Goal: Task Accomplishment & Management: Manage account settings

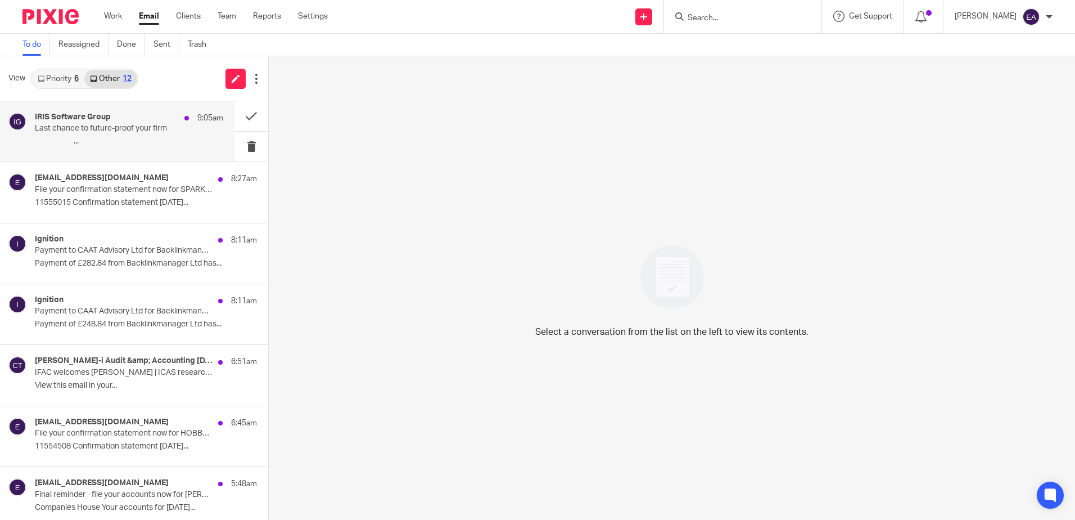
click at [107, 145] on p "͏ ͏ ͏ ͏ ͏ ͏ ͏ ͏ ͏ ͏ ͏ ͏ ͏ ͏ ͏ ͏ ͏ ͏ ͏ ͏ ͏ ͏ ͏ ͏..." at bounding box center [129, 142] width 188 height 10
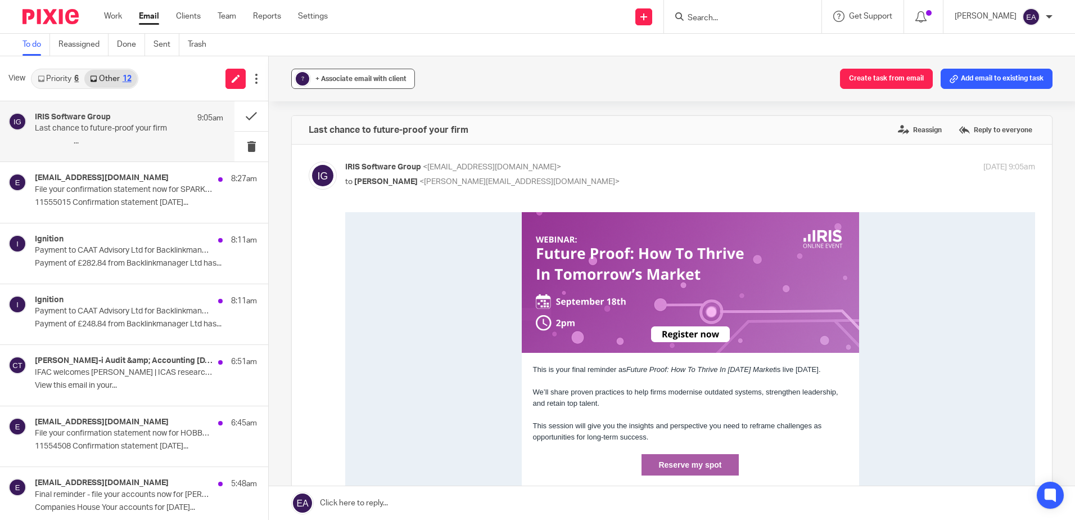
click at [346, 82] on span "+ Associate email with client" at bounding box center [360, 78] width 91 height 7
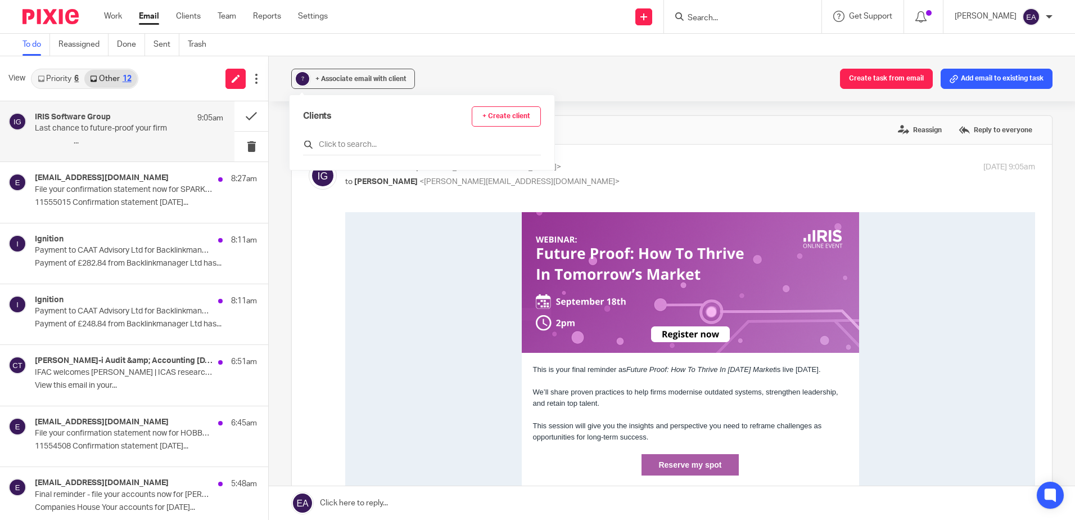
click at [381, 142] on input "text" at bounding box center [422, 144] width 238 height 11
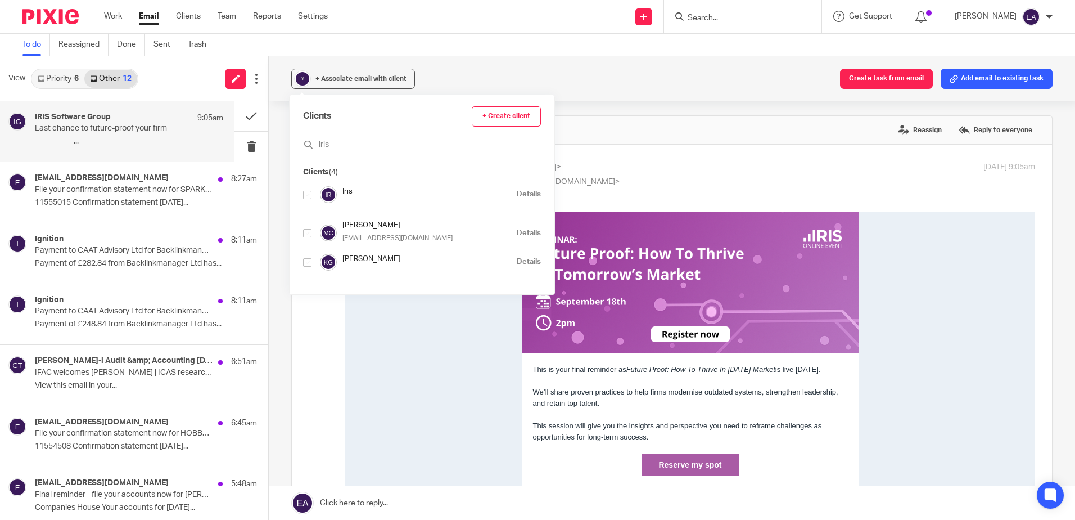
type input "iris"
click at [306, 196] on input "checkbox" at bounding box center [307, 195] width 8 height 8
checkbox input "true"
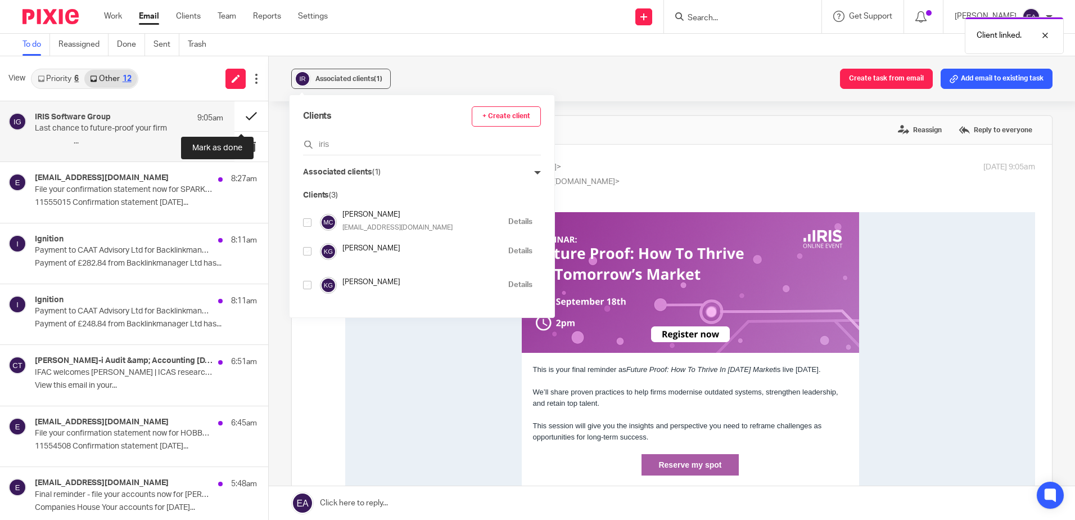
click at [250, 108] on button at bounding box center [251, 116] width 34 height 30
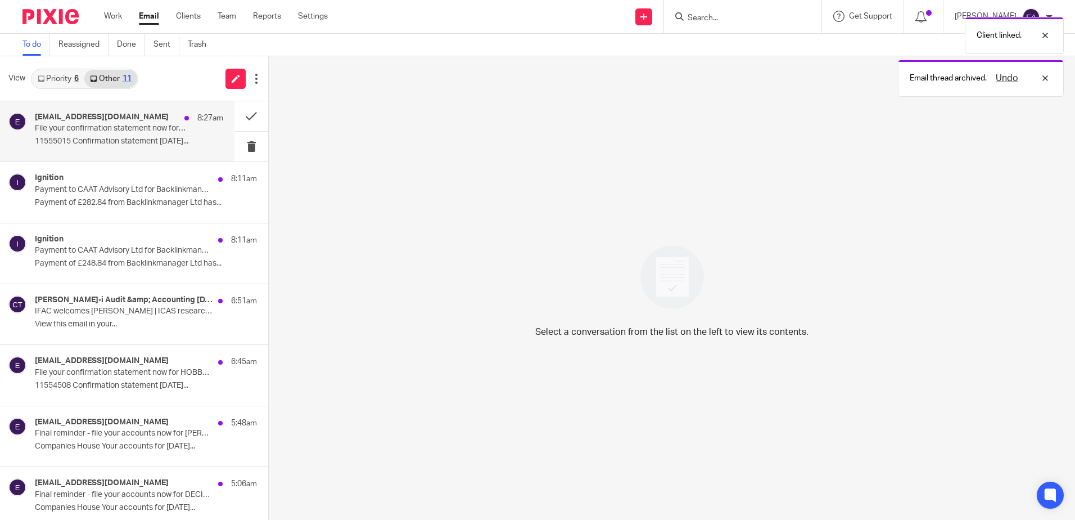
click at [124, 139] on p "11555015 Confirmation statement [DATE]..." at bounding box center [129, 142] width 188 height 10
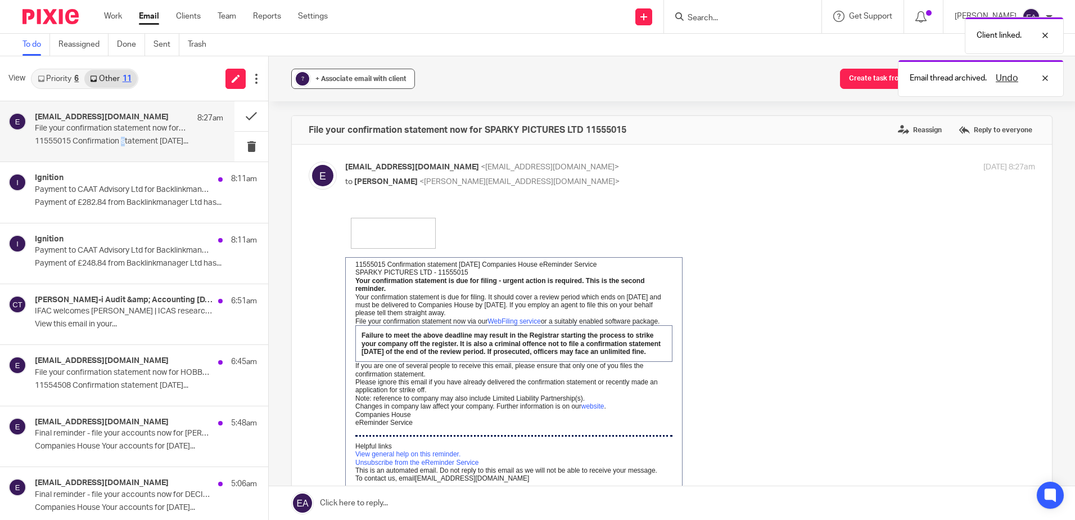
click at [319, 77] on span "+ Associate email with client" at bounding box center [360, 78] width 91 height 7
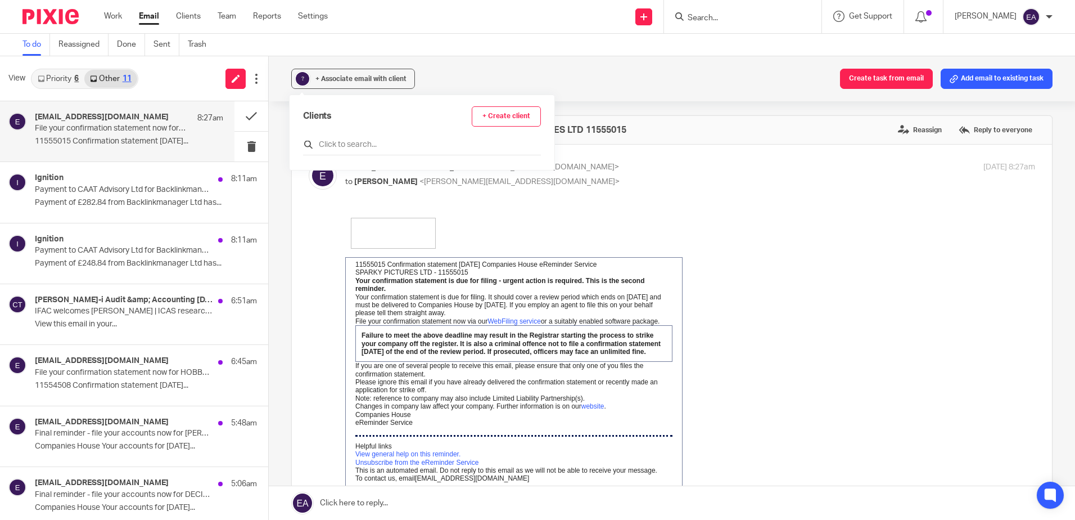
click at [339, 146] on input "text" at bounding box center [422, 144] width 238 height 11
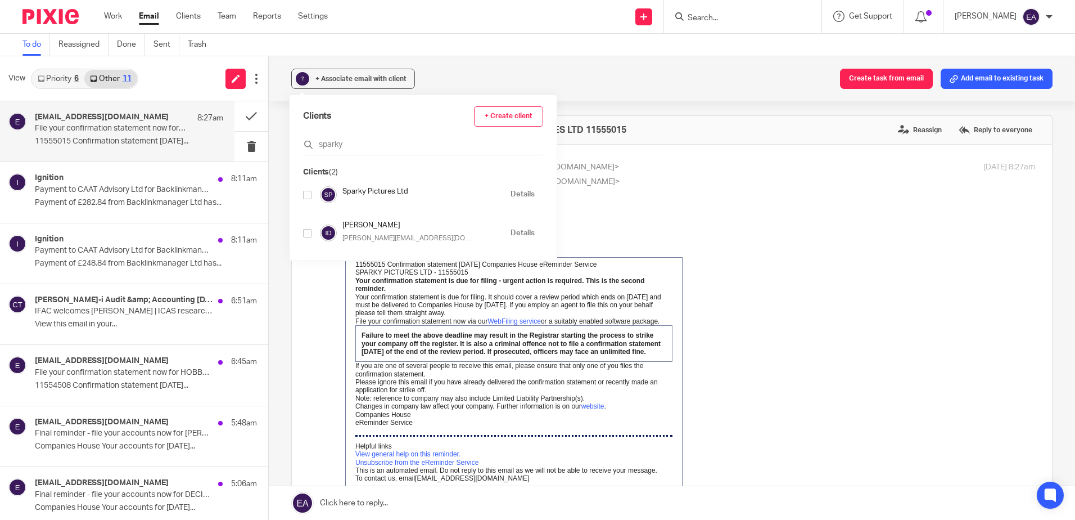
type input "sparky"
click at [309, 198] on input "checkbox" at bounding box center [307, 195] width 8 height 8
checkbox input "true"
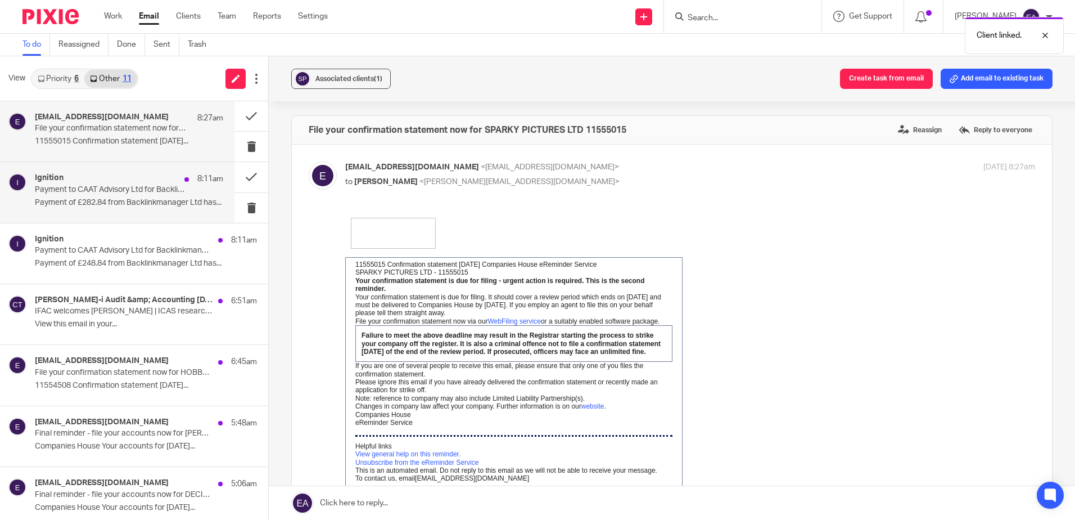
click at [142, 198] on p "Payment of £282.84 from Backlinkmanager Ltd has..." at bounding box center [129, 203] width 188 height 10
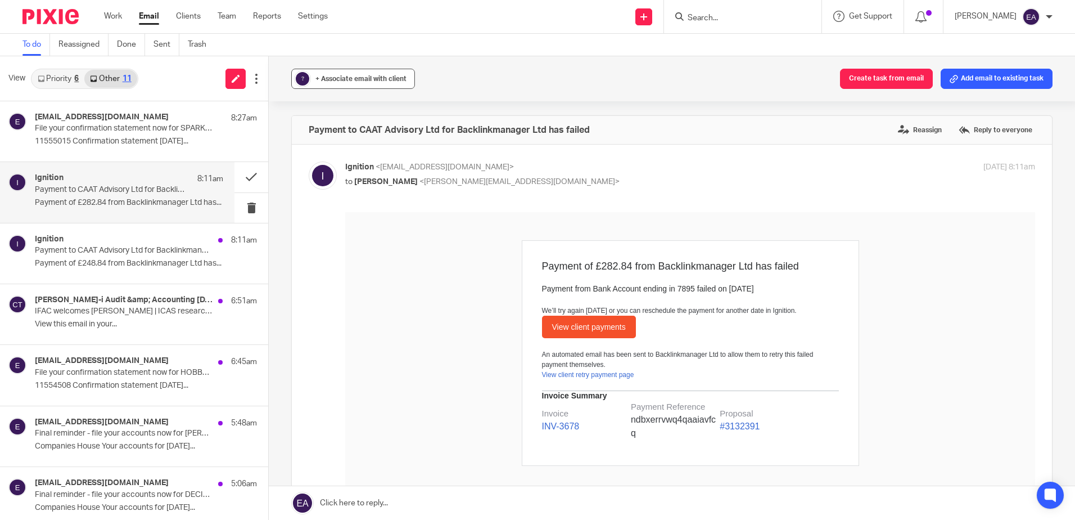
click at [350, 79] on span "+ Associate email with client" at bounding box center [360, 78] width 91 height 7
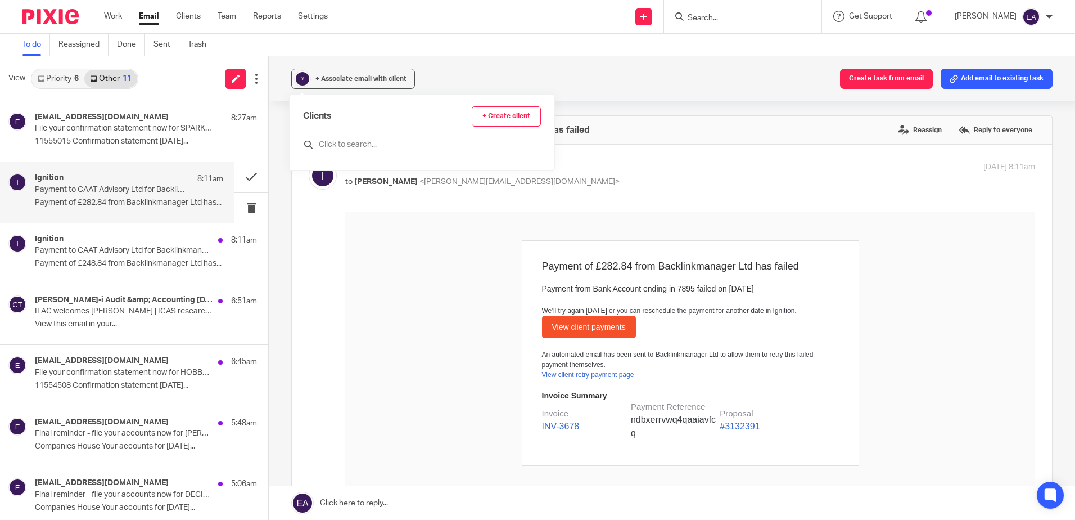
click at [350, 147] on input "text" at bounding box center [422, 144] width 238 height 11
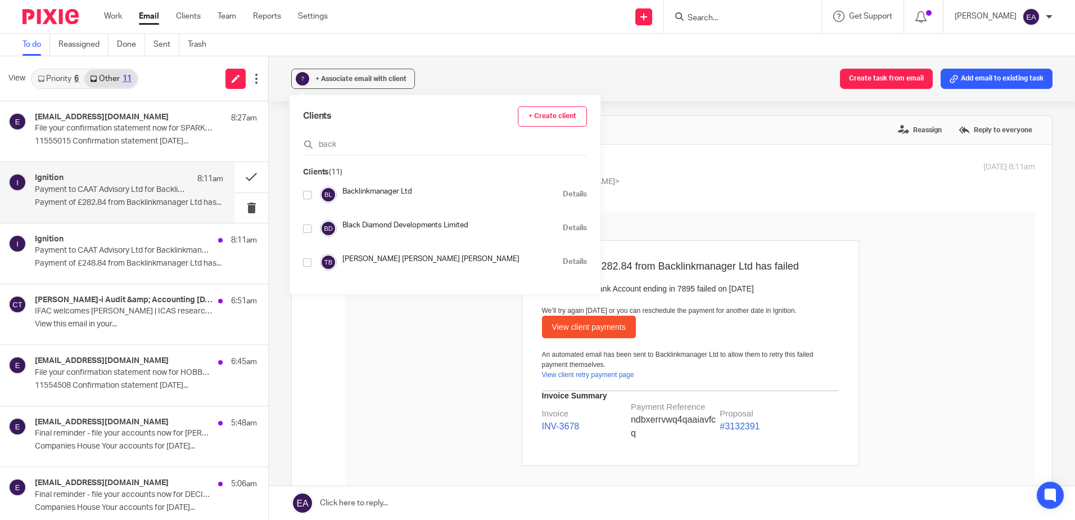
type input "back"
click at [308, 189] on div at bounding box center [307, 194] width 8 height 13
click at [307, 195] on input "checkbox" at bounding box center [307, 195] width 8 height 8
checkbox input "true"
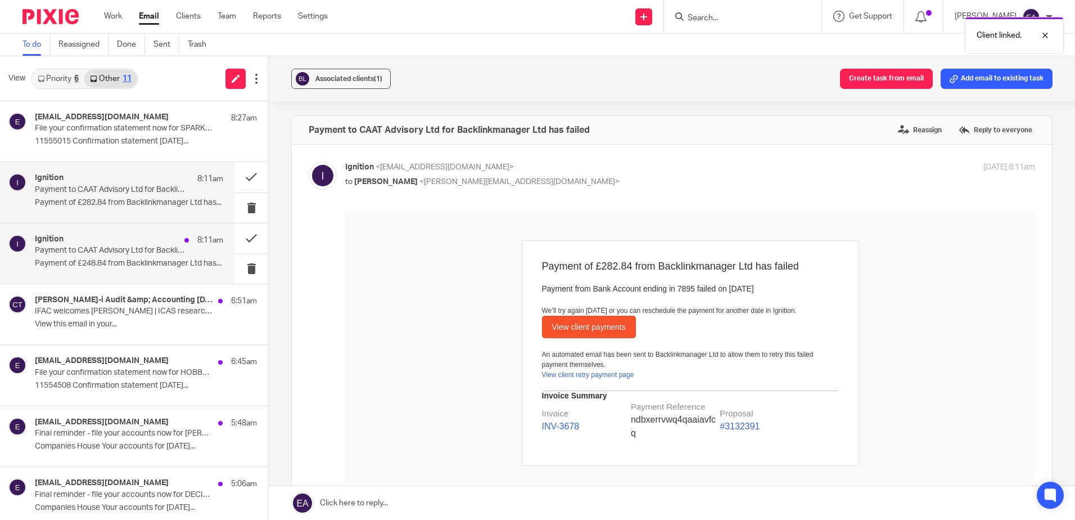
click at [81, 260] on p "Payment of £248.84 from Backlinkmanager Ltd has..." at bounding box center [129, 264] width 188 height 10
click at [340, 83] on div "+ Associate email with client" at bounding box center [360, 78] width 91 height 11
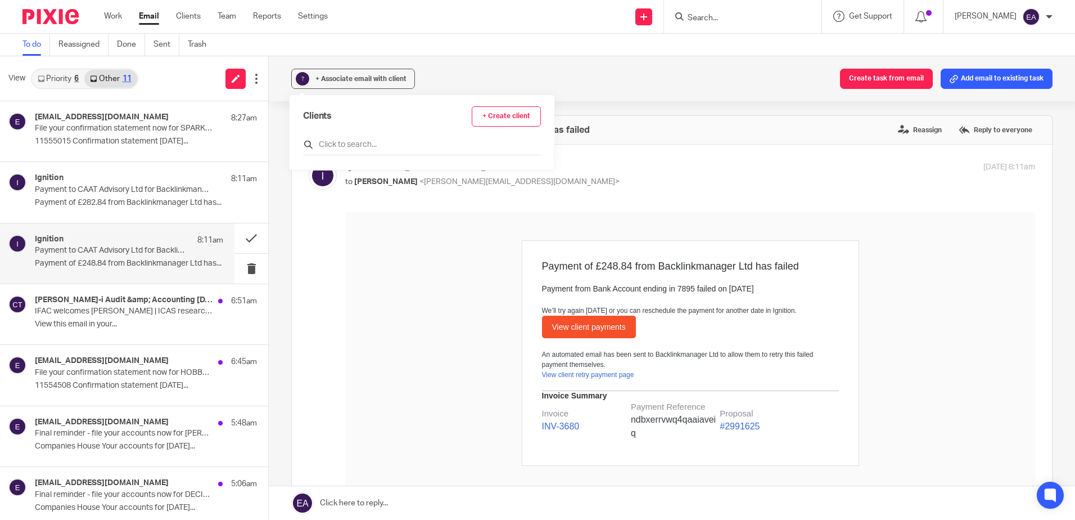
click at [351, 142] on input "text" at bounding box center [422, 144] width 238 height 11
type input "backlink"
click at [308, 195] on input "checkbox" at bounding box center [307, 195] width 8 height 8
checkbox input "true"
click at [121, 246] on p "Payment to CAAT Advisory Ltd for Backlinkmanager Ltd has failed" at bounding box center [110, 251] width 151 height 10
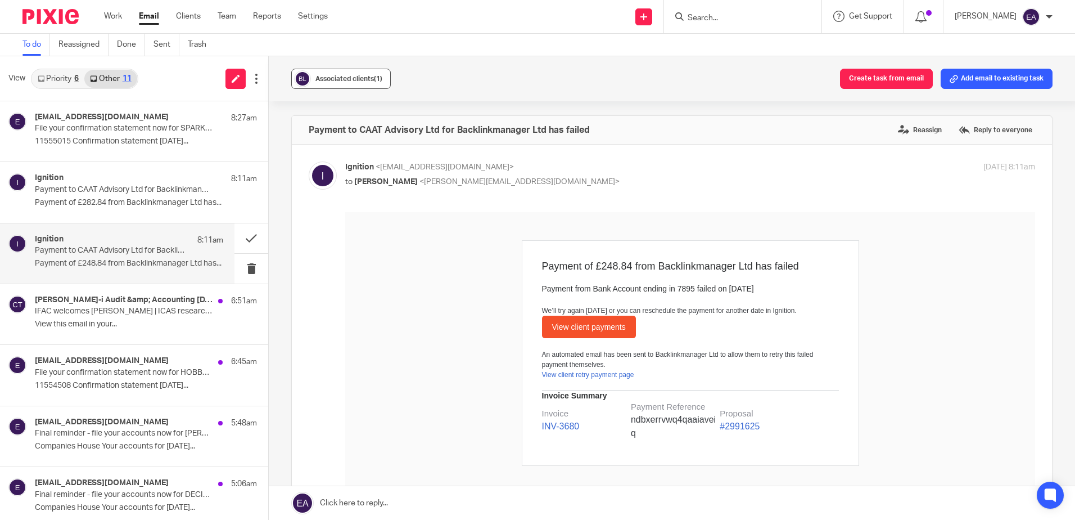
click at [356, 76] on span "Associated clients (1)" at bounding box center [348, 78] width 67 height 7
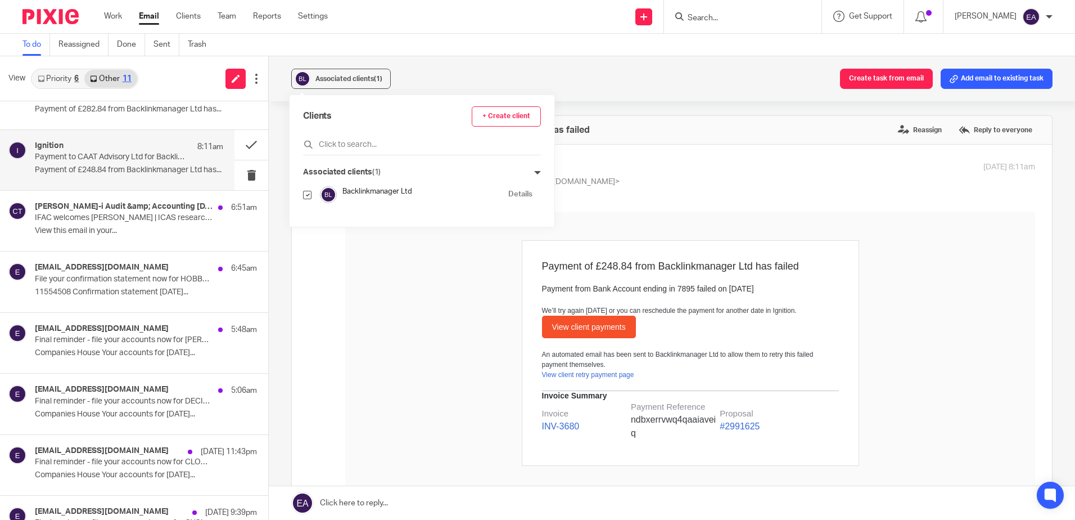
scroll to position [252, 0]
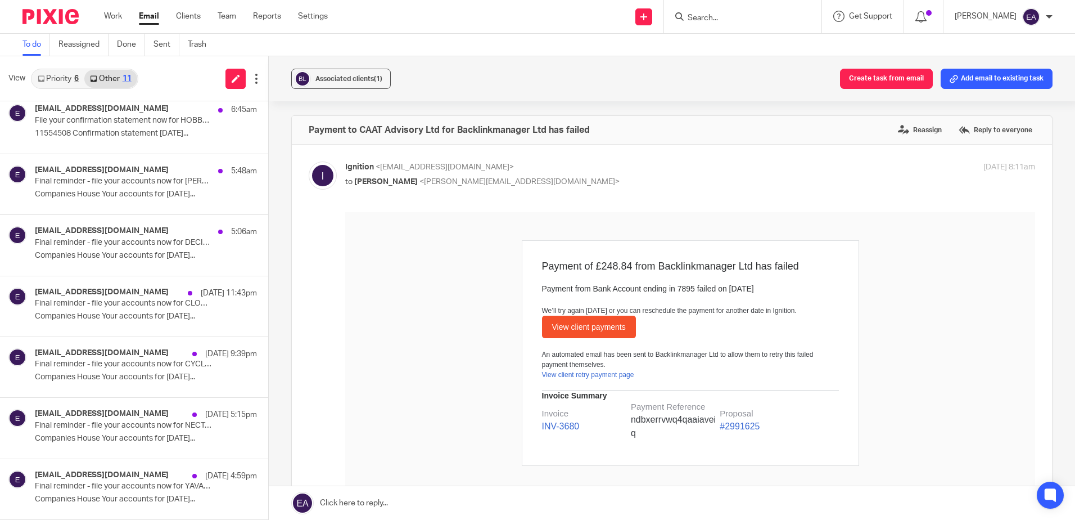
click at [55, 78] on link "Priority 6" at bounding box center [58, 79] width 52 height 18
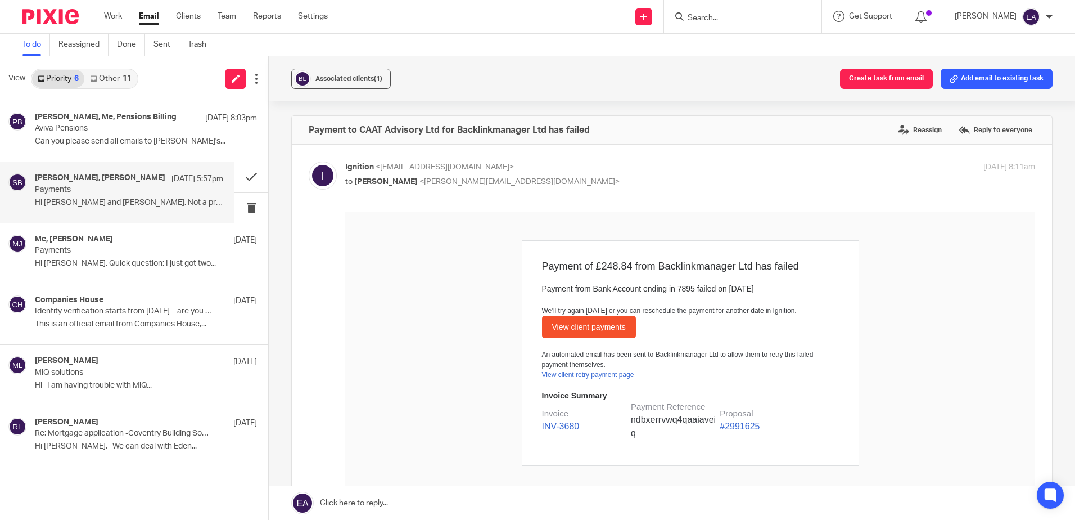
click at [79, 200] on p "Hi Steve and Elaine, Not a problem! I..." at bounding box center [129, 203] width 188 height 10
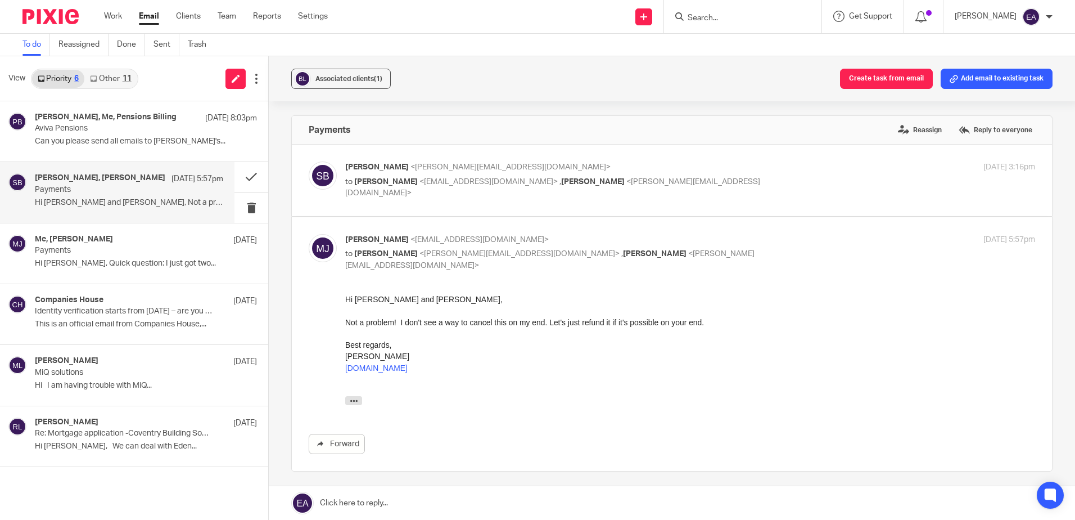
click at [109, 84] on link "Other 11" at bounding box center [110, 79] width 52 height 18
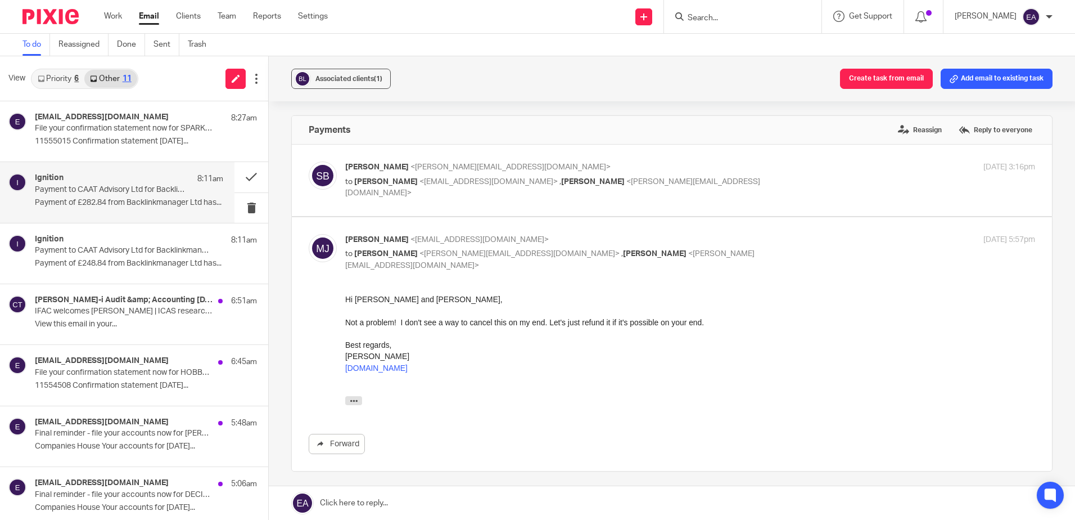
click at [98, 202] on p "Payment of £282.84 from Backlinkmanager Ltd has..." at bounding box center [129, 203] width 188 height 10
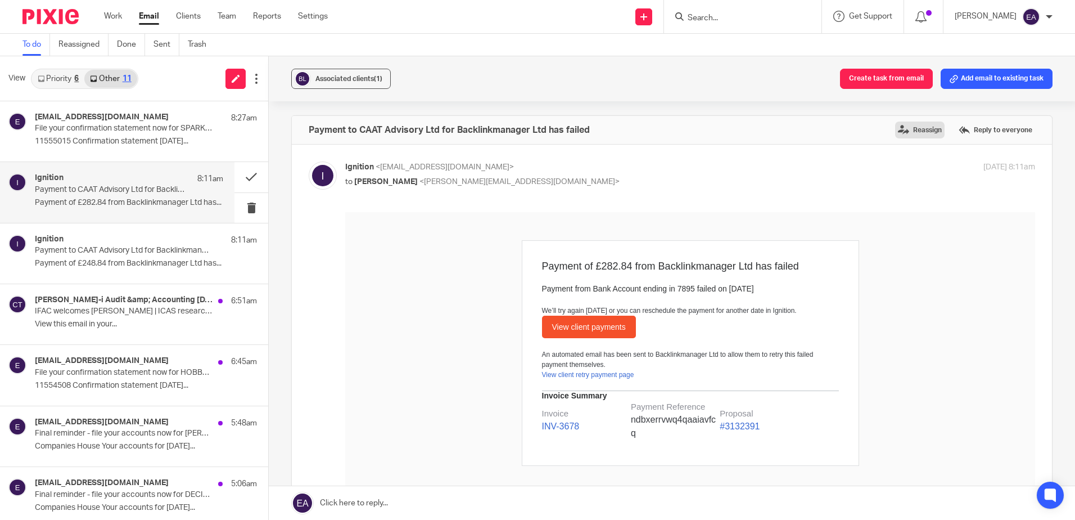
click at [911, 130] on label "Reassign" at bounding box center [919, 129] width 49 height 17
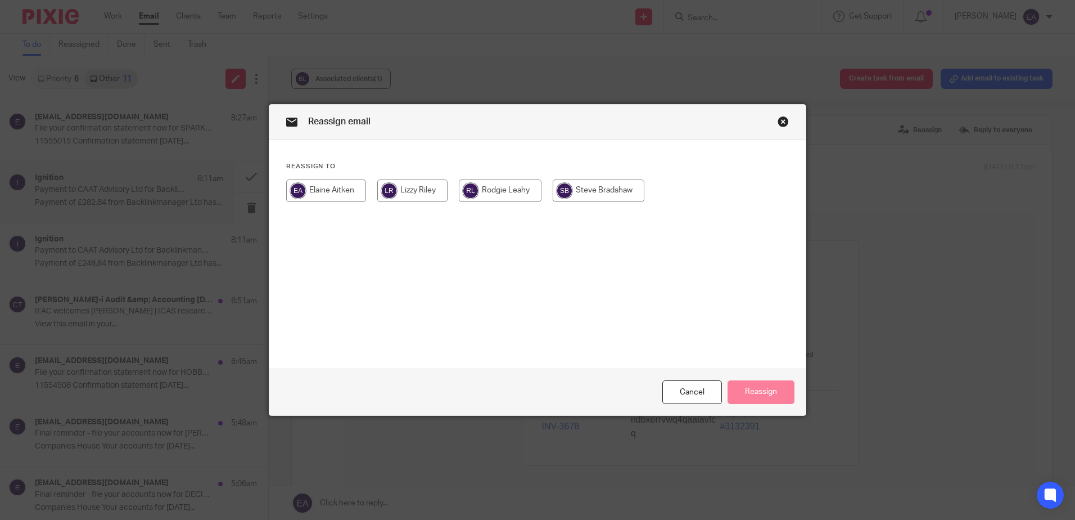
click at [604, 193] on input "radio" at bounding box center [599, 190] width 92 height 22
click at [751, 387] on button "Reassign" at bounding box center [761, 392] width 67 height 24
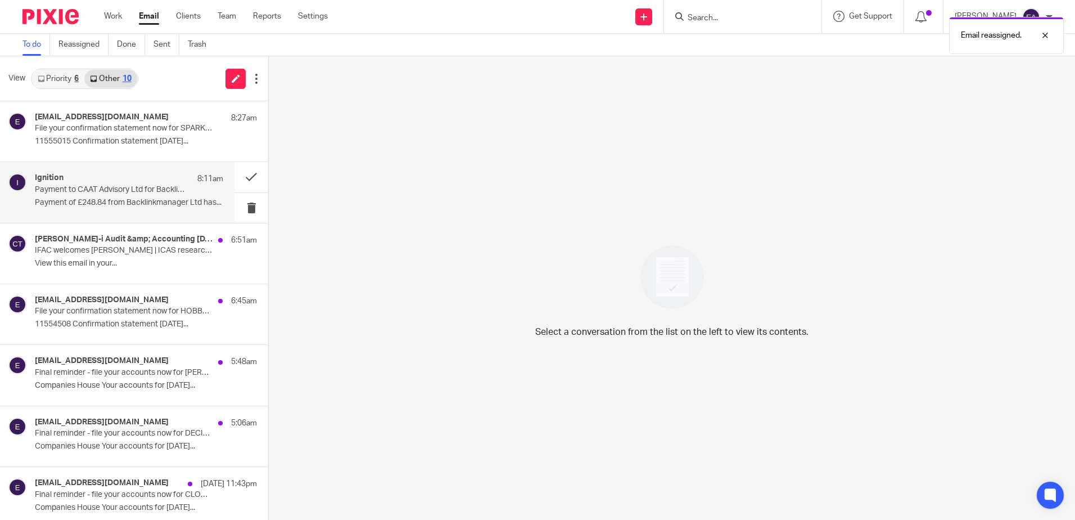
click at [135, 189] on p "Payment to CAAT Advisory Ltd for Backlinkmanager Ltd has failed" at bounding box center [110, 190] width 151 height 10
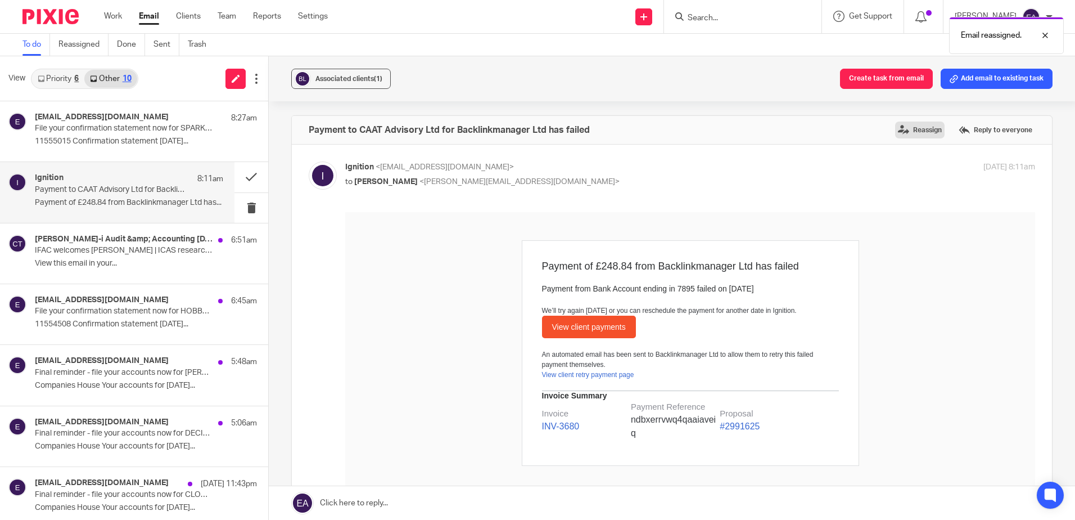
click at [906, 128] on label "Reassign" at bounding box center [919, 129] width 49 height 17
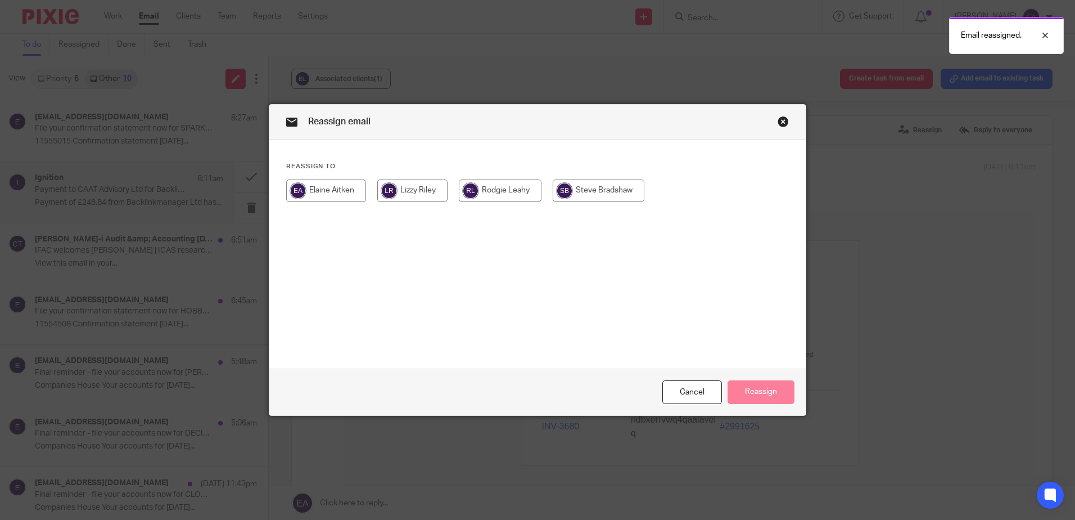
click at [609, 187] on input "radio" at bounding box center [599, 190] width 92 height 22
radio input "true"
click at [755, 384] on button "Reassign" at bounding box center [761, 392] width 67 height 24
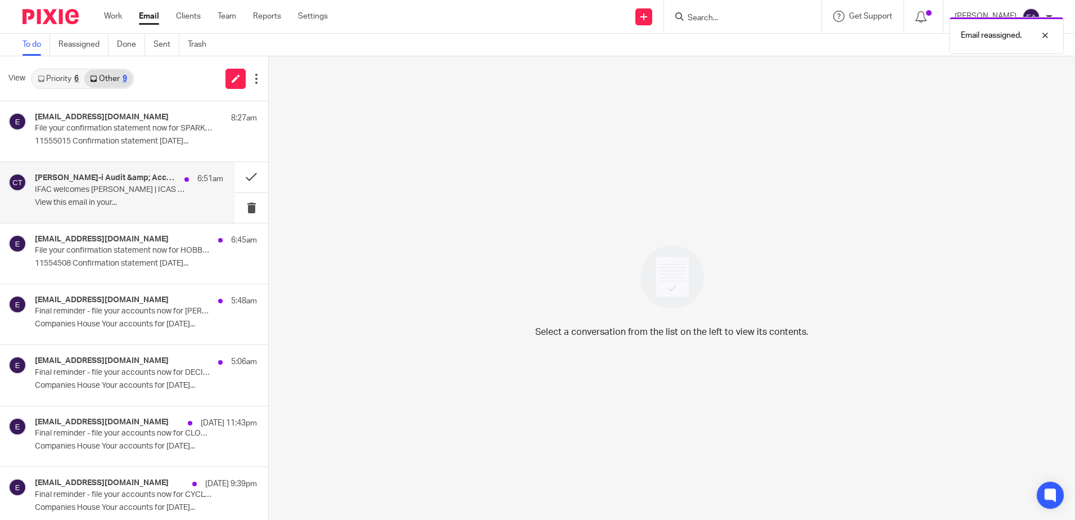
click at [112, 193] on p "IFAC welcomes Jennifer Lopez | ICAS research perception of accountants | Protec…" at bounding box center [110, 190] width 151 height 10
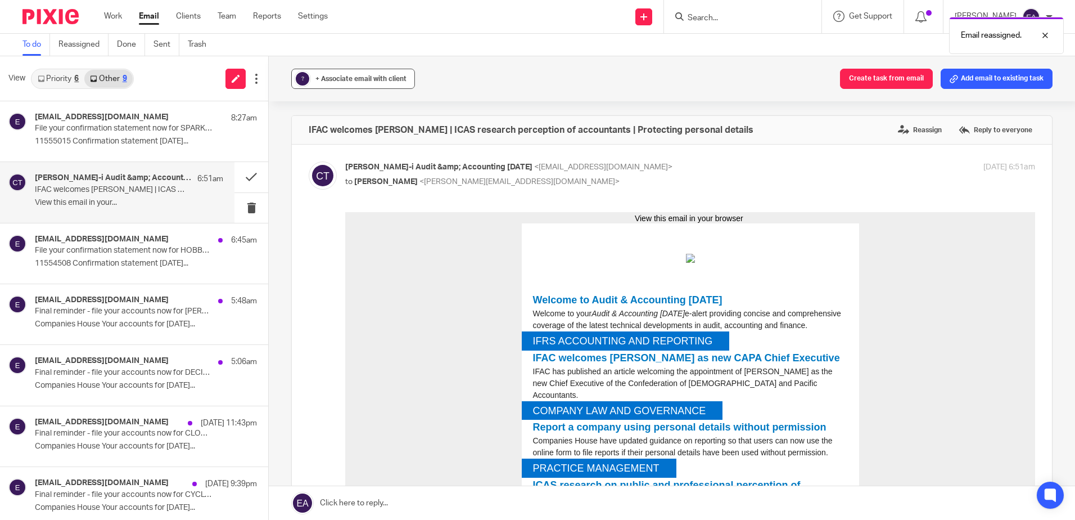
click at [331, 75] on span "+ Associate email with client" at bounding box center [360, 78] width 91 height 7
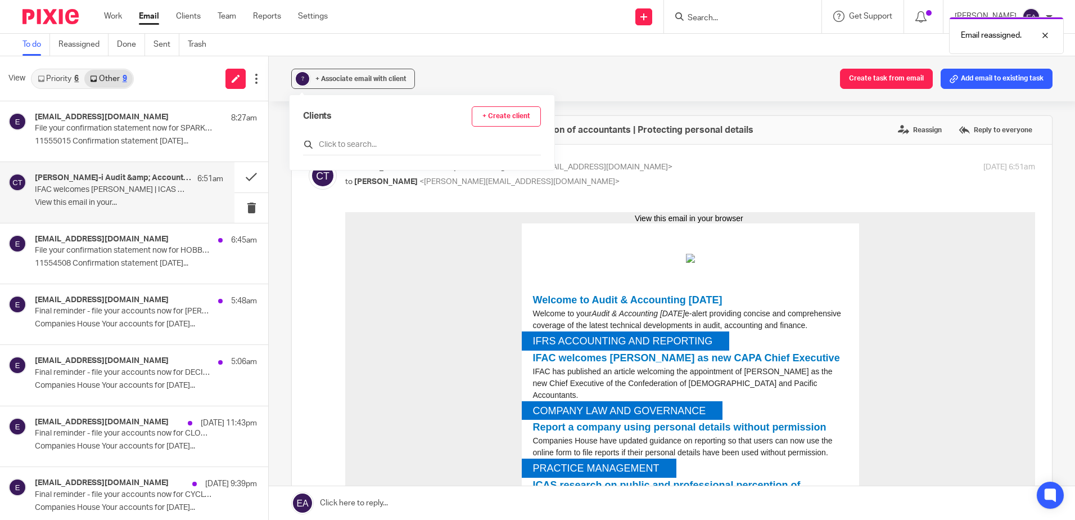
click at [335, 143] on input "text" at bounding box center [422, 144] width 238 height 11
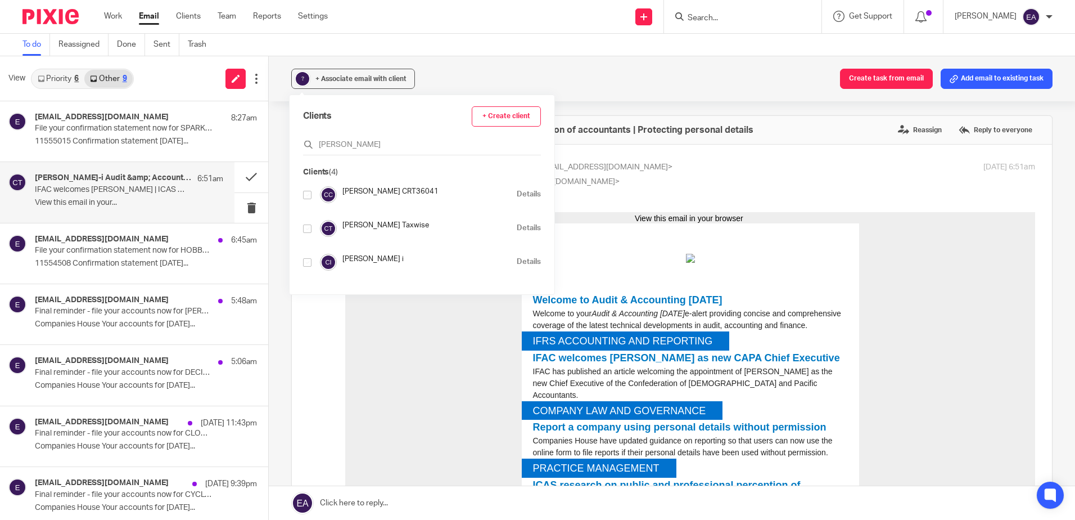
type input "croner"
click at [306, 262] on input "checkbox" at bounding box center [307, 262] width 8 height 8
checkbox input "true"
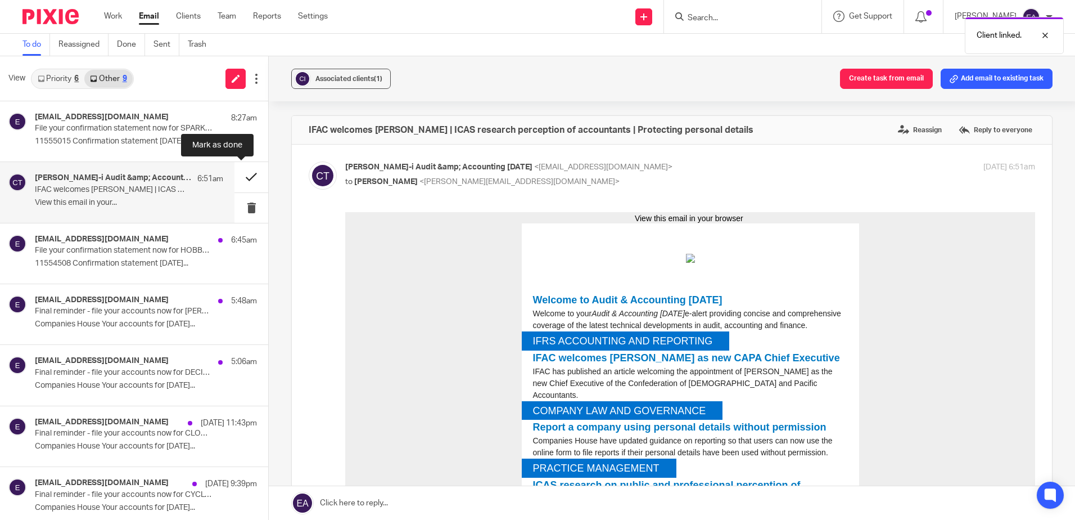
click at [240, 183] on button at bounding box center [251, 177] width 34 height 30
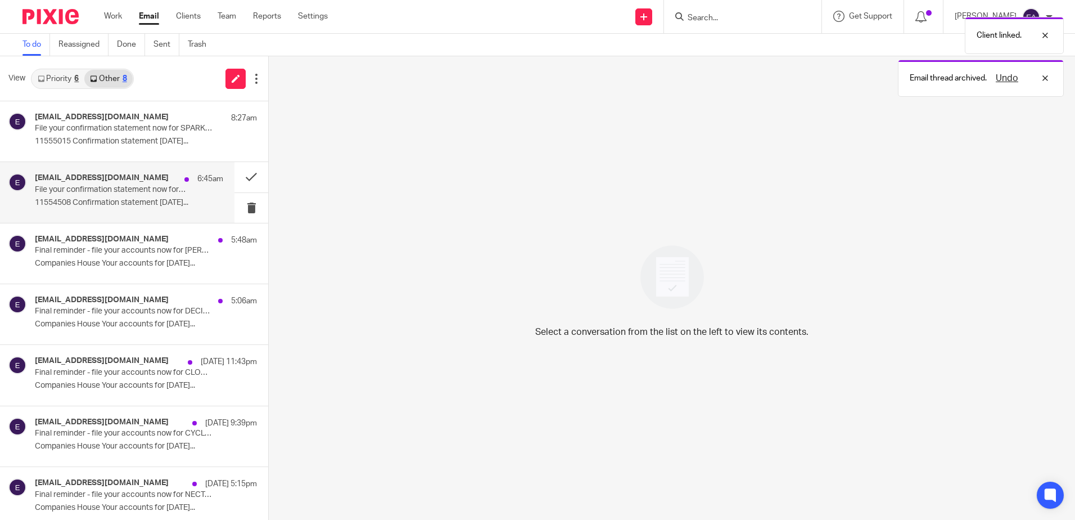
click at [109, 206] on p "11554508 Confirmation statement 04/09/2025..." at bounding box center [129, 203] width 188 height 10
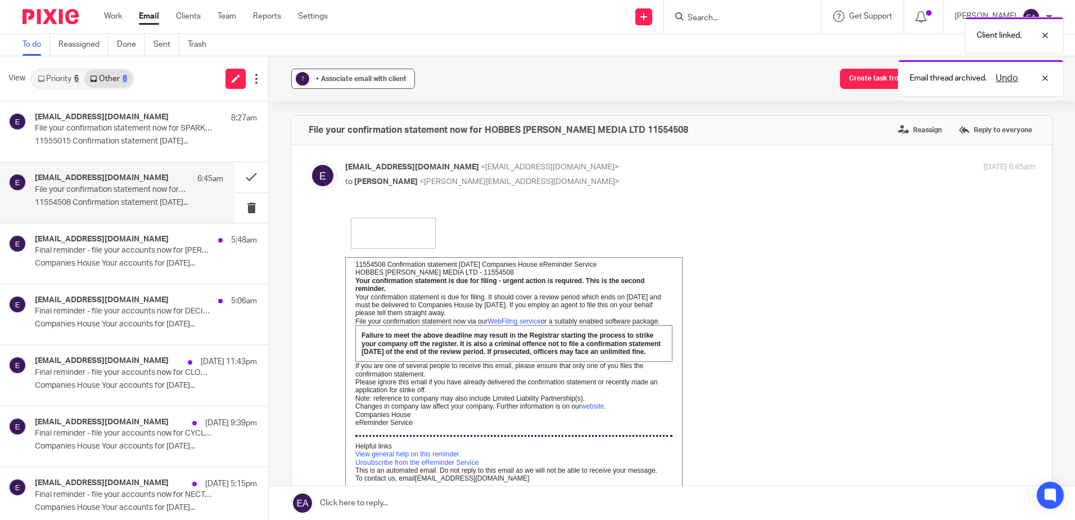
click at [337, 78] on span "+ Associate email with client" at bounding box center [360, 78] width 91 height 7
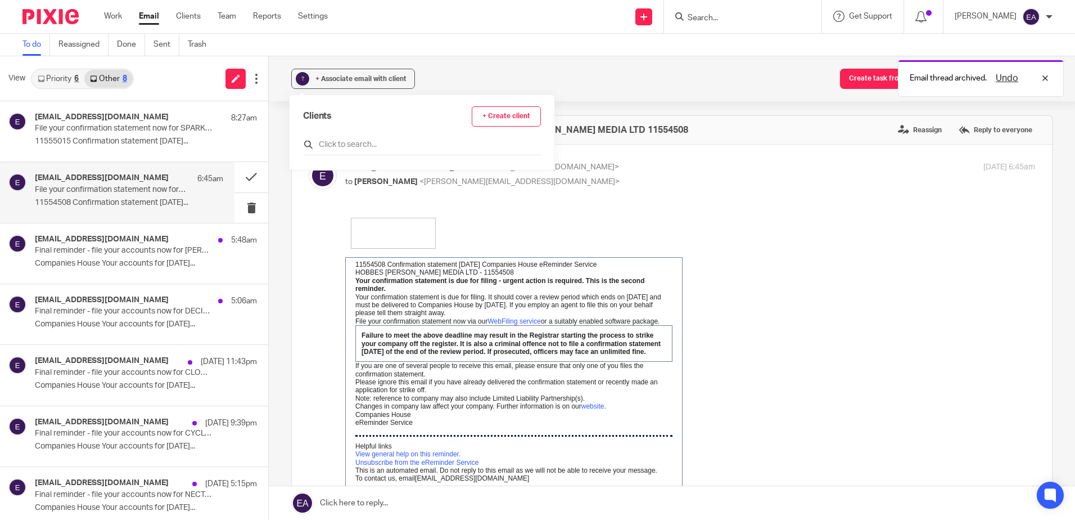
click at [340, 147] on input "text" at bounding box center [422, 144] width 238 height 11
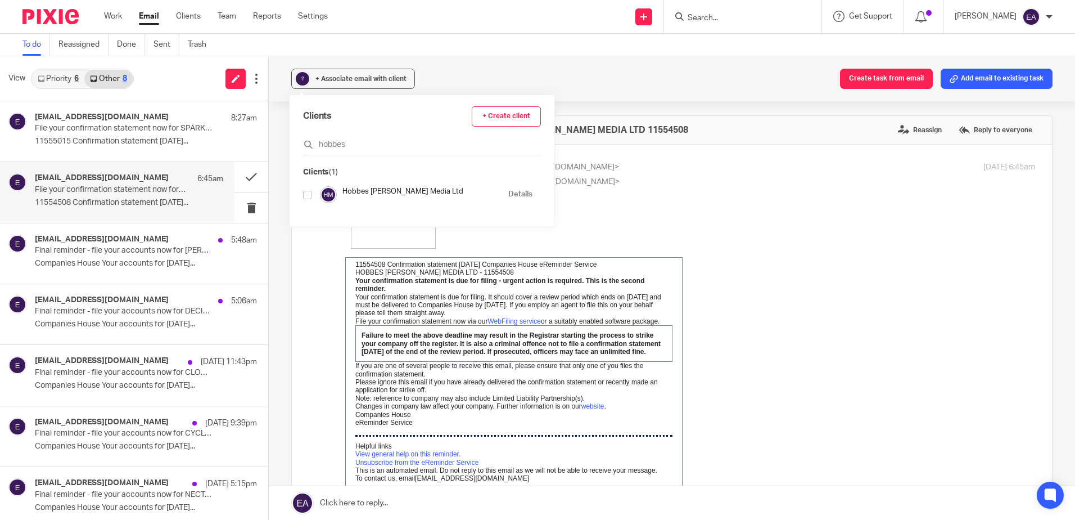
type input "hobbes"
click at [309, 198] on input "checkbox" at bounding box center [307, 195] width 8 height 8
checkbox input "true"
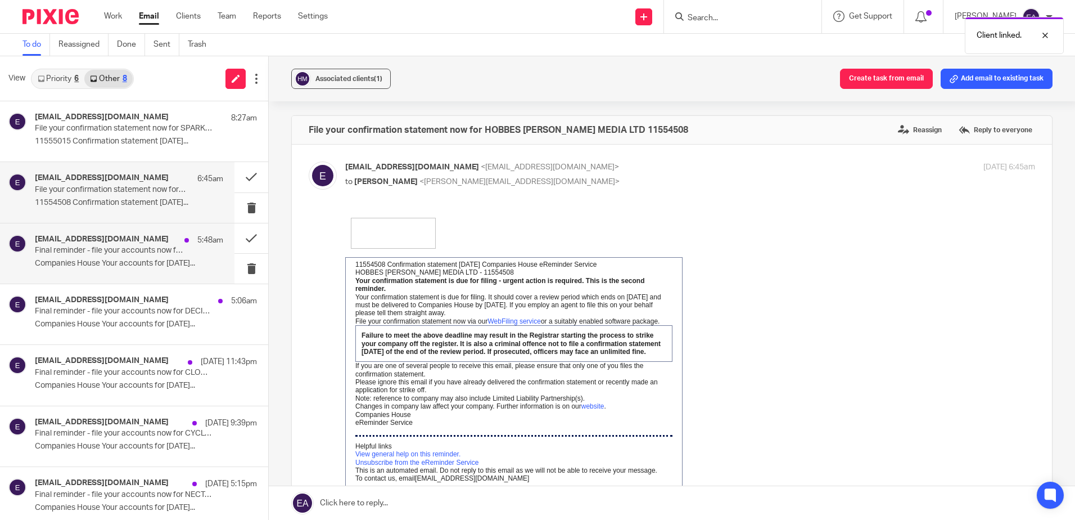
click at [160, 253] on p "Final reminder - file your accounts now for MICHAEL AND HENRIETTA SPINK LIMITED…" at bounding box center [110, 251] width 151 height 10
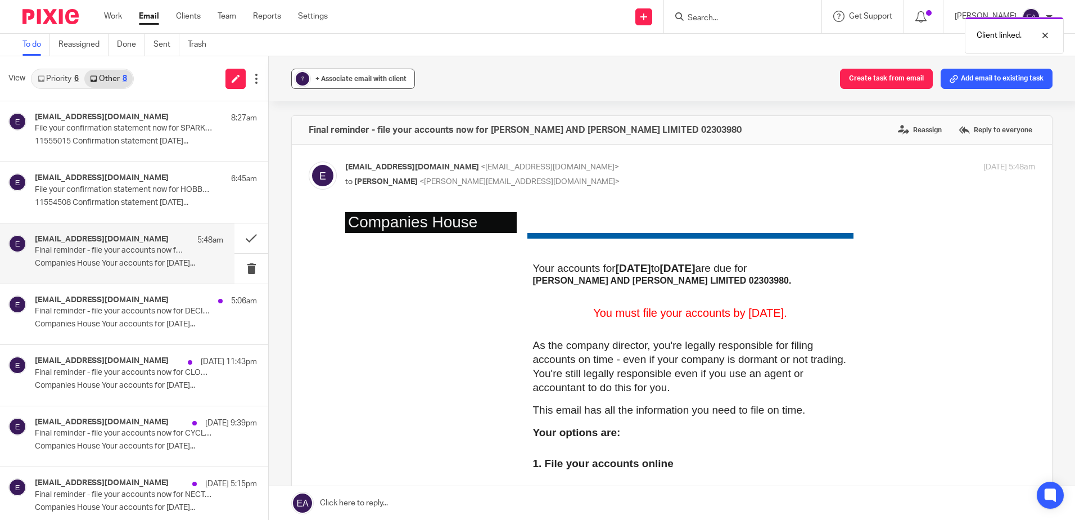
click at [345, 80] on span "+ Associate email with client" at bounding box center [360, 78] width 91 height 7
click at [705, 17] on div "Client linked." at bounding box center [801, 32] width 526 height 43
click at [709, 19] on input "Search" at bounding box center [737, 18] width 101 height 10
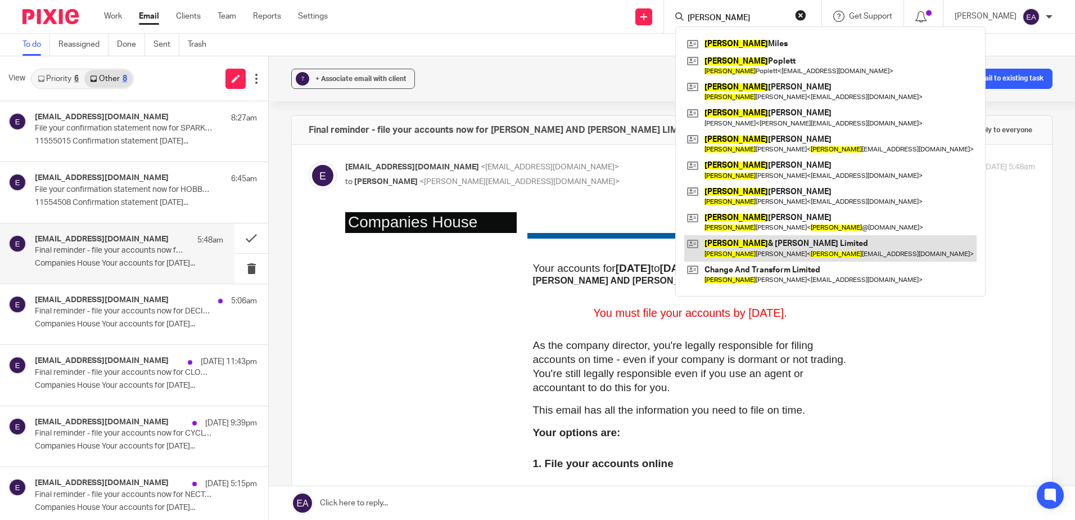
type input "michael"
click at [763, 242] on link at bounding box center [830, 248] width 292 height 26
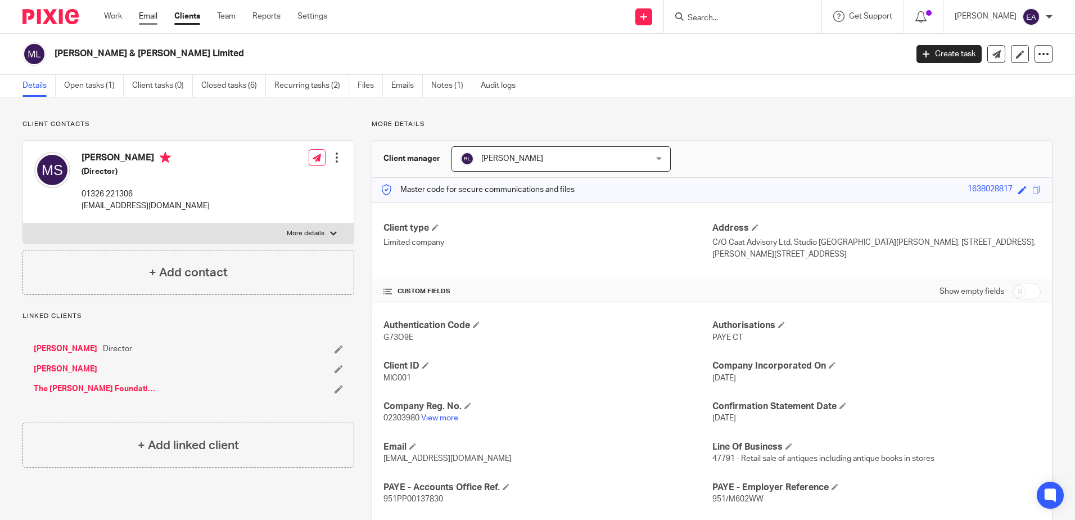
click at [144, 17] on link "Email" at bounding box center [148, 16] width 19 height 11
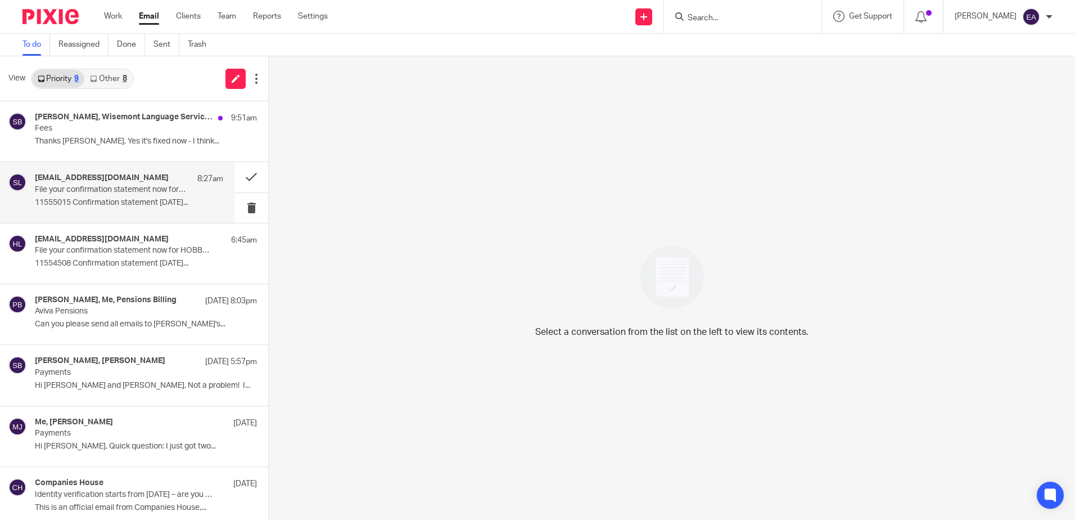
click at [111, 202] on p "11555015 Confirmation statement 05/09/2025..." at bounding box center [129, 203] width 188 height 10
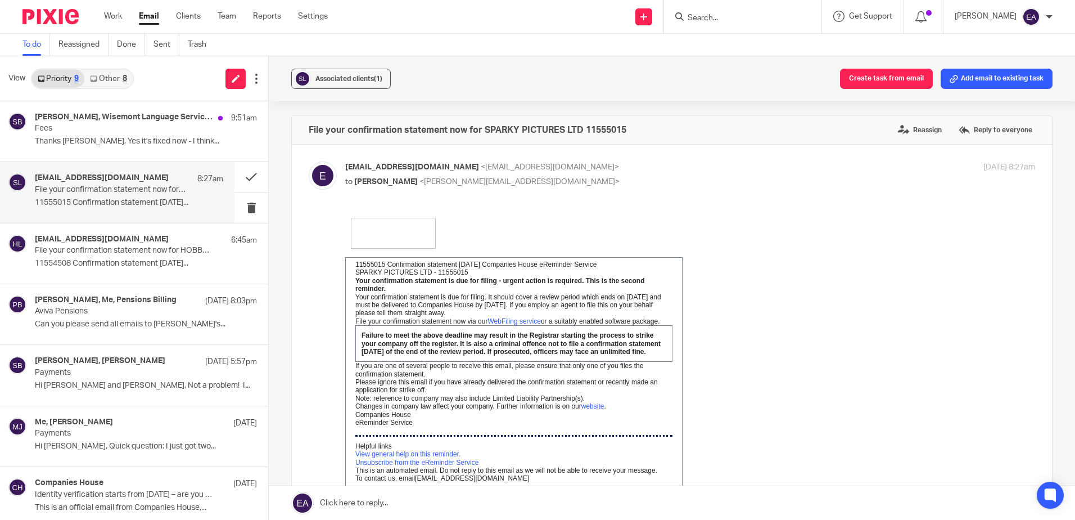
click at [110, 78] on link "Other 8" at bounding box center [108, 79] width 48 height 18
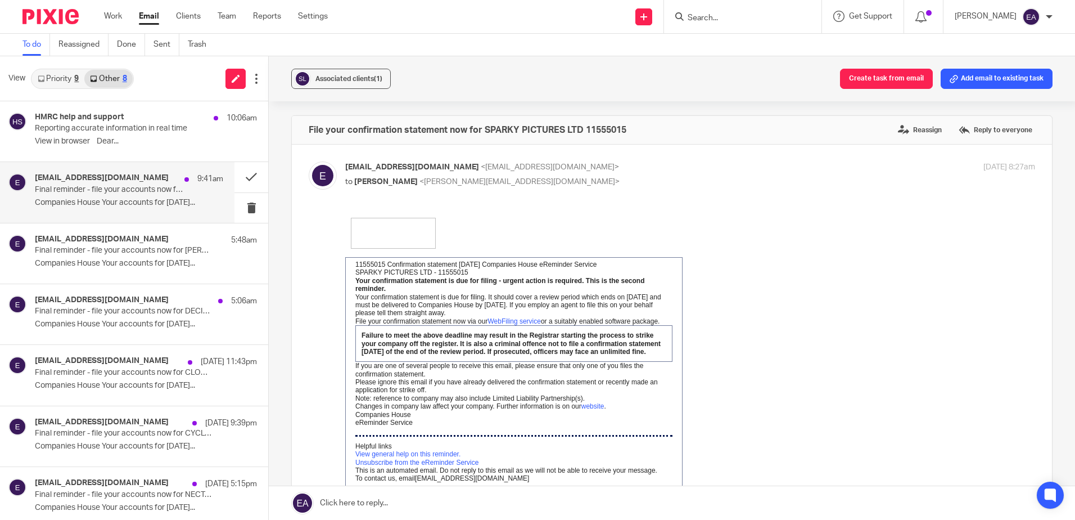
click at [116, 193] on p "Final reminder - file your accounts now for A.M.D.R. LIMITED 03288090" at bounding box center [110, 190] width 151 height 10
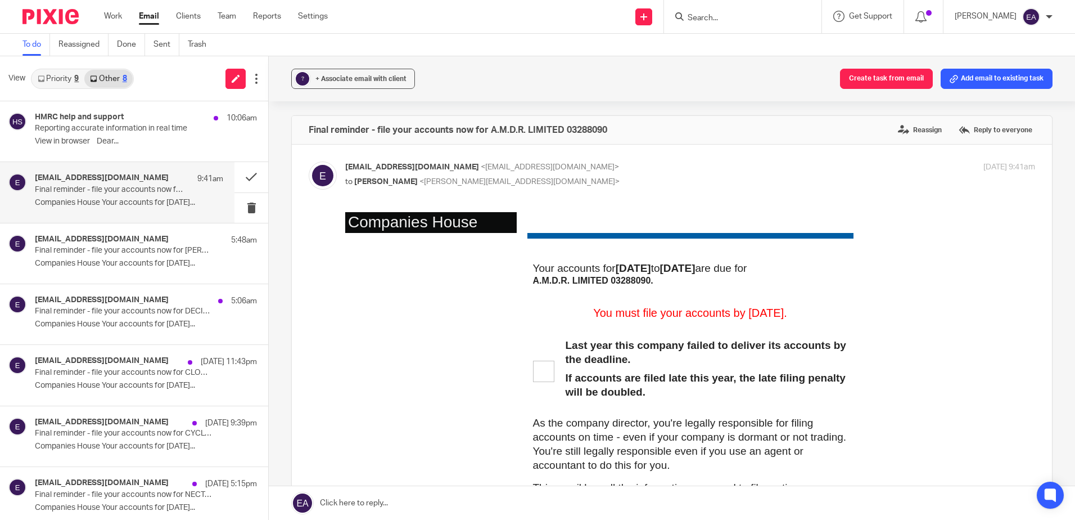
click at [56, 76] on link "Priority 9" at bounding box center [58, 79] width 52 height 18
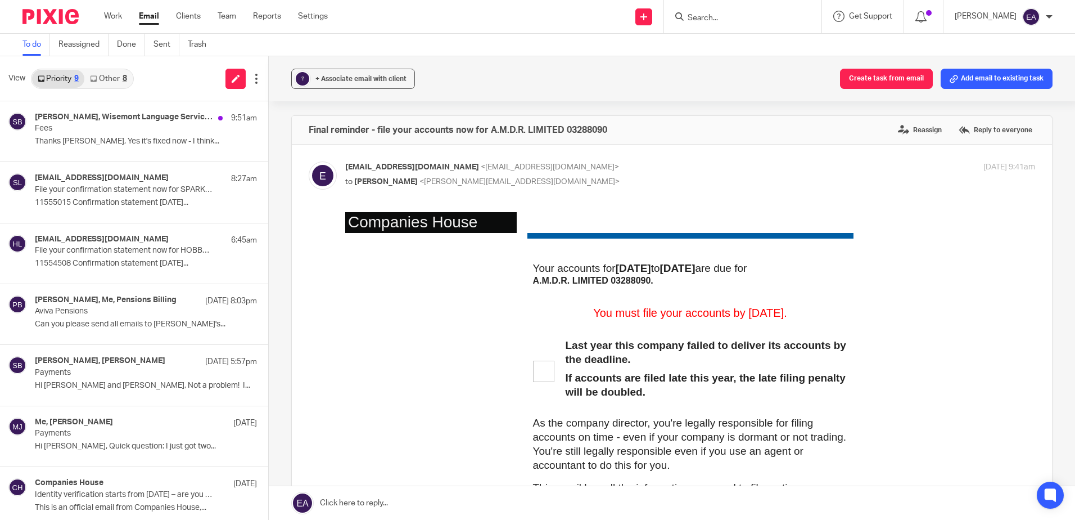
click at [114, 75] on link "Other 8" at bounding box center [108, 79] width 48 height 18
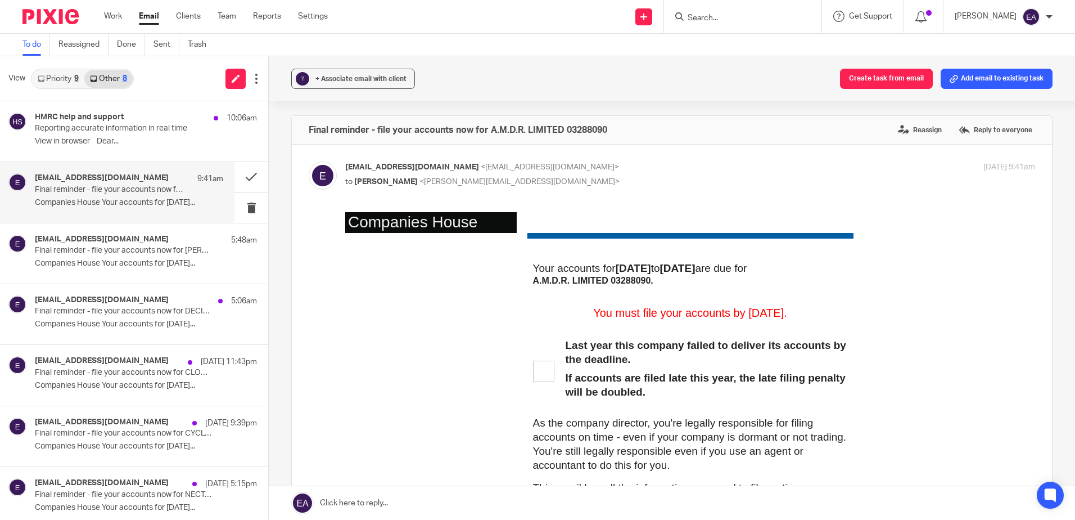
click at [124, 192] on p "Final reminder - file your accounts now for A.M.D.R. LIMITED 03288090" at bounding box center [110, 190] width 151 height 10
click at [116, 135] on div "HMRC help and support 10:06am Reporting accurate information in real time ﻿View…" at bounding box center [129, 131] width 188 height 38
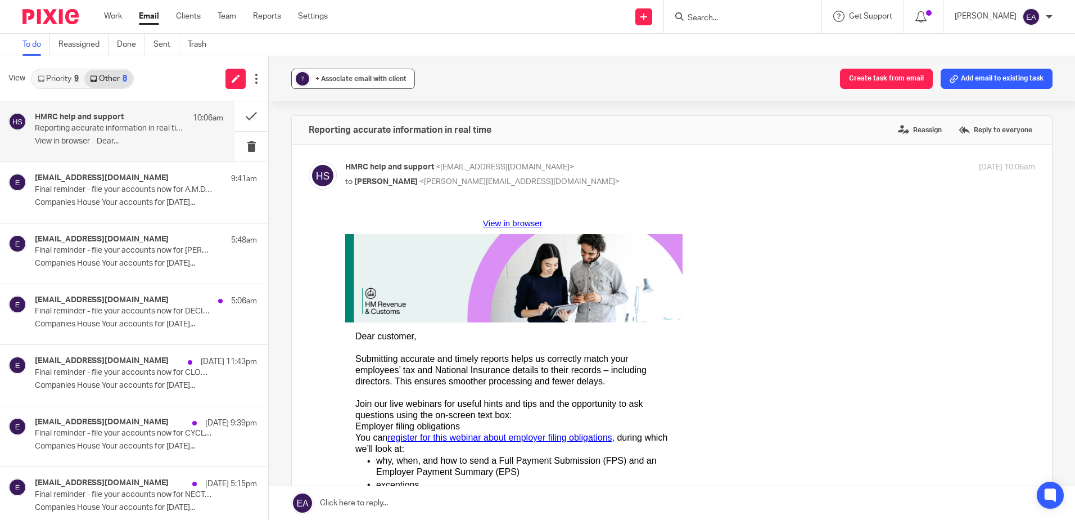
click at [369, 77] on span "+ Associate email with client" at bounding box center [360, 78] width 91 height 7
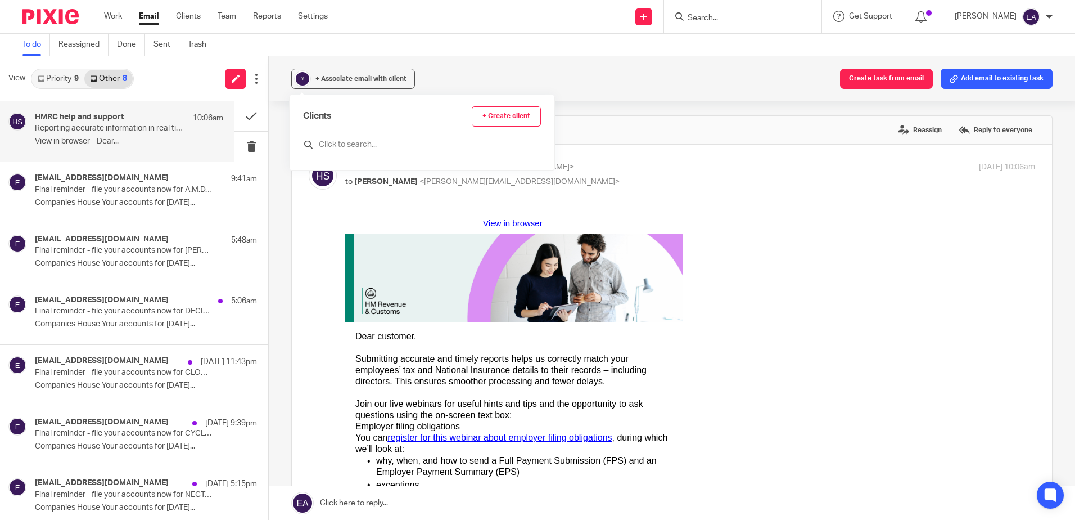
click at [377, 144] on input "text" at bounding box center [422, 144] width 238 height 11
type input "hmrc"
click at [310, 192] on input "checkbox" at bounding box center [307, 195] width 8 height 8
checkbox input "true"
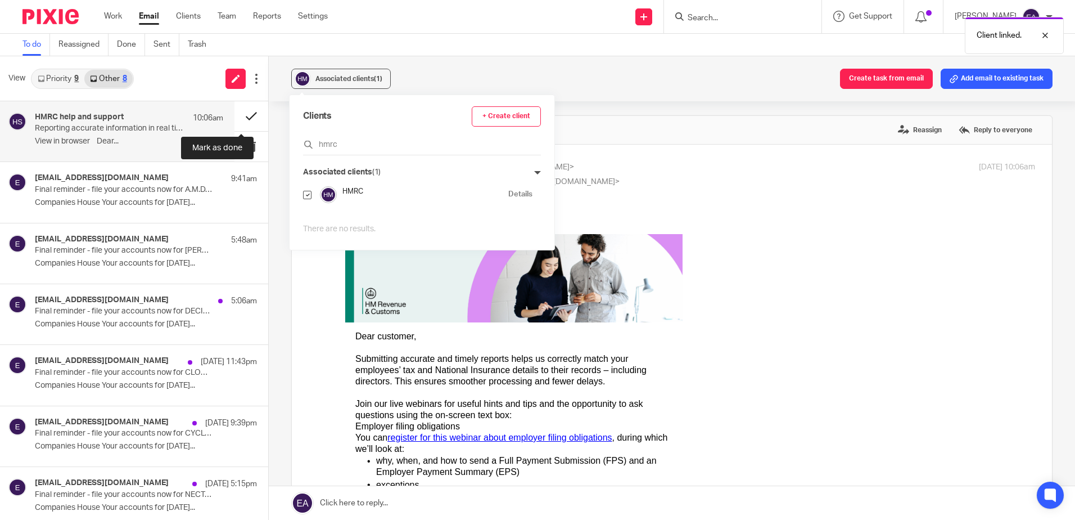
click at [245, 112] on button at bounding box center [251, 116] width 34 height 30
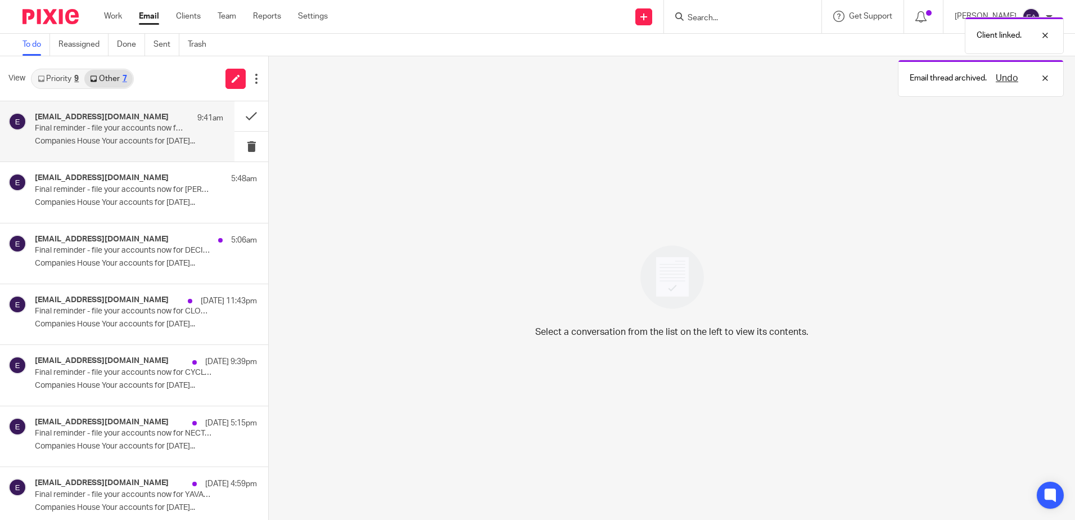
click at [115, 137] on p "Companies House Your accounts for [DATE]..." at bounding box center [129, 142] width 188 height 10
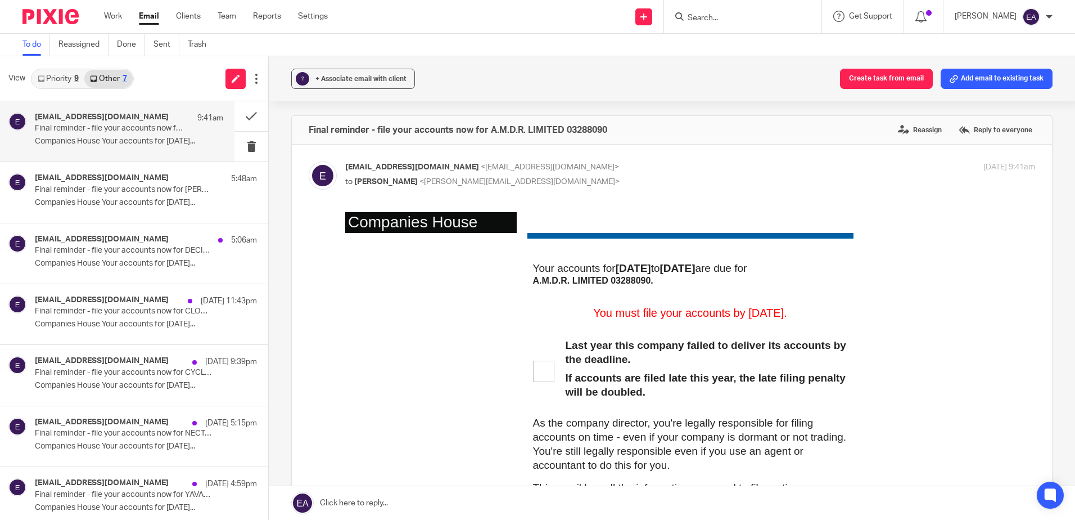
click at [725, 14] on input "Search" at bounding box center [737, 18] width 101 height 10
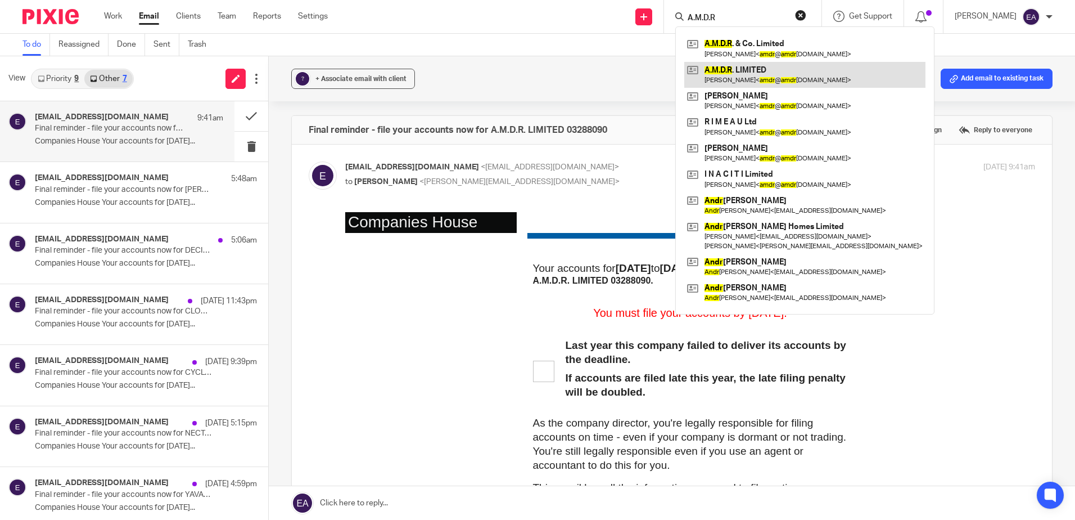
type input "A.M.D.R"
click at [778, 64] on link at bounding box center [804, 75] width 241 height 26
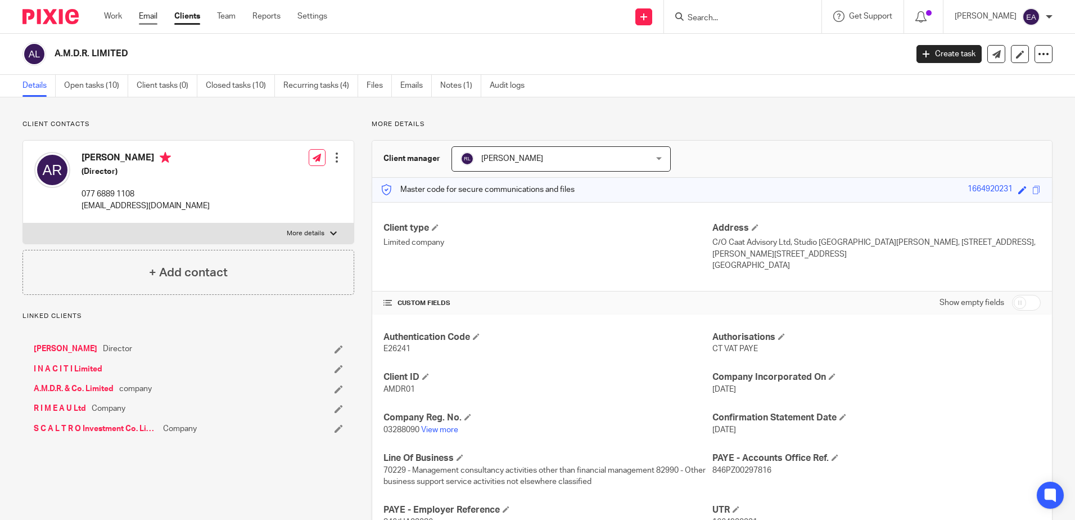
click at [147, 16] on link "Email" at bounding box center [148, 16] width 19 height 11
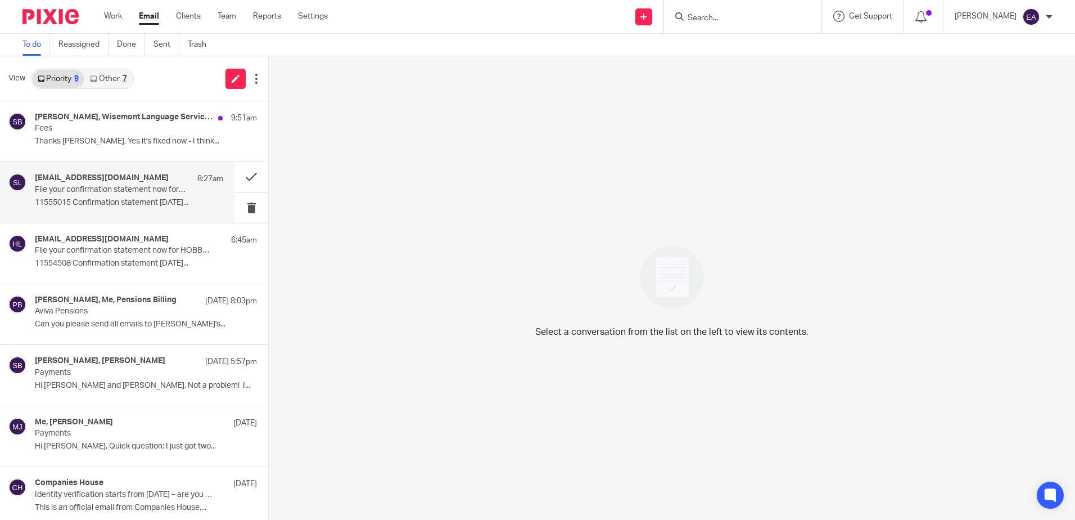
click at [93, 179] on h4 "[EMAIL_ADDRESS][DOMAIN_NAME]" at bounding box center [102, 178] width 134 height 10
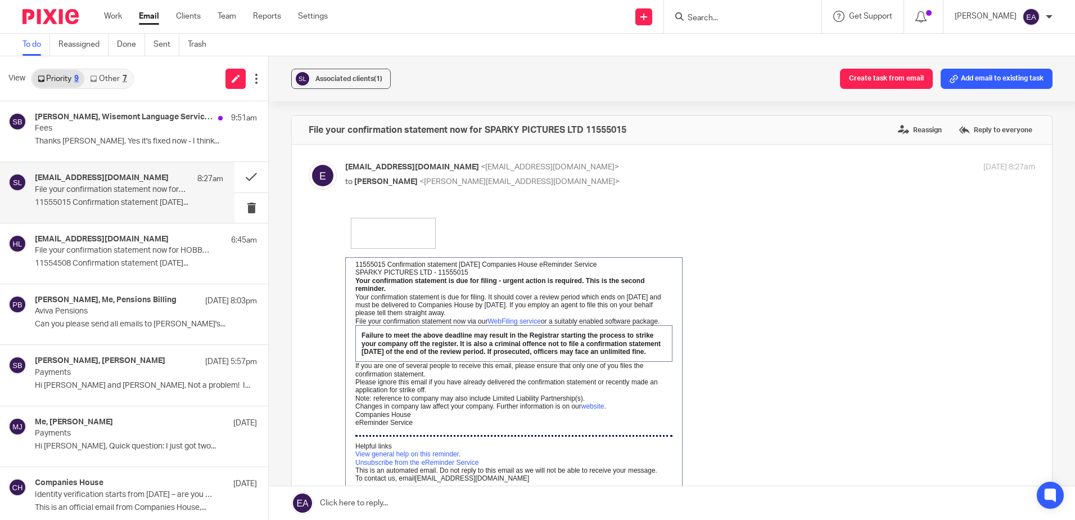
click at [115, 80] on link "Other 7" at bounding box center [108, 79] width 48 height 18
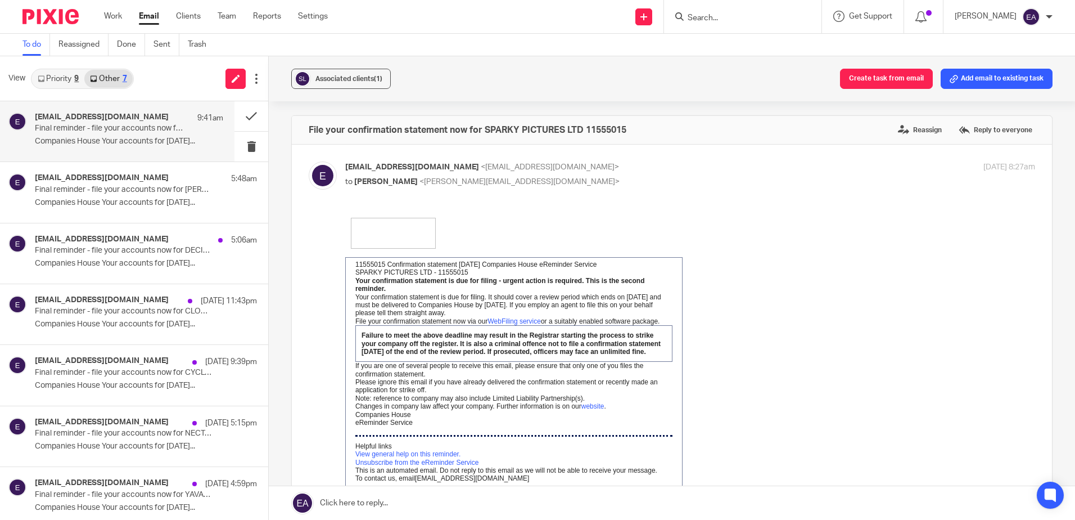
click at [124, 136] on div "[EMAIL_ADDRESS][DOMAIN_NAME] 9:41am Final reminder - file your accounts now for…" at bounding box center [129, 131] width 188 height 38
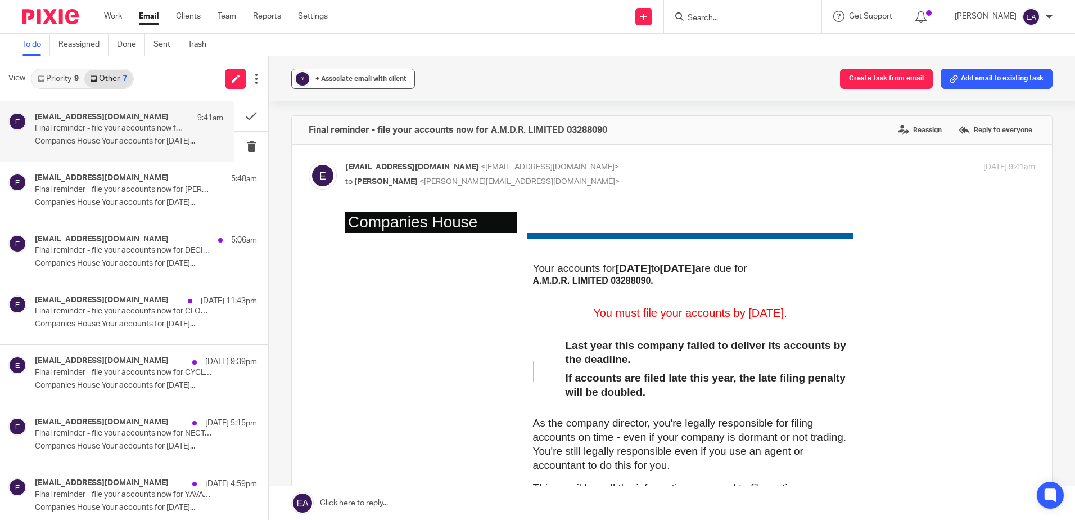
click at [364, 74] on div "+ Associate email with client" at bounding box center [360, 78] width 91 height 11
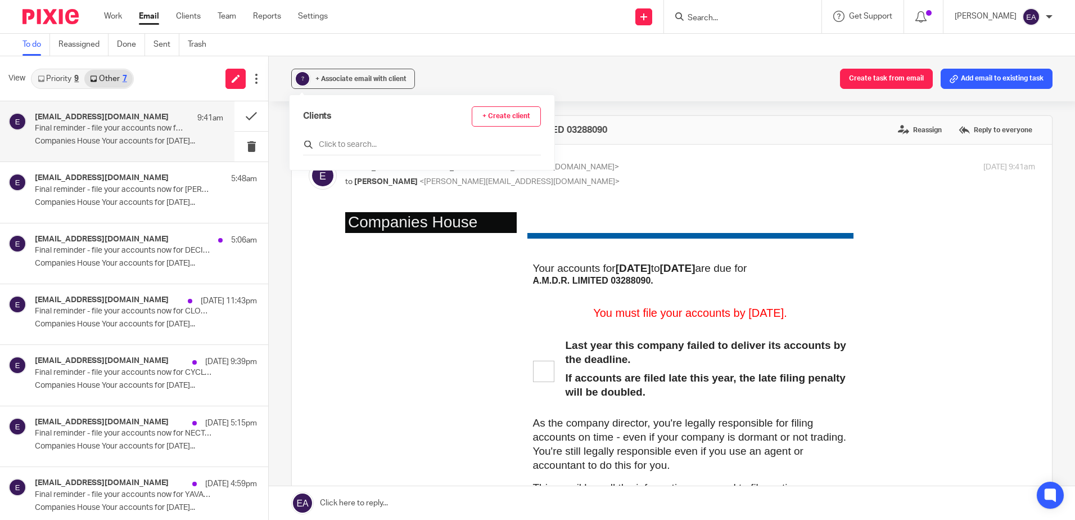
click at [348, 144] on input "text" at bounding box center [422, 144] width 238 height 11
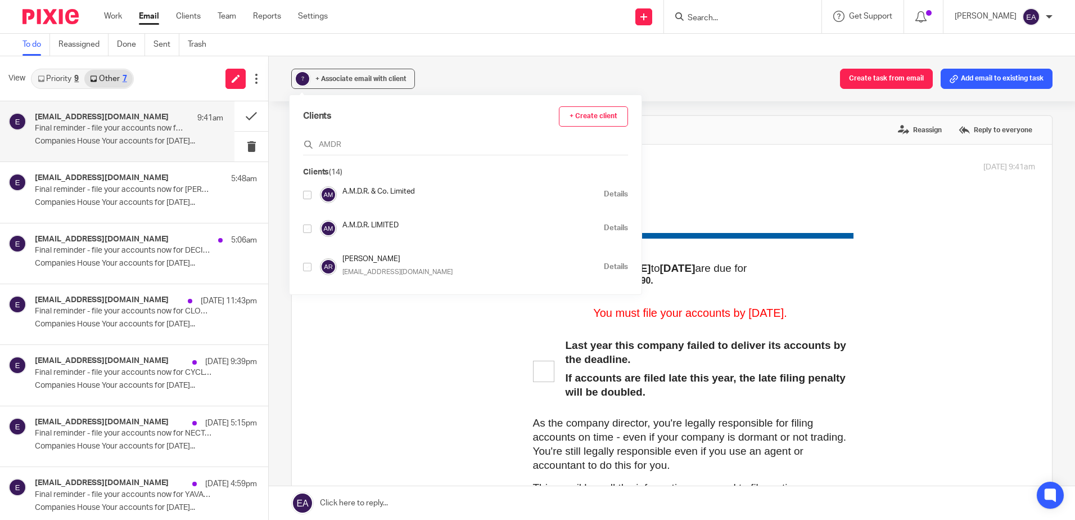
type input "AMDR"
click at [305, 231] on input "checkbox" at bounding box center [307, 228] width 8 height 8
checkbox input "true"
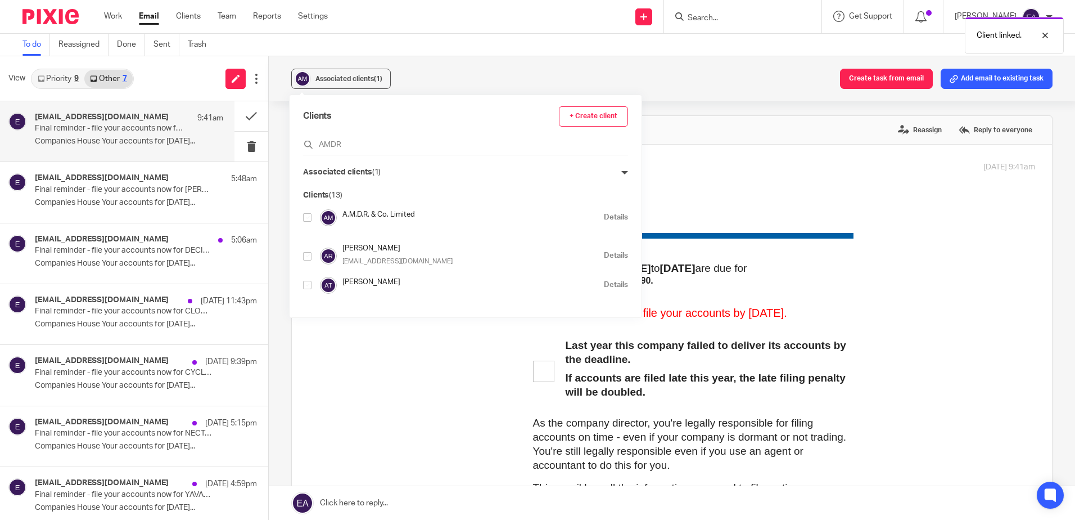
click at [917, 128] on label "Reassign" at bounding box center [919, 129] width 49 height 17
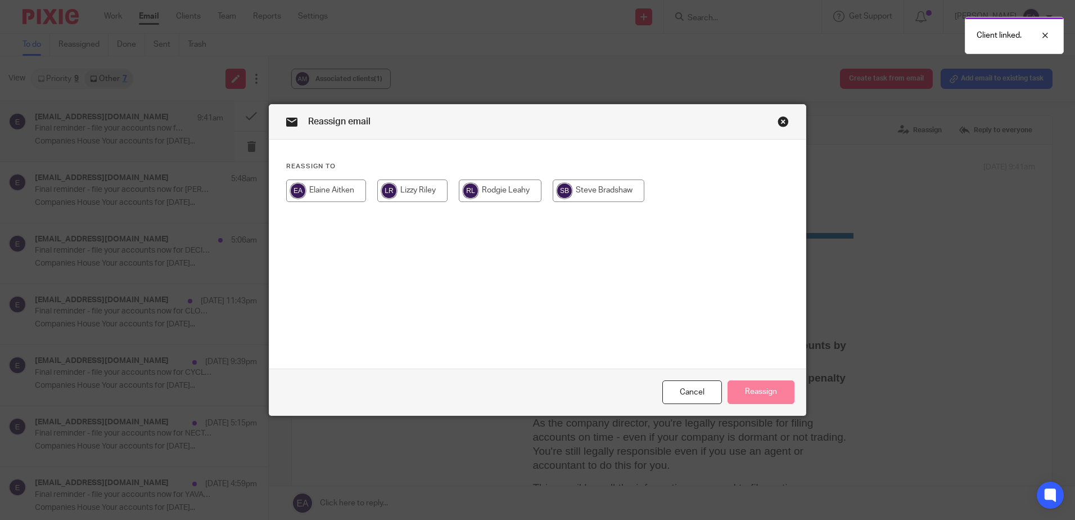
click at [488, 194] on input "radio" at bounding box center [500, 190] width 83 height 22
radio input "true"
click at [758, 387] on button "Reassign" at bounding box center [761, 392] width 67 height 24
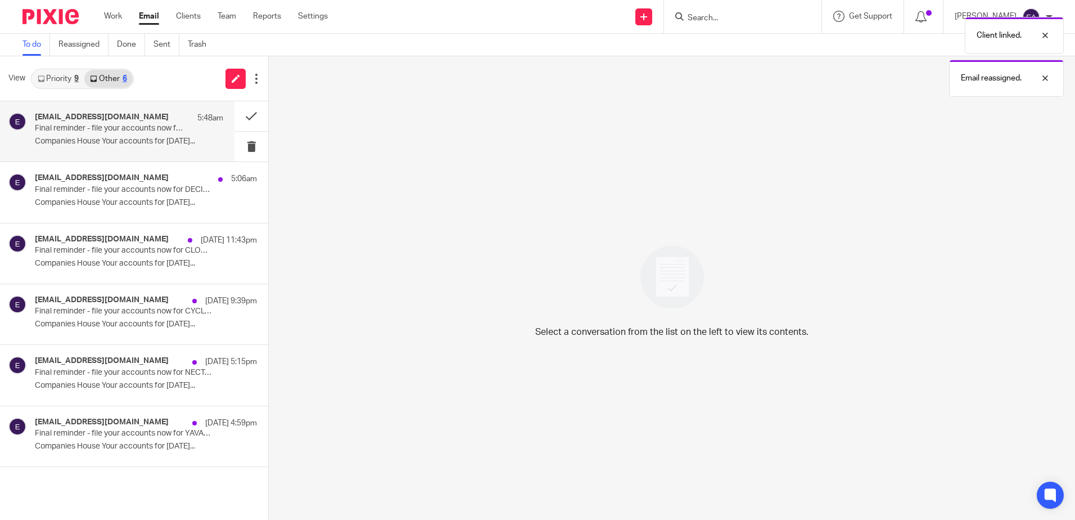
click at [78, 136] on div "ereminders@companieshouse.gov.uk 5:48am Final reminder - file your accounts now…" at bounding box center [129, 131] width 188 height 38
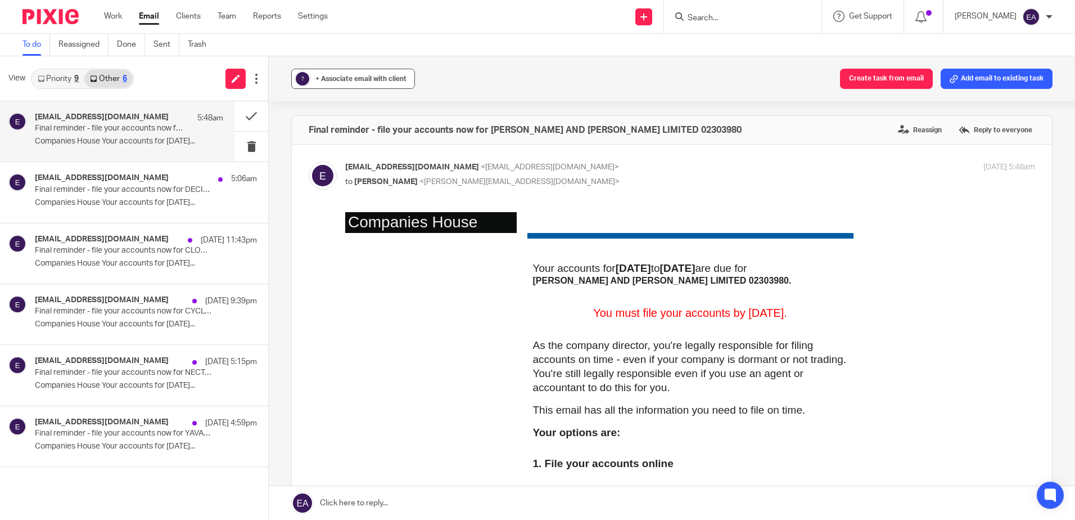
click at [322, 87] on button "? + Associate email with client" at bounding box center [353, 79] width 124 height 20
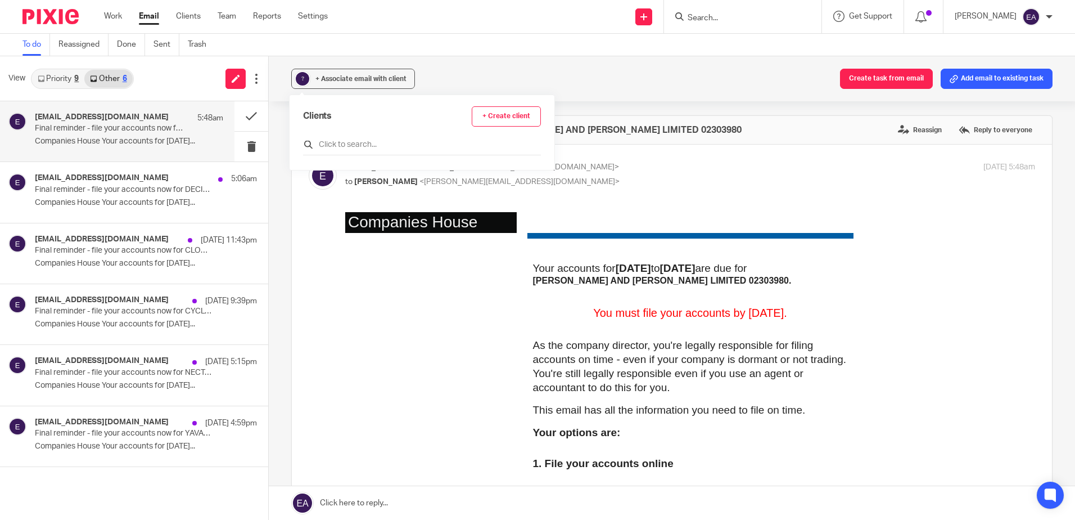
click at [332, 143] on input "text" at bounding box center [422, 144] width 238 height 11
drag, startPoint x: 348, startPoint y: 147, endPoint x: 332, endPoint y: 145, distance: 16.5
click at [332, 145] on input "Micahel and" at bounding box center [422, 144] width 238 height 11
click at [368, 143] on input "Michael and" at bounding box center [422, 144] width 238 height 11
drag, startPoint x: 364, startPoint y: 144, endPoint x: 349, endPoint y: 145, distance: 15.2
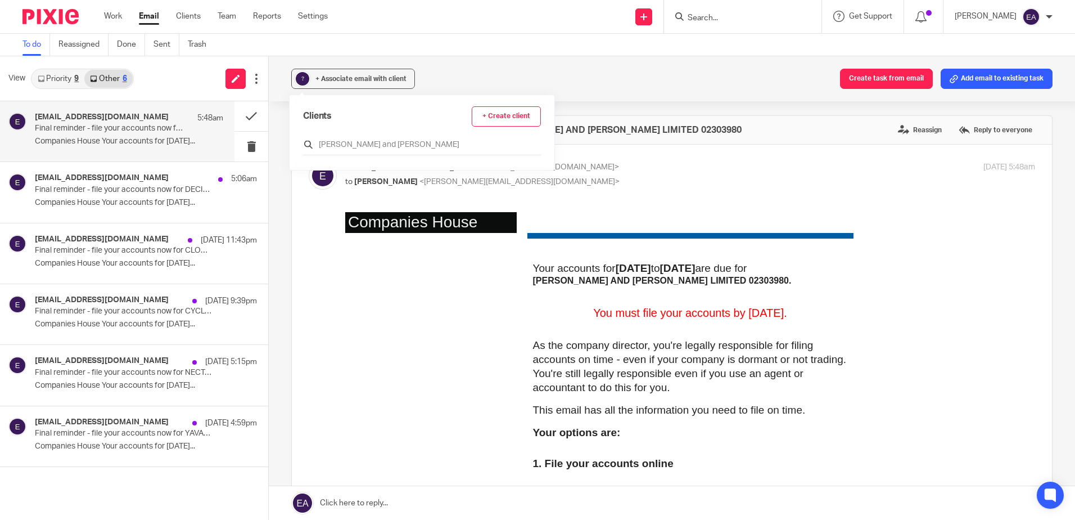
click at [349, 144] on input "Michael and Henrietta Spink" at bounding box center [422, 144] width 238 height 11
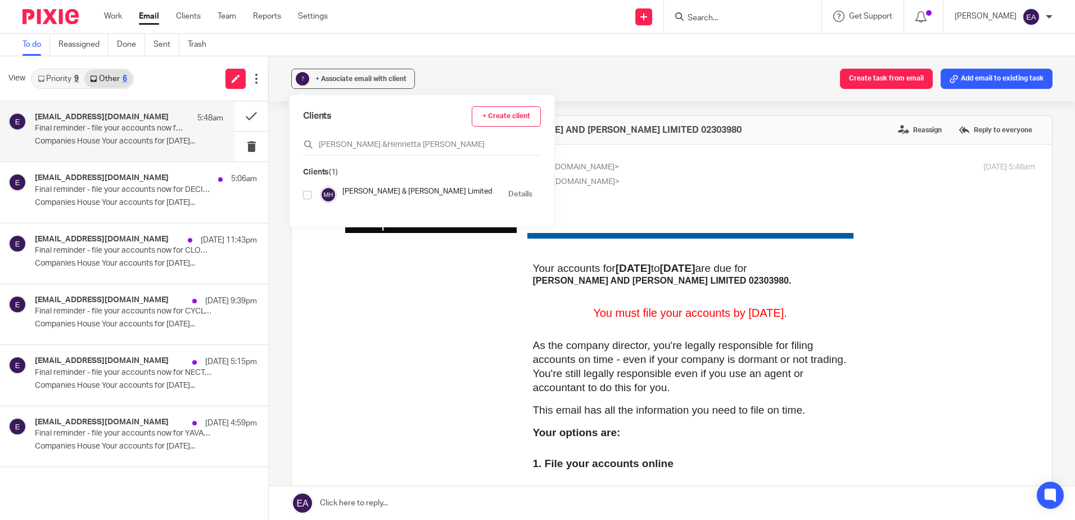
type input "Michael &Henrietta Spink"
click at [306, 195] on input "checkbox" at bounding box center [307, 195] width 8 height 8
checkbox input "true"
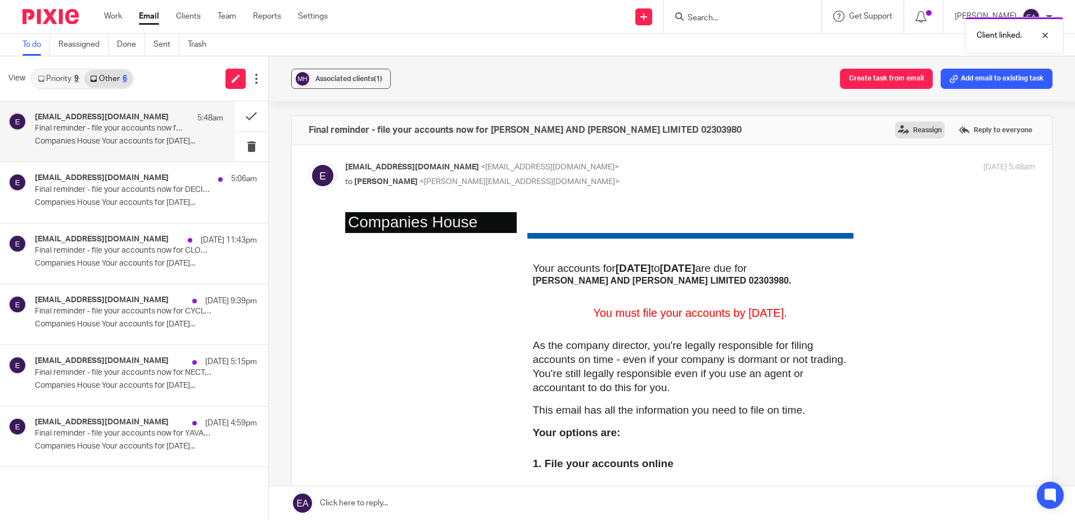
click at [909, 130] on label "Reassign" at bounding box center [919, 129] width 49 height 17
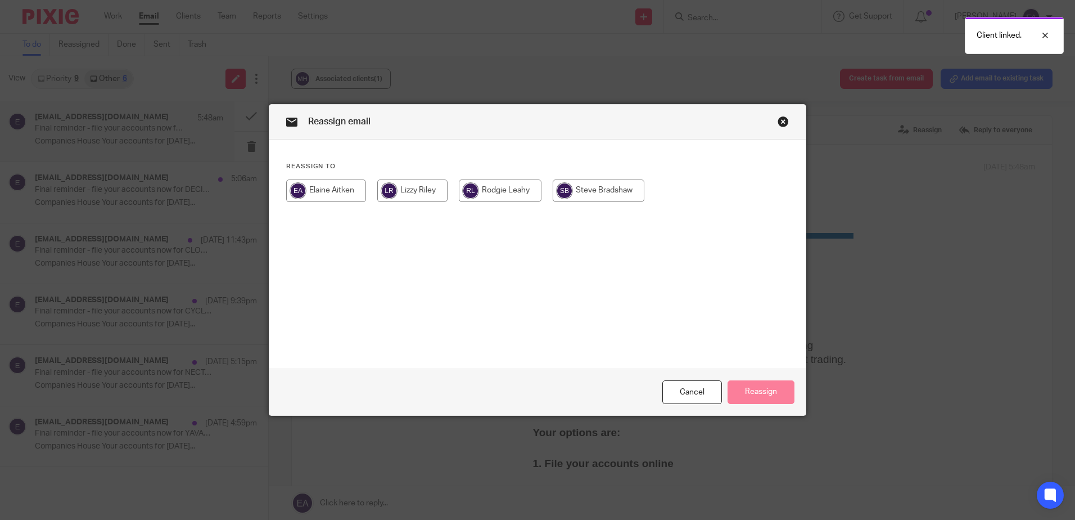
click at [506, 192] on input "radio" at bounding box center [500, 190] width 83 height 22
radio input "true"
click at [763, 401] on button "Reassign" at bounding box center [761, 392] width 67 height 24
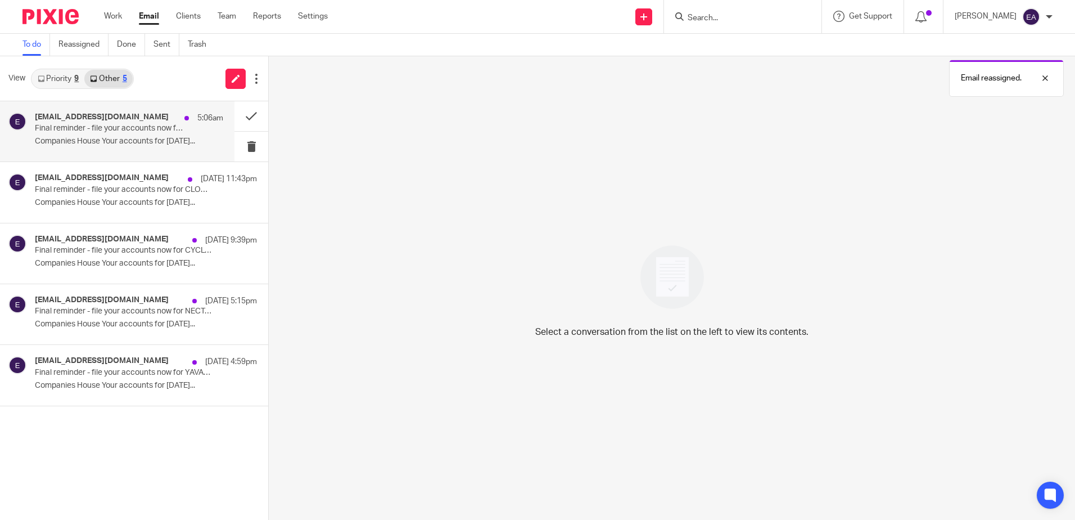
click at [111, 129] on p "Final reminder - file your accounts now for DECIMUS DEVELOPMENTS HA LIMITED 102…" at bounding box center [110, 129] width 151 height 10
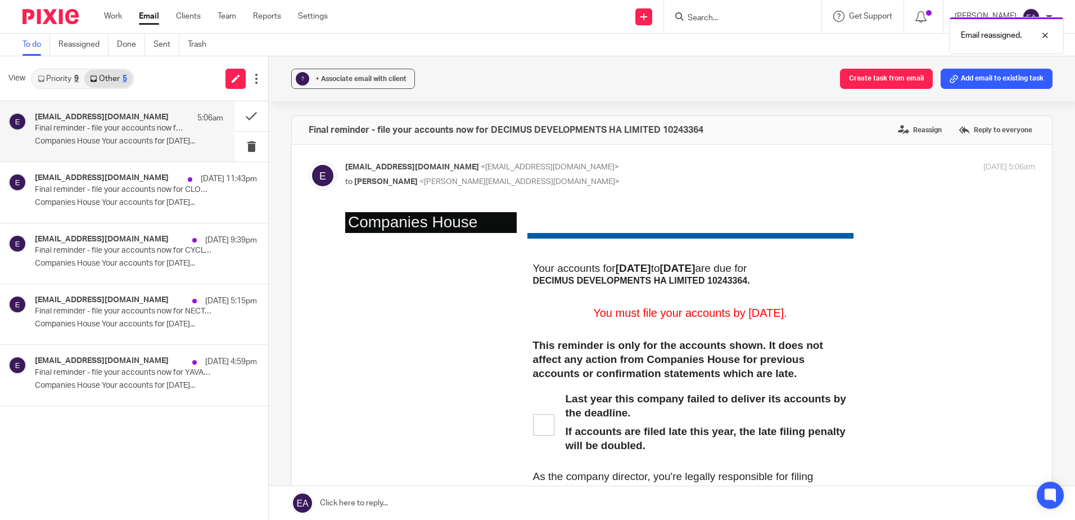
click at [698, 21] on div "Email reassigned." at bounding box center [801, 32] width 526 height 43
click at [713, 17] on div "Email reassigned." at bounding box center [801, 32] width 526 height 43
click at [746, 10] on form at bounding box center [747, 17] width 120 height 14
click at [742, 21] on input "Search" at bounding box center [737, 18] width 101 height 10
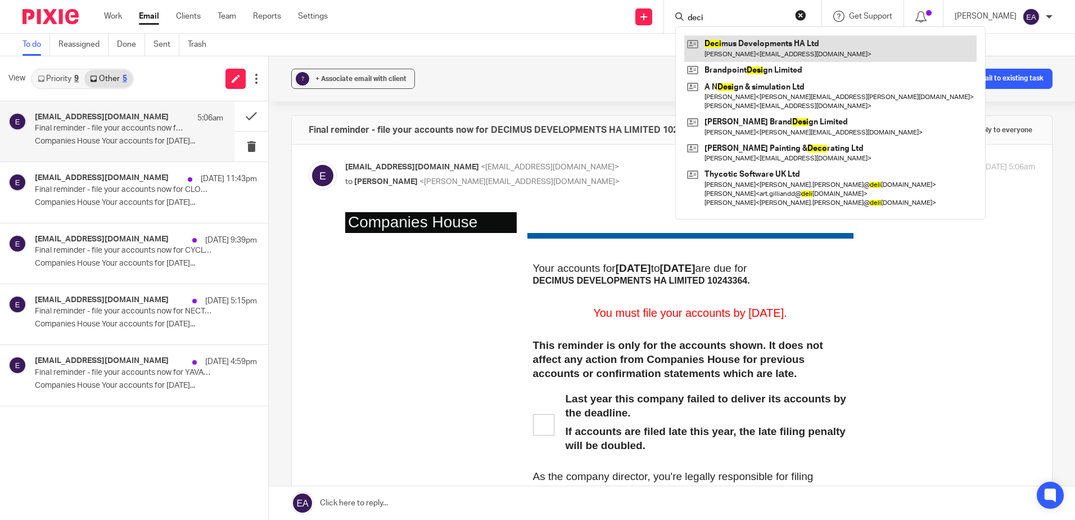
type input "deci"
click at [754, 39] on link at bounding box center [830, 48] width 292 height 26
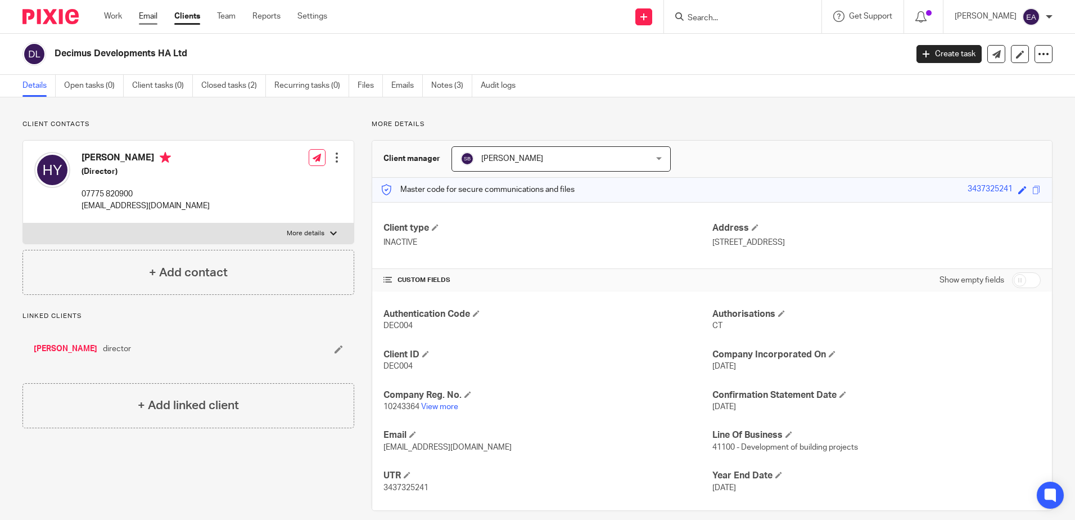
click at [143, 15] on link "Email" at bounding box center [148, 16] width 19 height 11
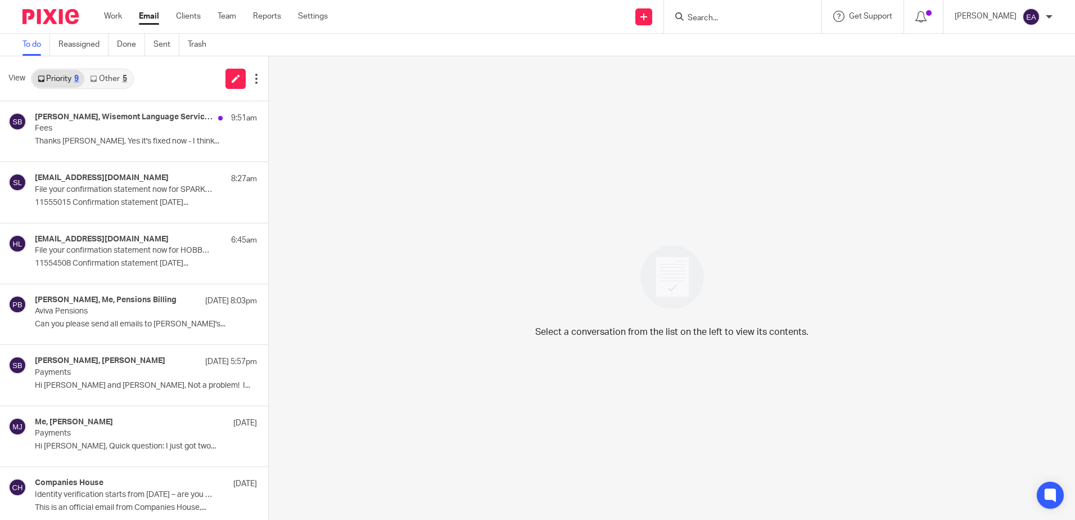
click at [116, 78] on link "Other 5" at bounding box center [108, 79] width 48 height 18
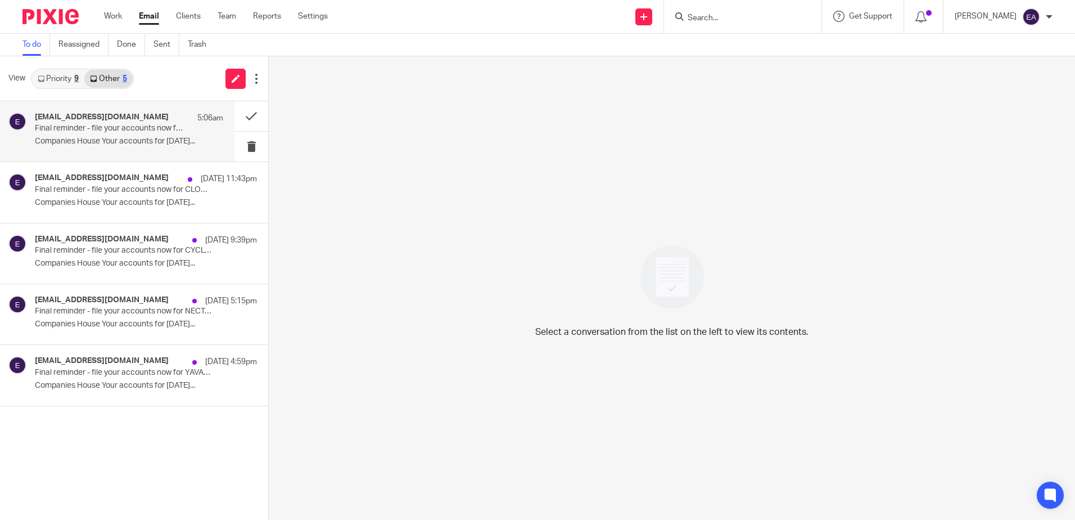
click at [107, 133] on p "Final reminder - file your accounts now for DECIMUS DEVELOPMENTS HA LIMITED 102…" at bounding box center [110, 129] width 151 height 10
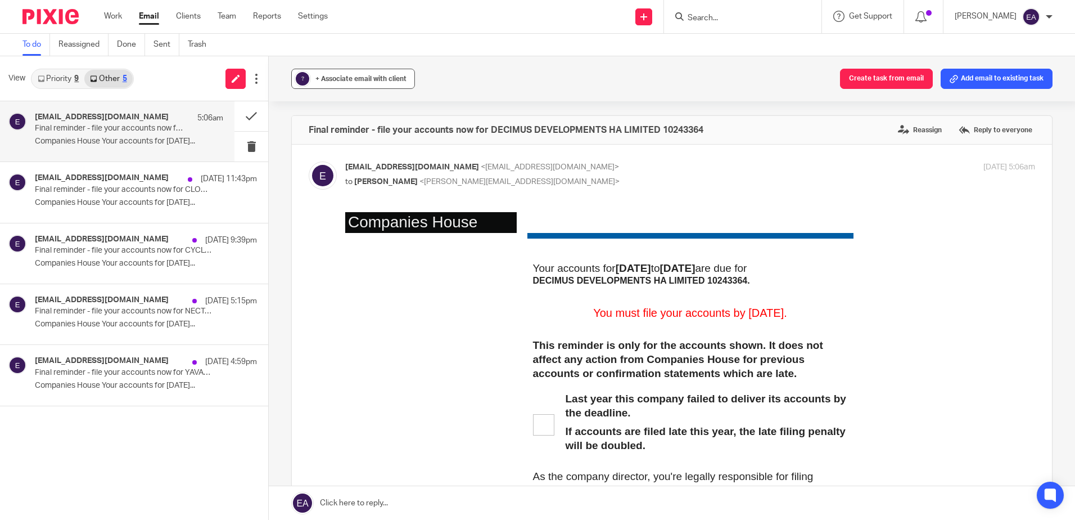
click at [337, 79] on span "+ Associate email with client" at bounding box center [360, 78] width 91 height 7
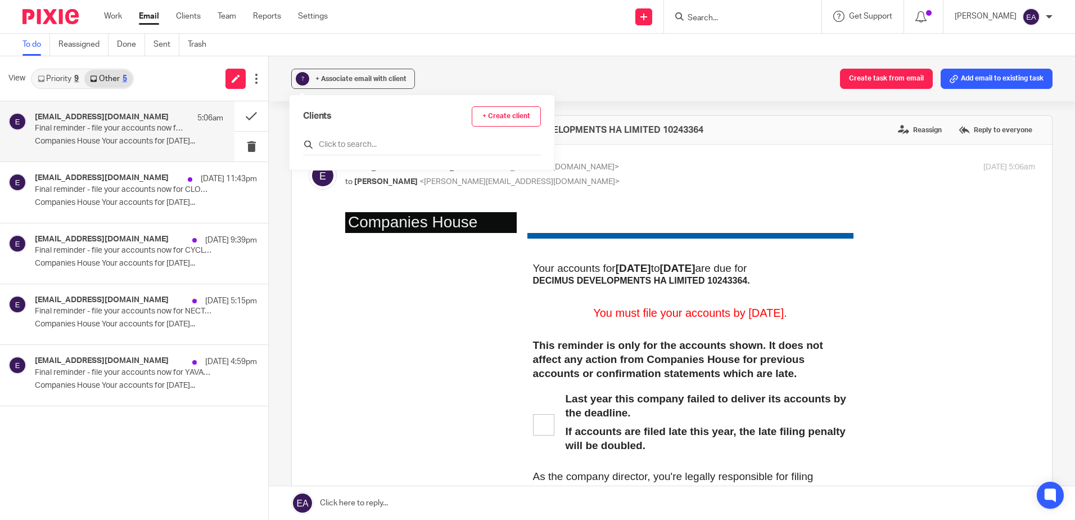
click at [354, 141] on input "text" at bounding box center [422, 144] width 238 height 11
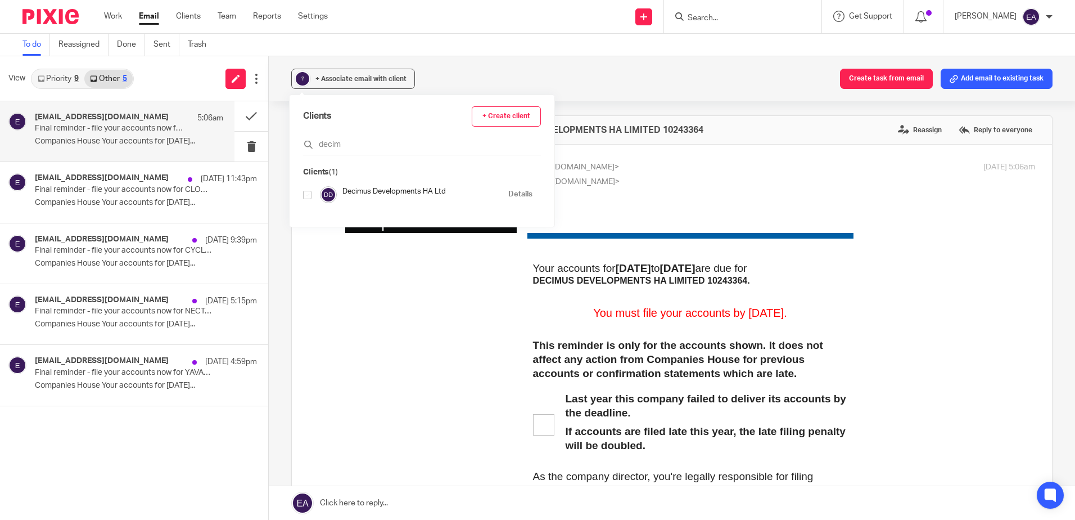
type input "decim"
click at [308, 193] on input "checkbox" at bounding box center [307, 195] width 8 height 8
checkbox input "true"
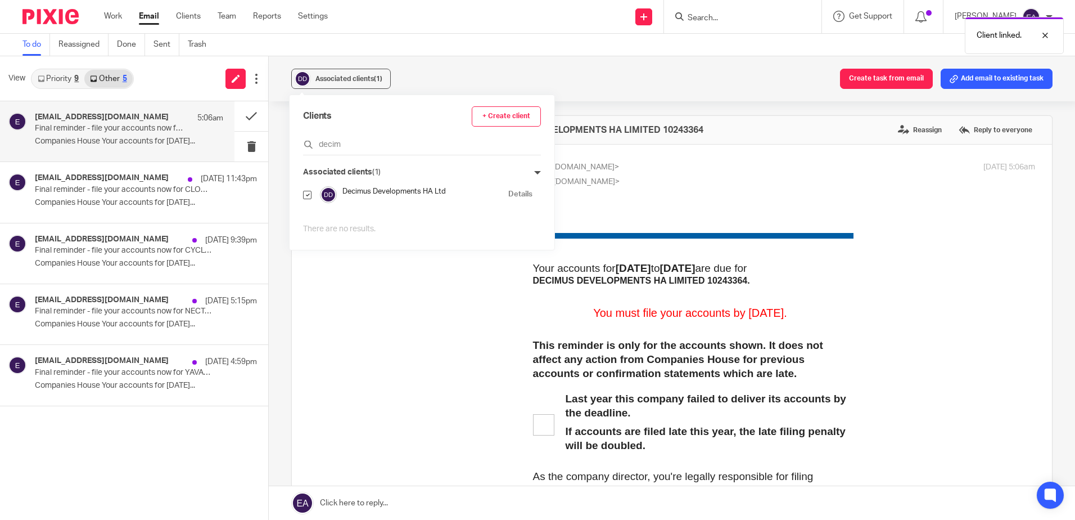
click at [896, 130] on label "Reassign" at bounding box center [919, 129] width 49 height 17
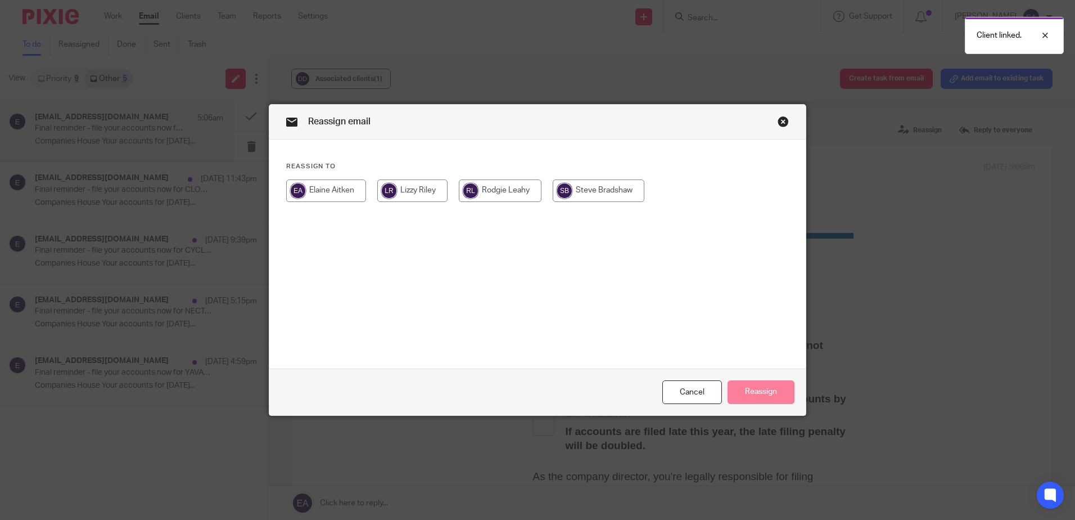
click at [584, 193] on input "radio" at bounding box center [599, 190] width 92 height 22
radio input "true"
click at [760, 390] on button "Reassign" at bounding box center [761, 392] width 67 height 24
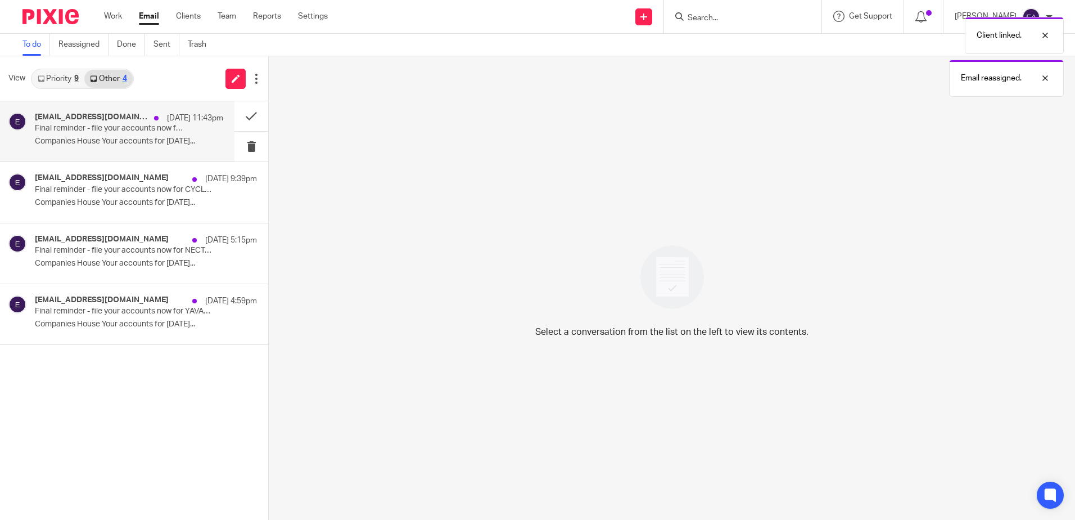
click at [121, 134] on div "ereminders@companieshouse.gov.uk 16 Sep 11:43pm Final reminder - file your acco…" at bounding box center [129, 131] width 188 height 38
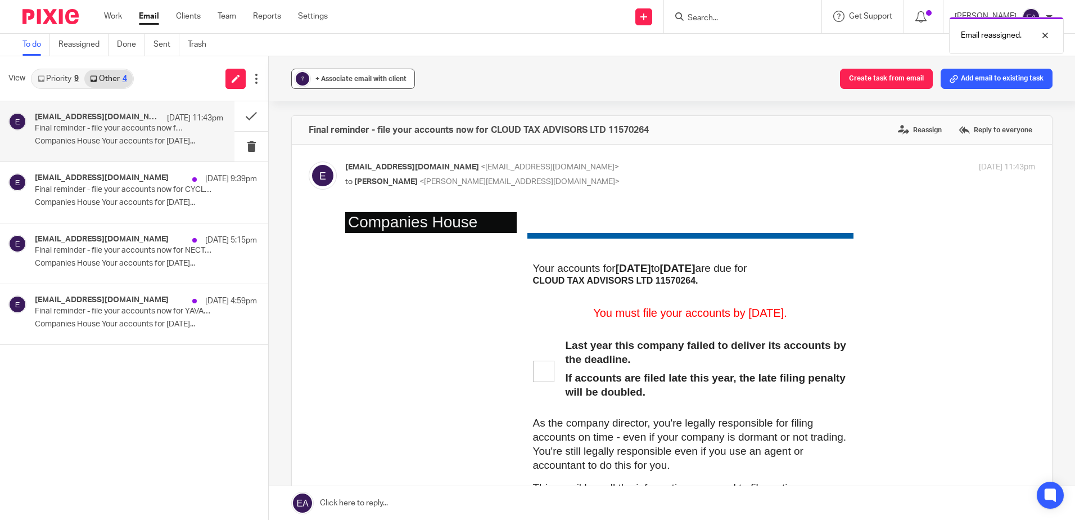
click at [332, 78] on span "+ Associate email with client" at bounding box center [360, 78] width 91 height 7
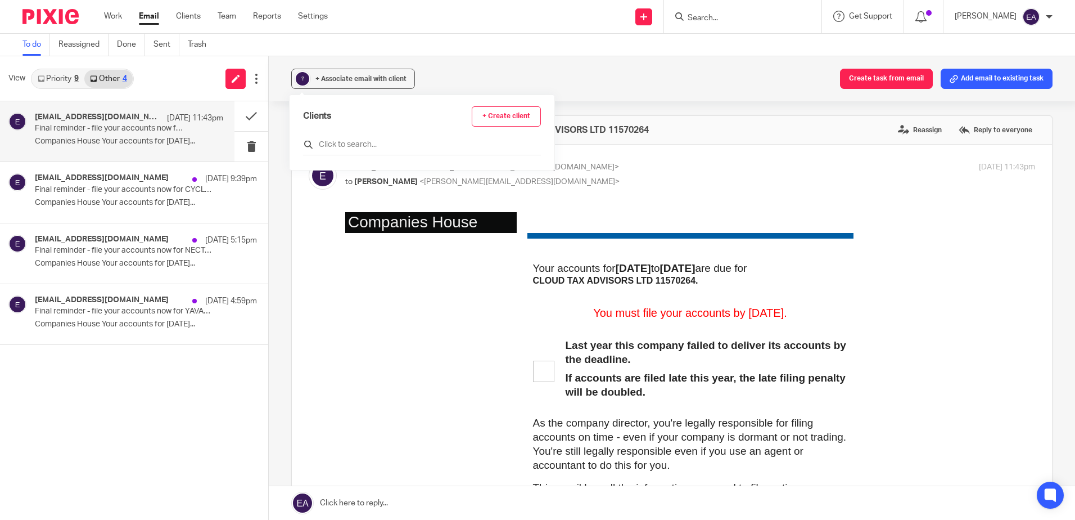
click at [345, 142] on input "text" at bounding box center [422, 144] width 238 height 11
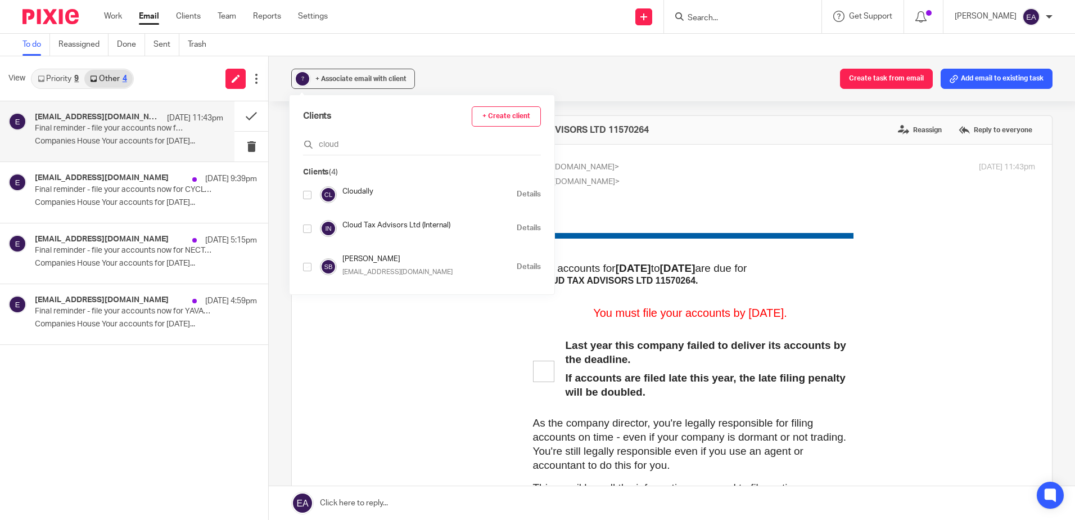
type input "cloud"
click at [311, 227] on input "checkbox" at bounding box center [307, 228] width 8 height 8
checkbox input "true"
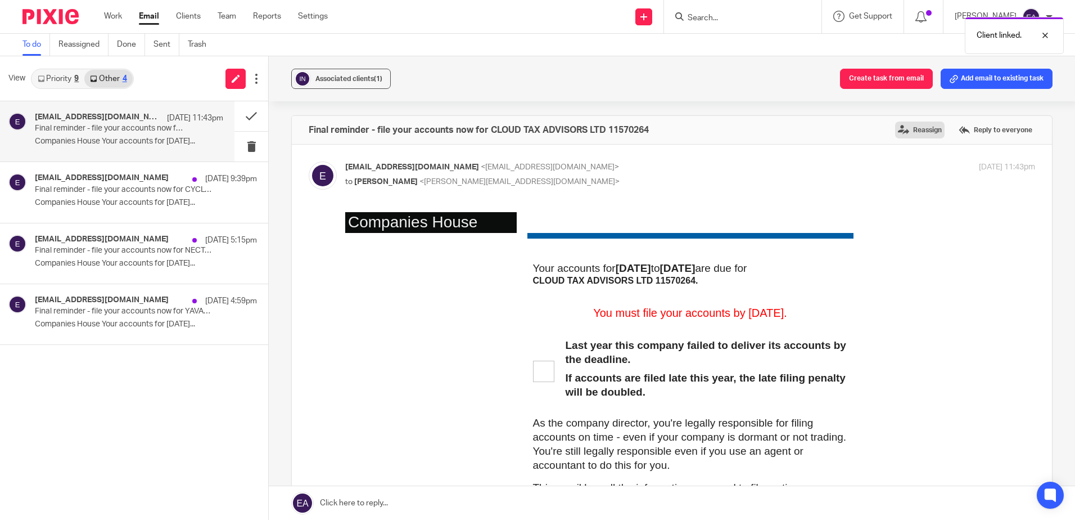
click at [895, 128] on label "Reassign" at bounding box center [919, 129] width 49 height 17
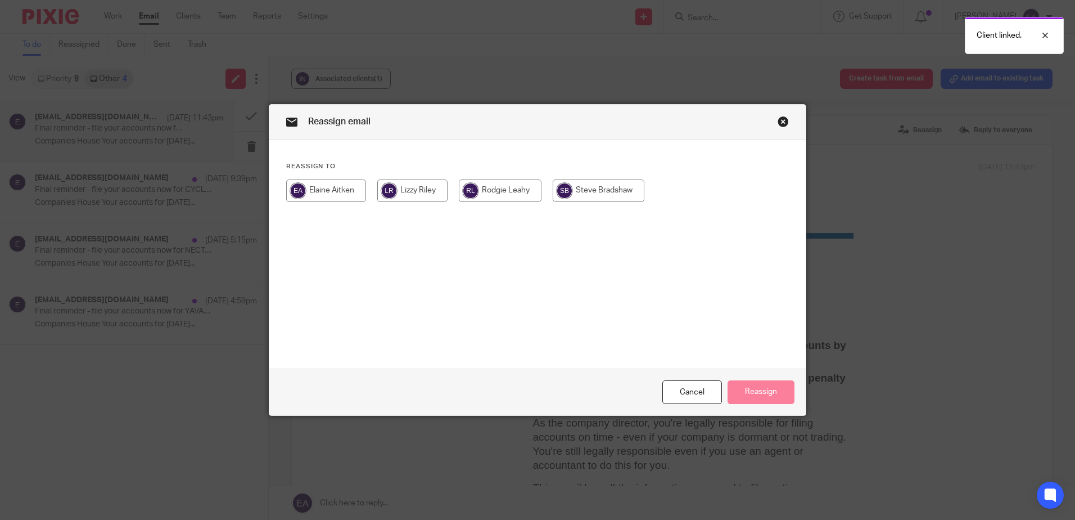
click at [491, 197] on input "radio" at bounding box center [500, 190] width 83 height 22
radio input "true"
click at [761, 385] on button "Reassign" at bounding box center [761, 392] width 67 height 24
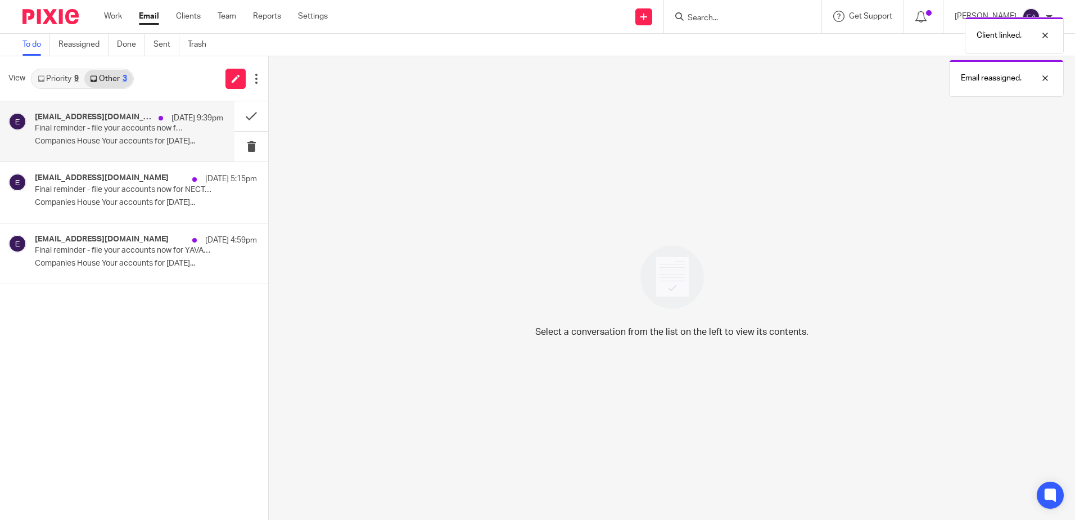
click at [125, 124] on p "Final reminder - file your accounts now for CYCLONE GLOBAL LTD 10601779" at bounding box center [110, 129] width 151 height 10
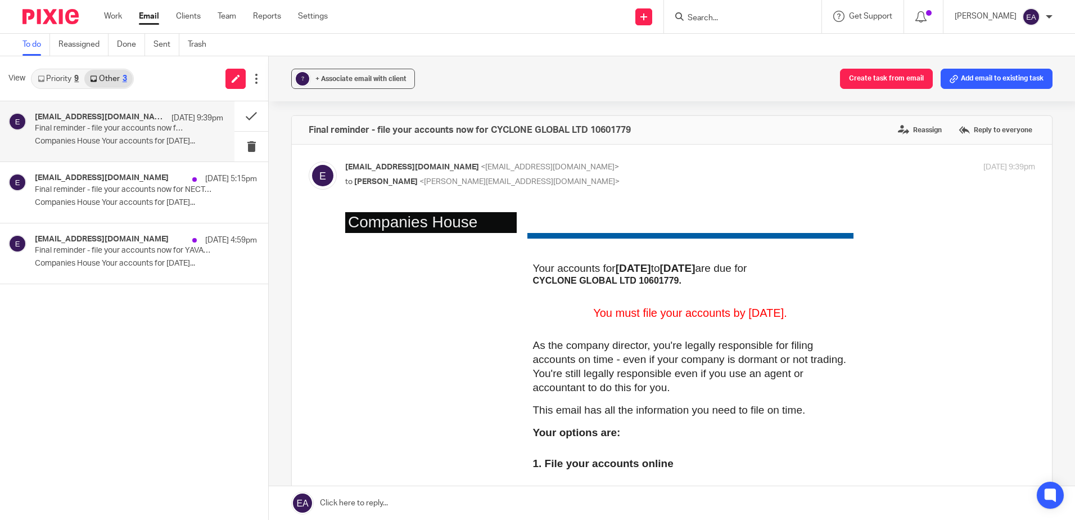
click at [733, 10] on form at bounding box center [747, 17] width 120 height 14
click at [729, 19] on input "Search" at bounding box center [737, 18] width 101 height 10
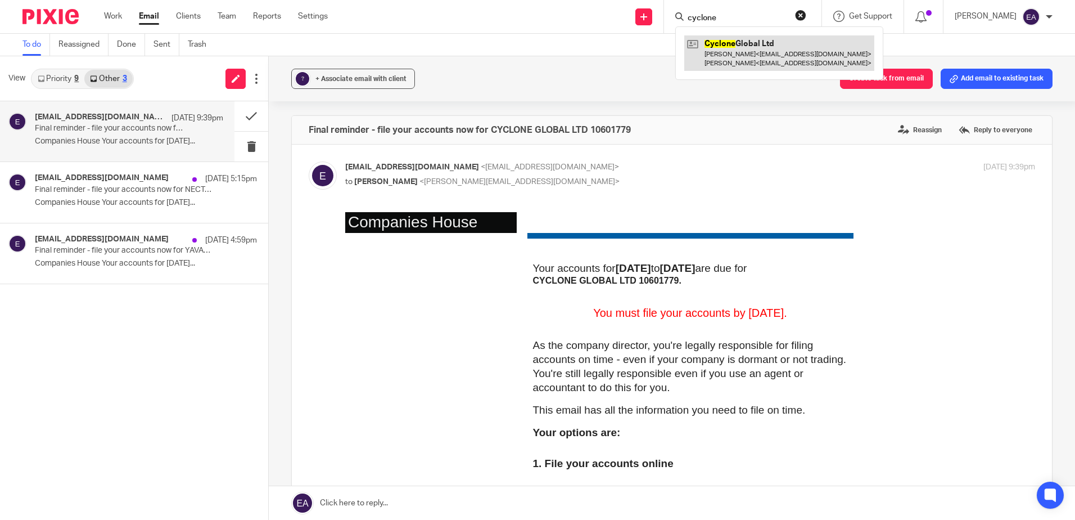
type input "cyclone"
click at [770, 43] on link at bounding box center [779, 52] width 190 height 35
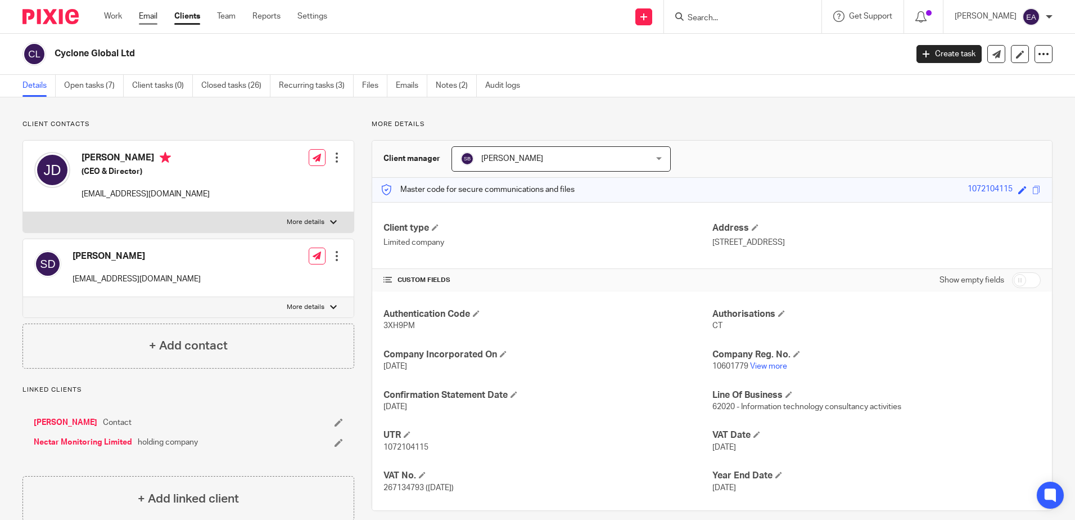
click at [157, 13] on link "Email" at bounding box center [148, 16] width 19 height 11
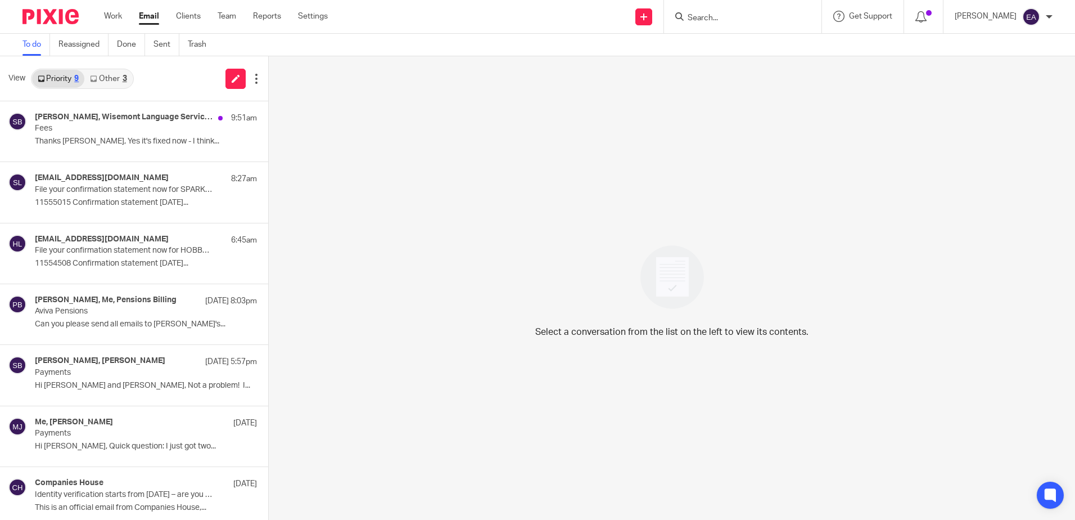
click at [105, 80] on link "Other 3" at bounding box center [108, 79] width 48 height 18
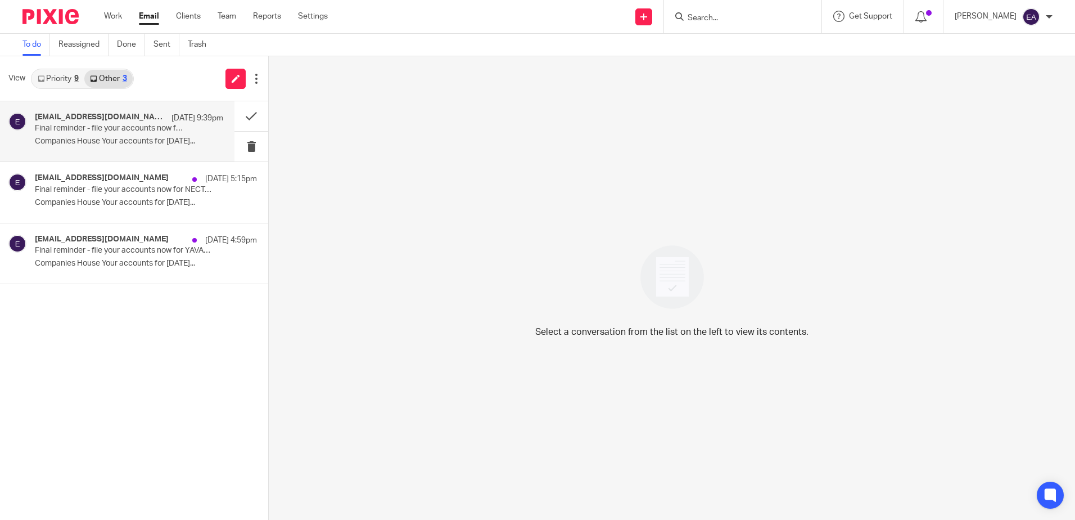
click at [92, 127] on p "Final reminder - file your accounts now for CYCLONE GLOBAL LTD 10601779" at bounding box center [110, 129] width 151 height 10
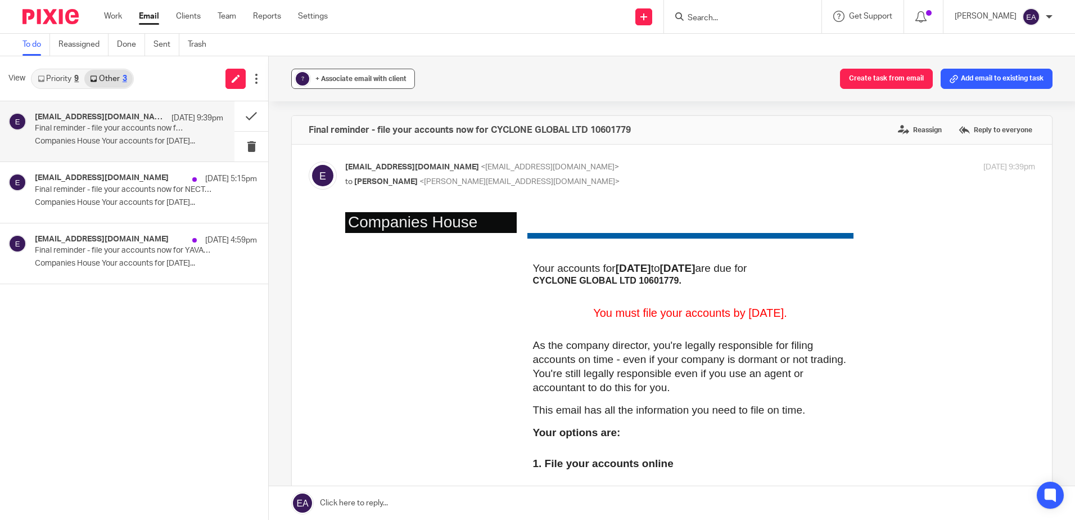
click at [329, 82] on span "+ Associate email with client" at bounding box center [360, 78] width 91 height 7
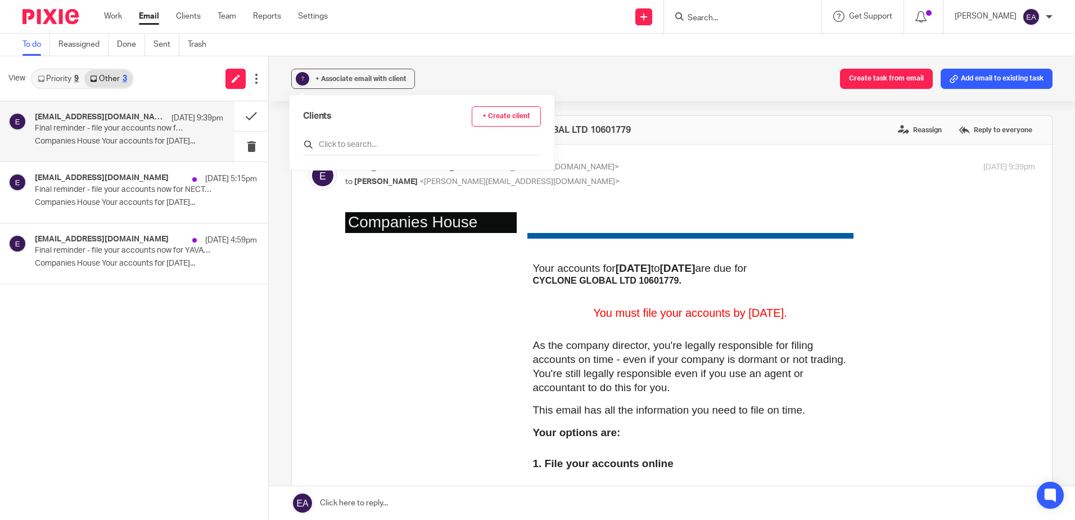
click at [349, 147] on input "text" at bounding box center [422, 144] width 238 height 11
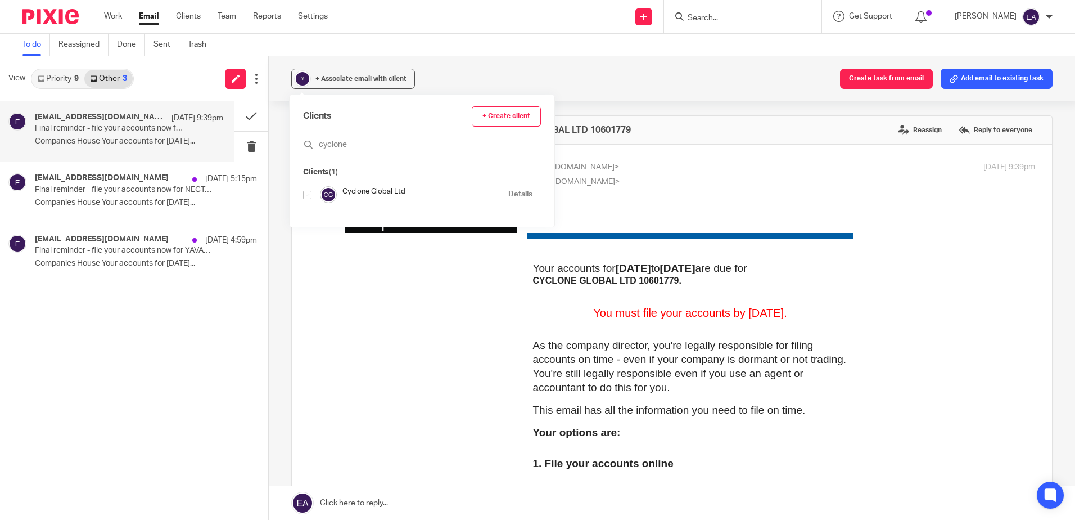
type input "cyclone"
click at [306, 198] on input "checkbox" at bounding box center [307, 195] width 8 height 8
checkbox input "true"
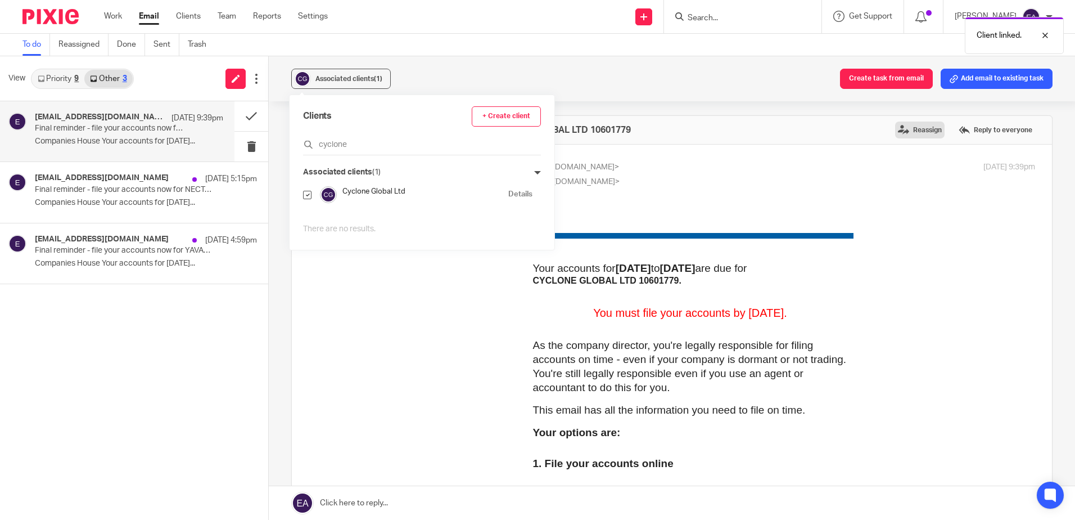
click at [904, 133] on label "Reassign" at bounding box center [919, 129] width 49 height 17
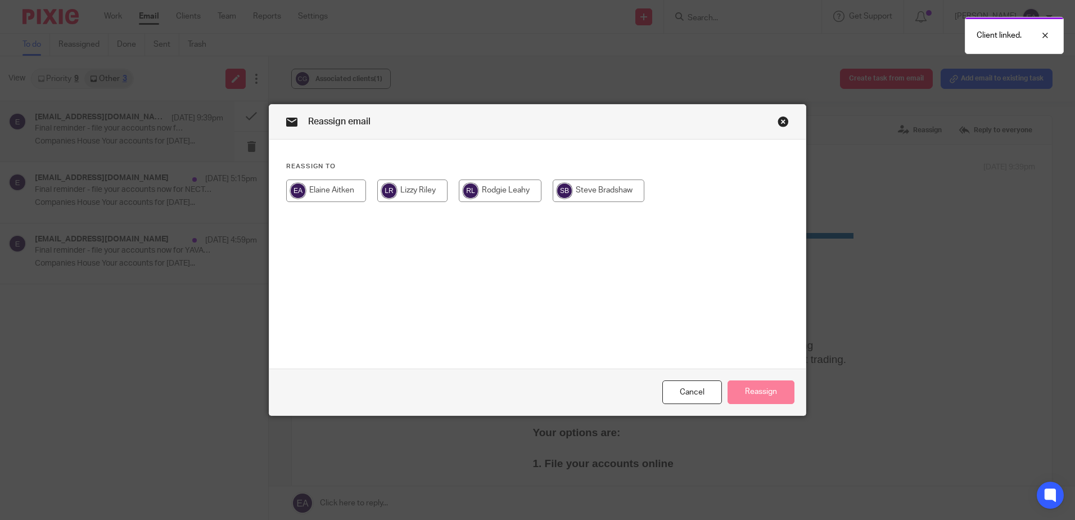
click at [602, 189] on input "radio" at bounding box center [599, 190] width 92 height 22
radio input "true"
click at [759, 399] on button "Reassign" at bounding box center [761, 392] width 67 height 24
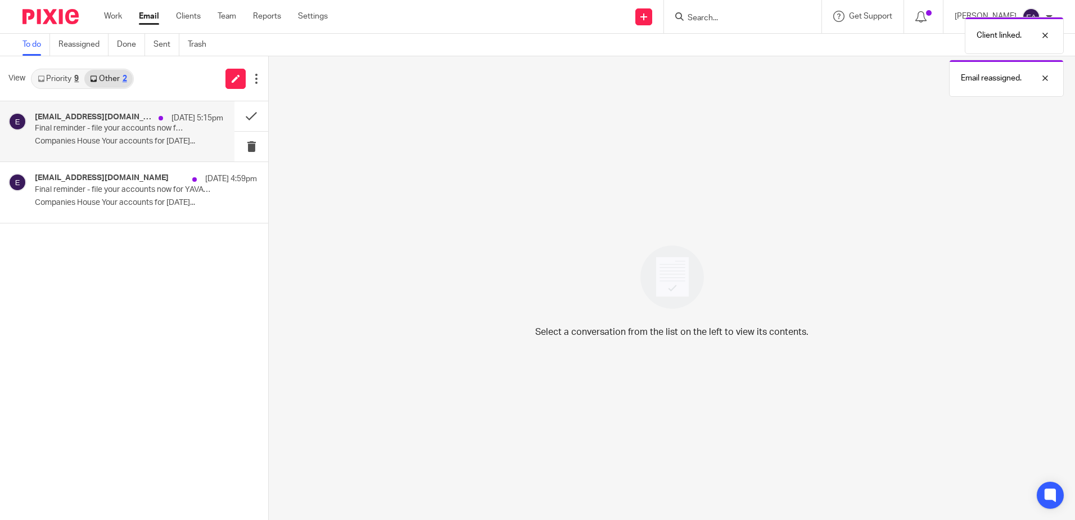
click at [124, 129] on p "Final reminder - file your accounts now for NECTAR MONITORING LIMITED 09056382" at bounding box center [110, 129] width 151 height 10
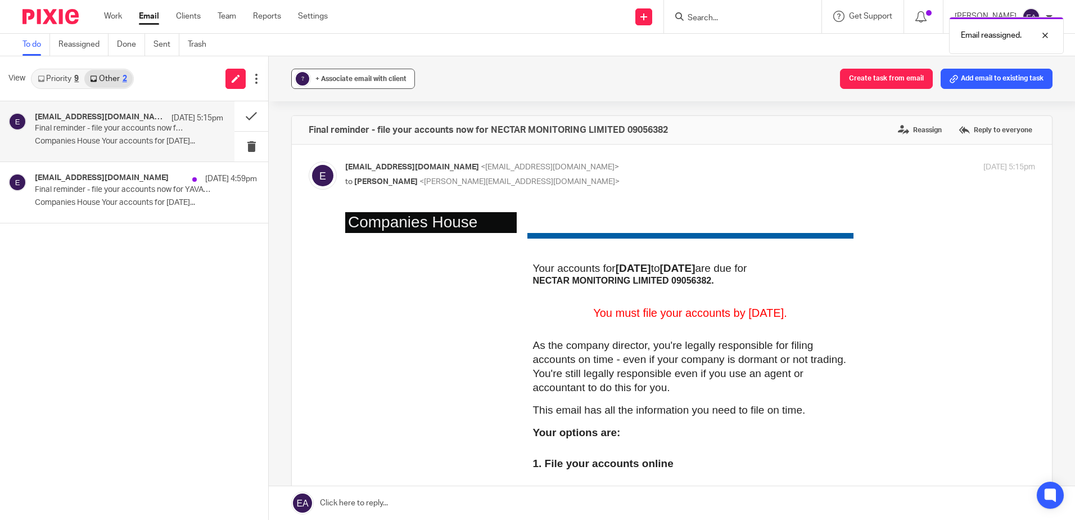
click at [317, 83] on div "+ Associate email with client" at bounding box center [360, 78] width 91 height 11
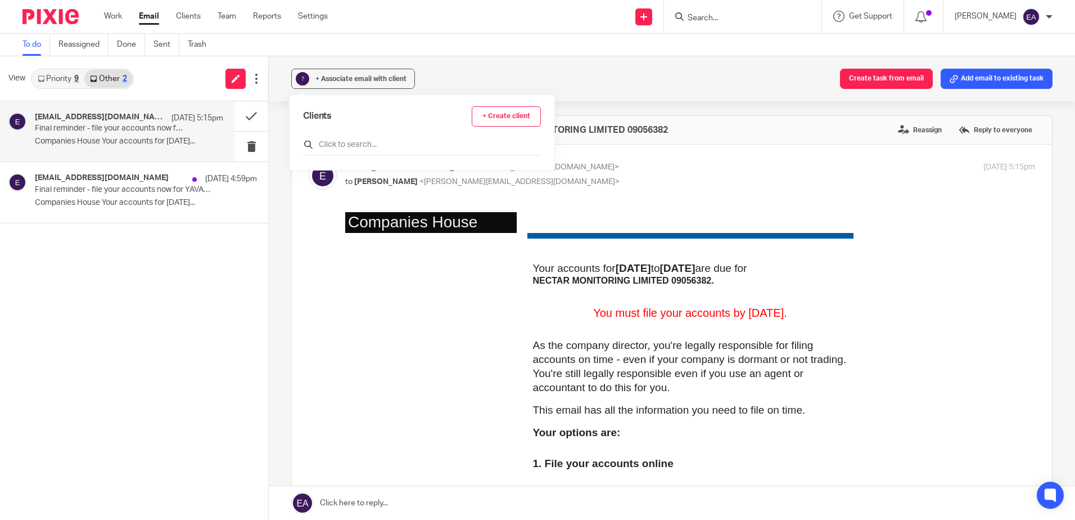
click at [348, 144] on input "text" at bounding box center [422, 144] width 238 height 11
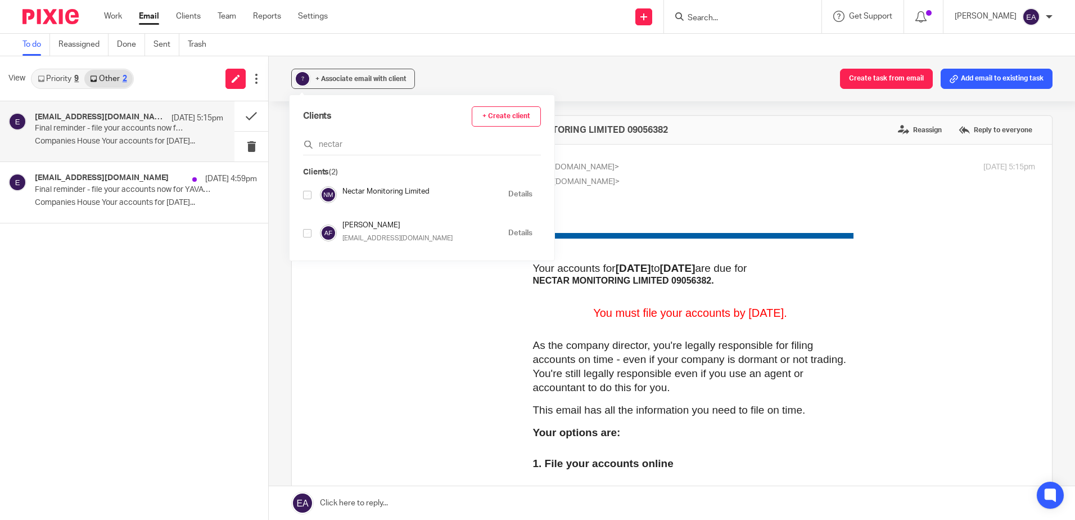
type input "nectar"
click at [307, 193] on input "checkbox" at bounding box center [307, 195] width 8 height 8
checkbox input "true"
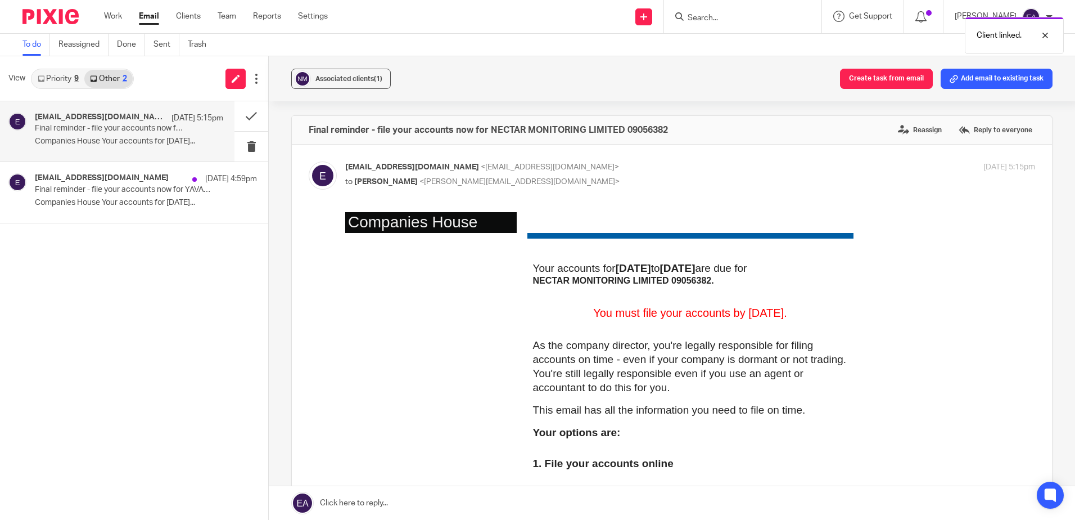
click at [718, 24] on div "Client linked." at bounding box center [801, 32] width 526 height 43
click at [718, 22] on div "Client linked." at bounding box center [801, 32] width 526 height 43
click at [718, 15] on div "Client linked." at bounding box center [801, 32] width 526 height 43
click at [720, 11] on form at bounding box center [747, 17] width 120 height 14
click at [716, 18] on input "Search" at bounding box center [737, 18] width 101 height 10
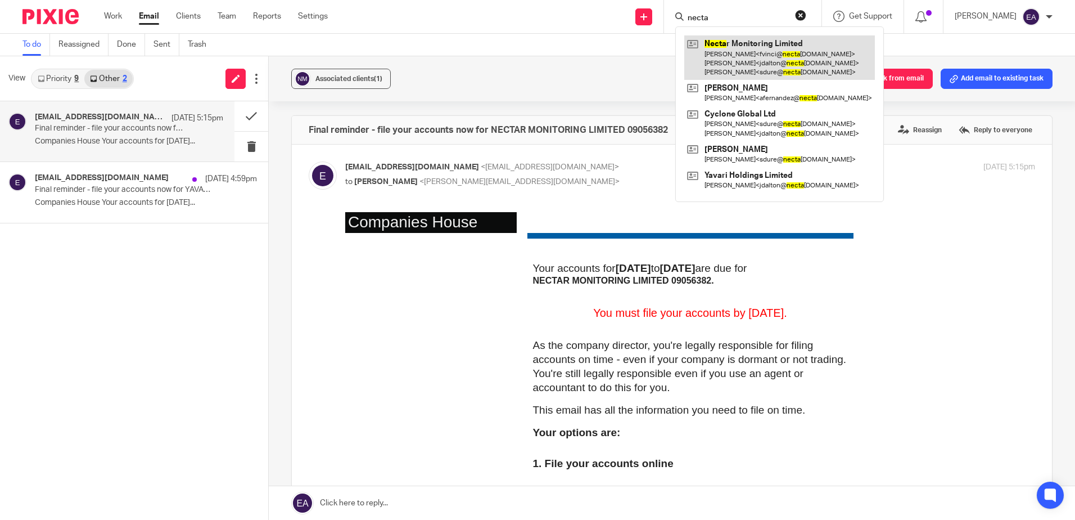
type input "necta"
click at [756, 57] on link at bounding box center [779, 57] width 191 height 44
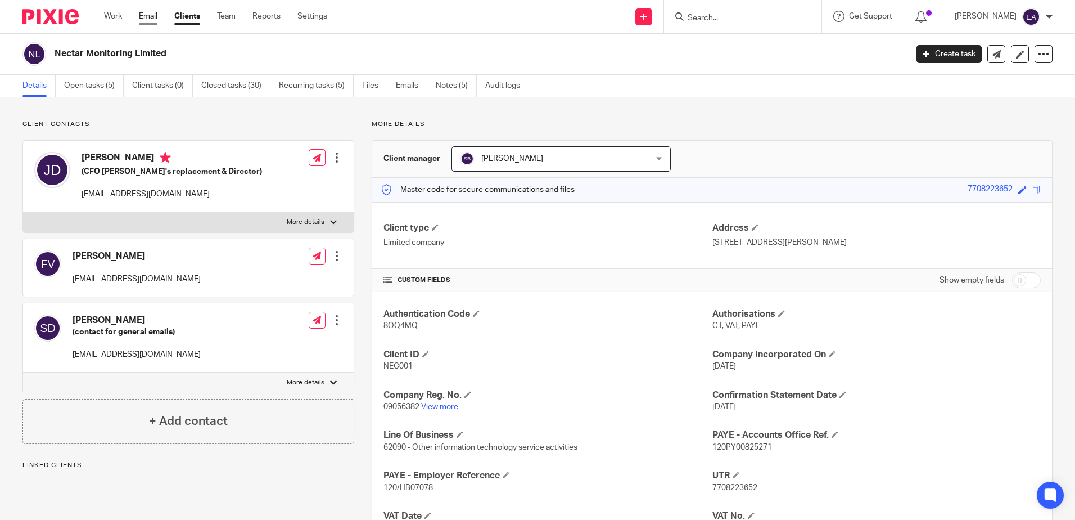
click at [151, 15] on link "Email" at bounding box center [148, 16] width 19 height 11
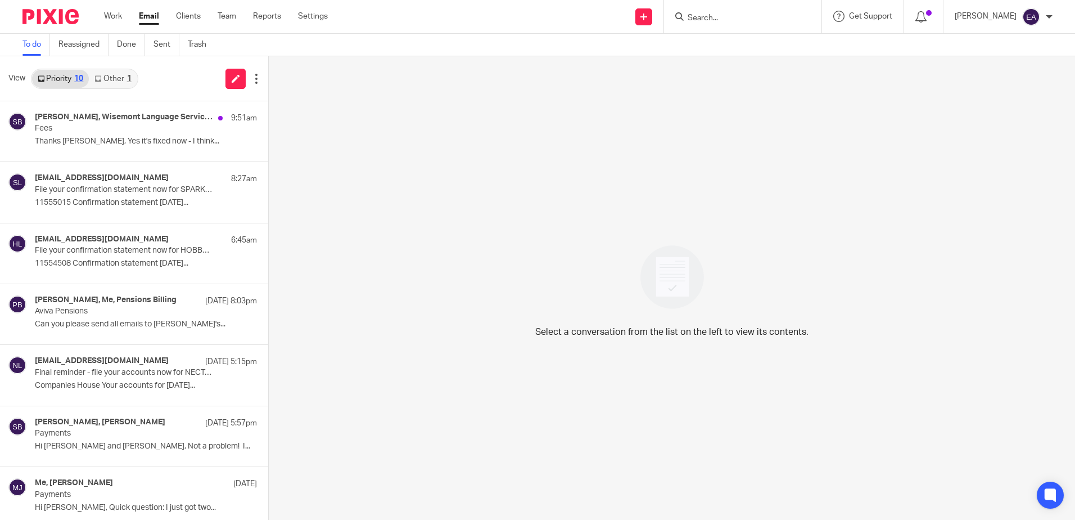
click at [110, 78] on link "Other 1" at bounding box center [113, 79] width 48 height 18
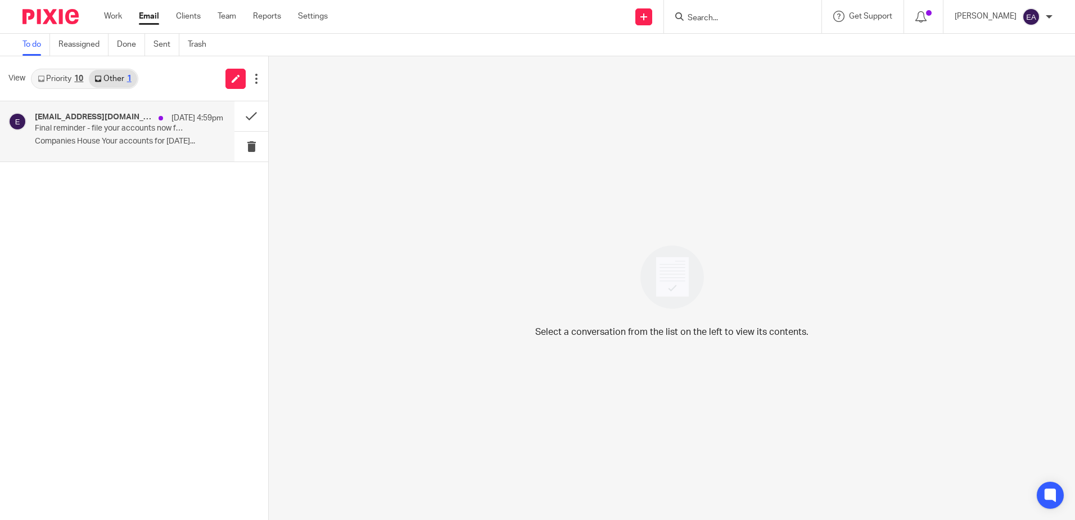
click at [110, 120] on h4 "[EMAIL_ADDRESS][DOMAIN_NAME]" at bounding box center [94, 117] width 118 height 10
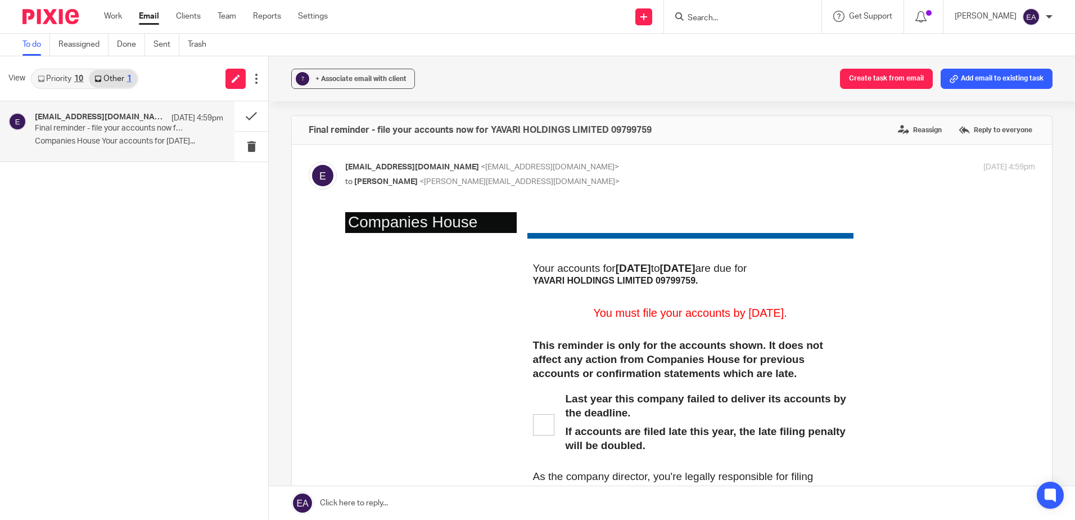
click at [65, 81] on link "Priority 10" at bounding box center [60, 79] width 57 height 18
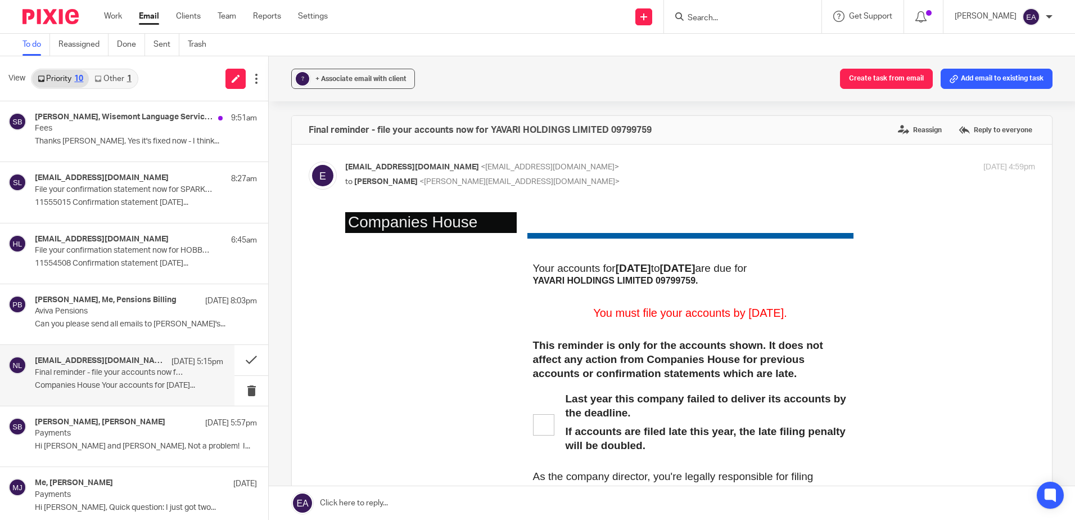
click at [112, 376] on p "Final reminder - file your accounts now for NECTAR MONITORING LIMITED 09056382" at bounding box center [110, 373] width 151 height 10
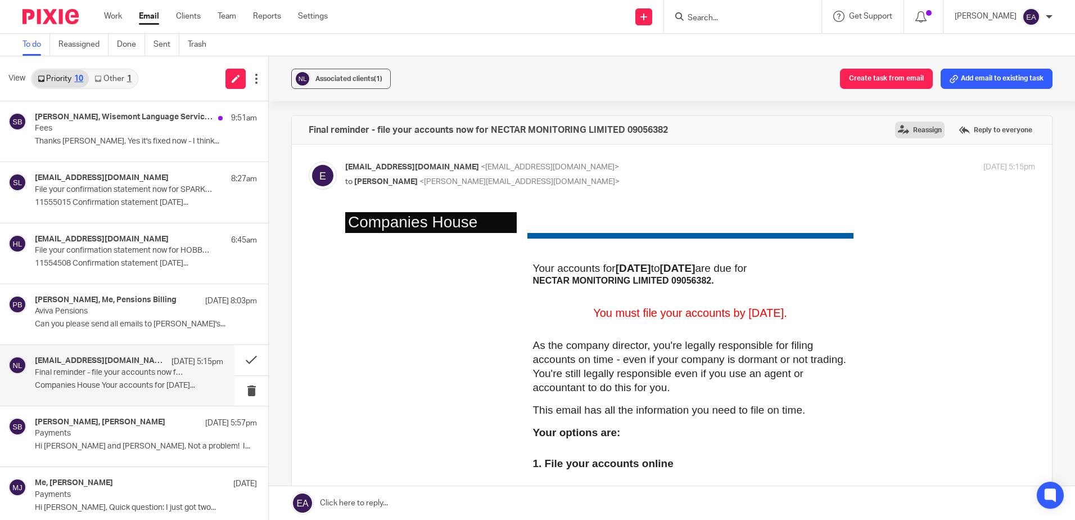
click at [910, 126] on label "Reassign" at bounding box center [919, 129] width 49 height 17
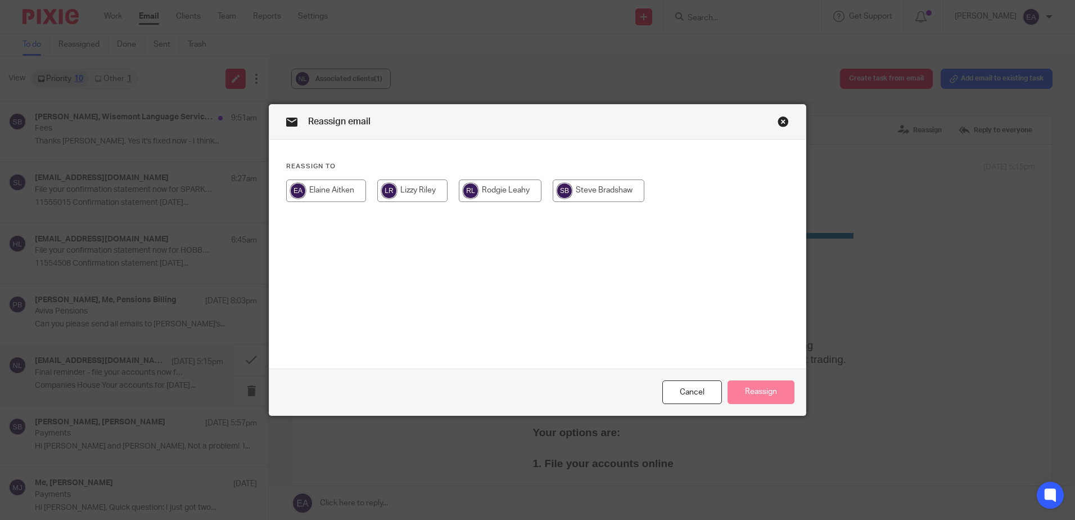
click at [598, 183] on input "radio" at bounding box center [599, 190] width 92 height 22
radio input "true"
click at [761, 387] on button "Reassign" at bounding box center [761, 392] width 67 height 24
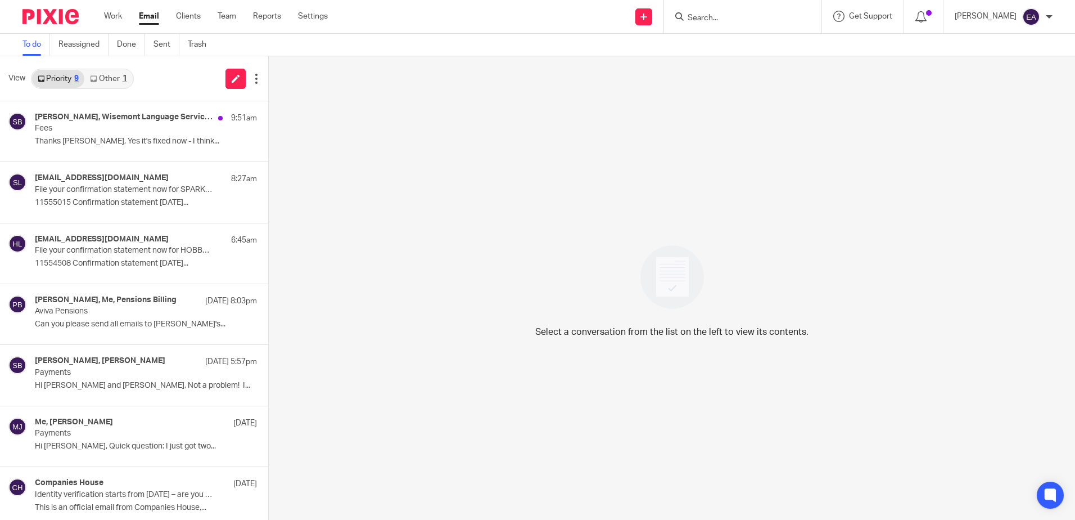
click at [104, 84] on link "Other 1" at bounding box center [108, 79] width 48 height 18
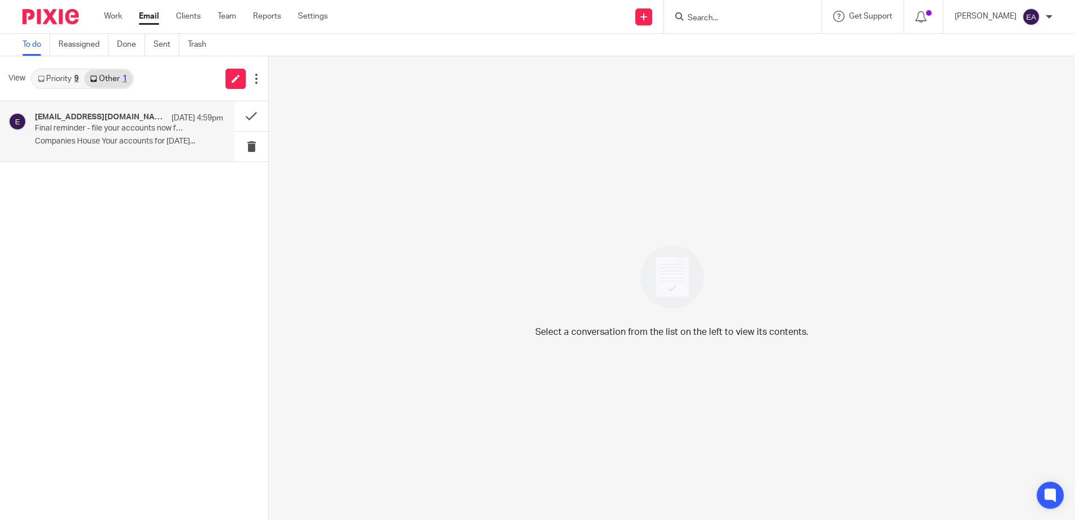
click at [120, 128] on p "Final reminder - file your accounts now for YAVARI HOLDINGS LIMITED 09799759" at bounding box center [110, 129] width 151 height 10
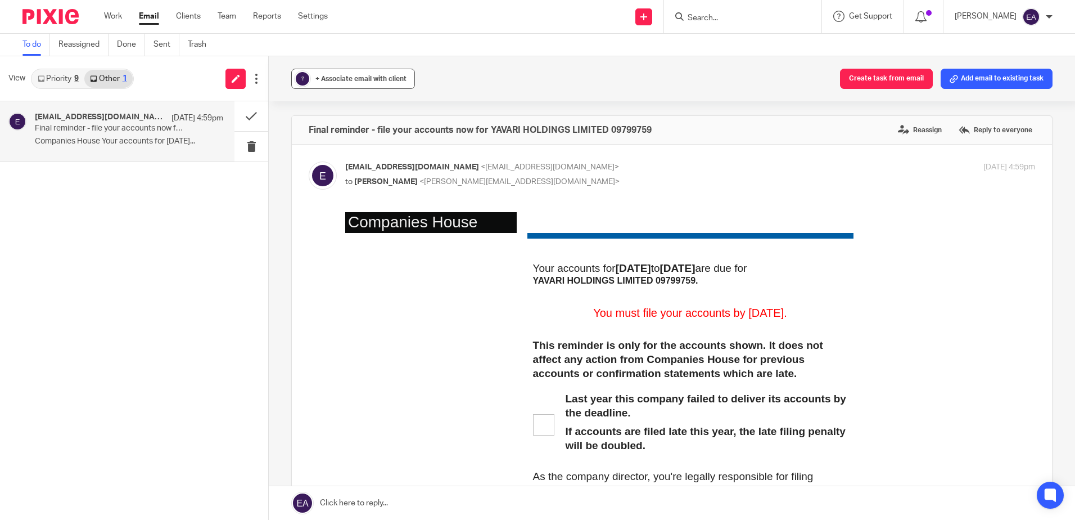
click at [357, 81] on span "+ Associate email with client" at bounding box center [360, 78] width 91 height 7
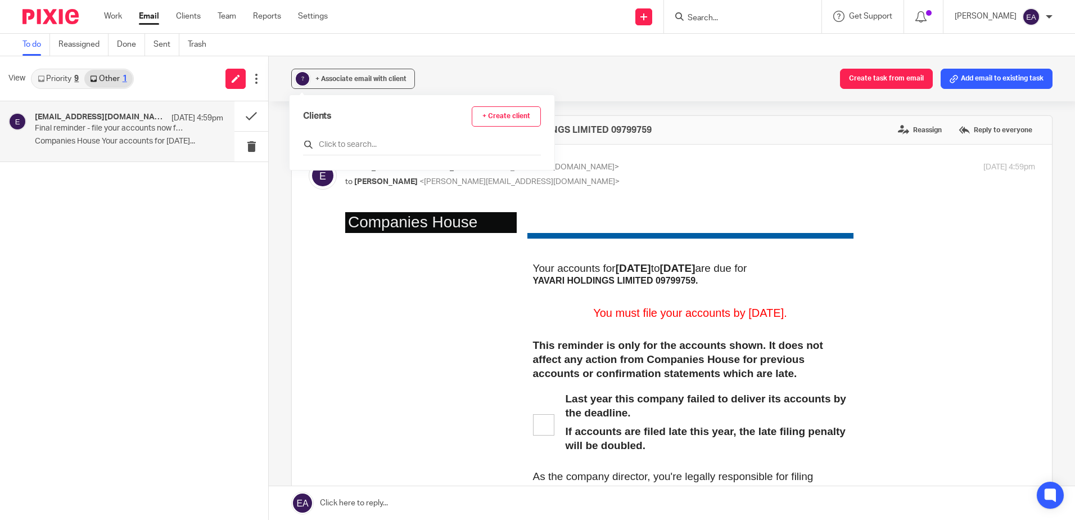
click at [354, 142] on input "text" at bounding box center [422, 144] width 238 height 11
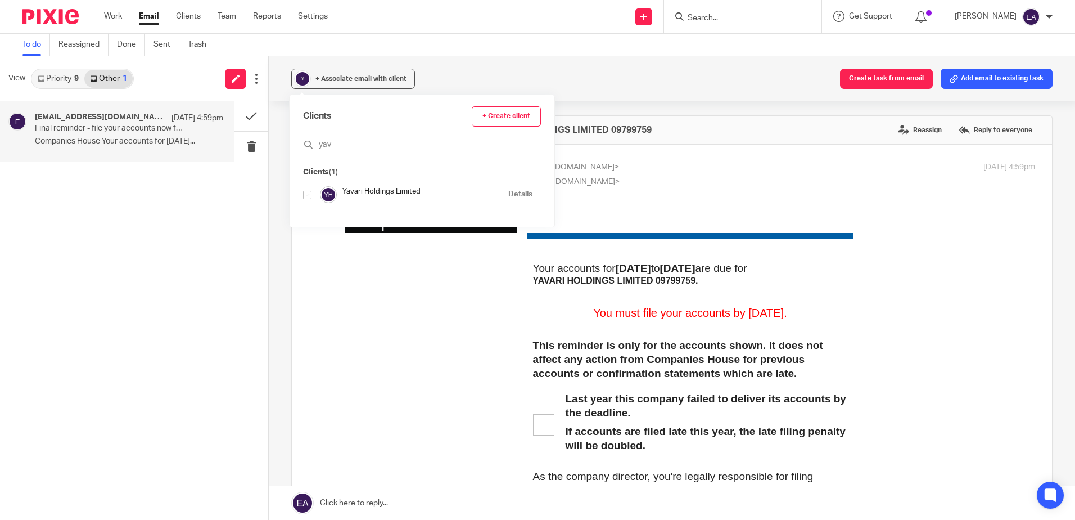
type input "yav"
click at [304, 195] on input "checkbox" at bounding box center [307, 195] width 8 height 8
checkbox input "true"
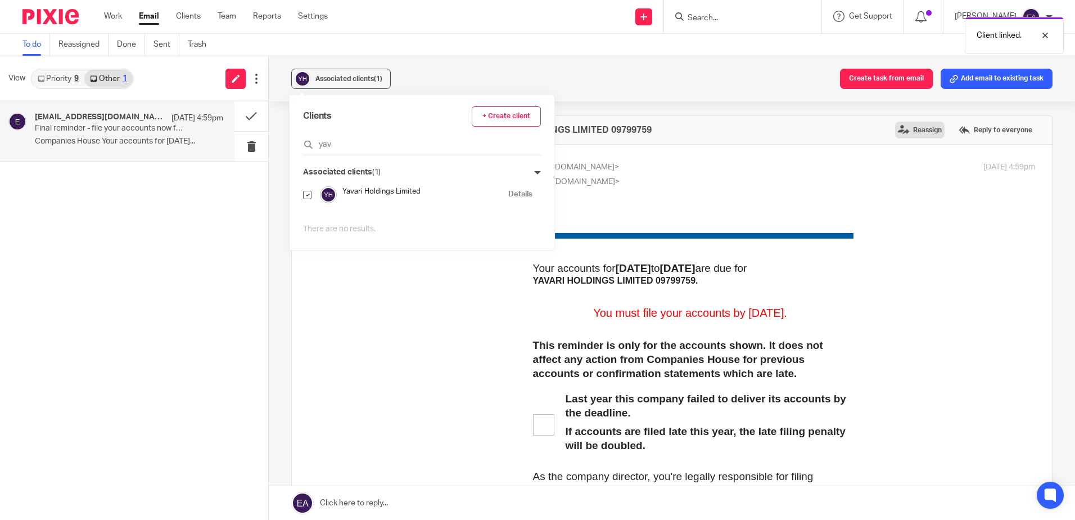
click at [912, 132] on label "Reassign" at bounding box center [919, 129] width 49 height 17
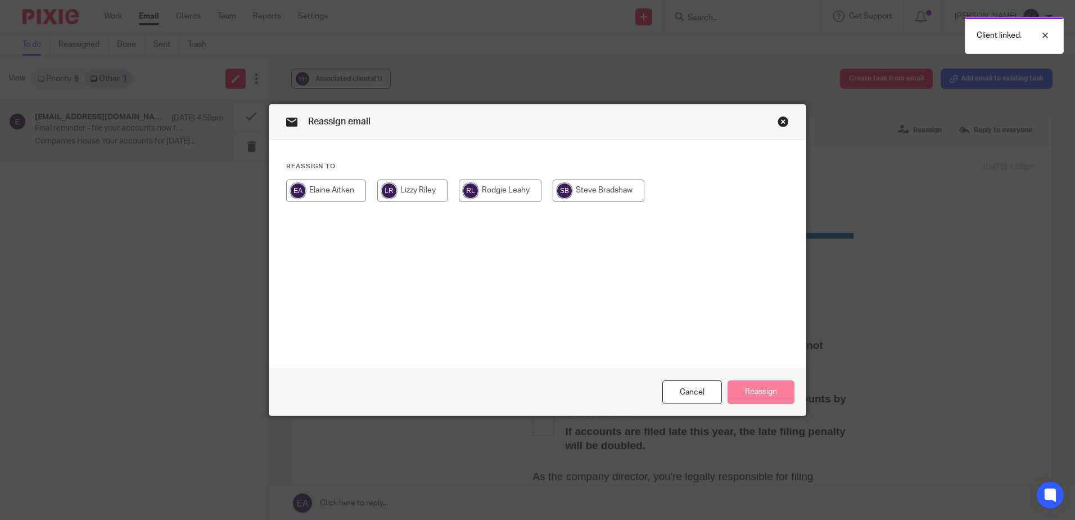
click at [597, 190] on input "radio" at bounding box center [599, 190] width 92 height 22
radio input "true"
click at [757, 394] on button "Reassign" at bounding box center [761, 392] width 67 height 24
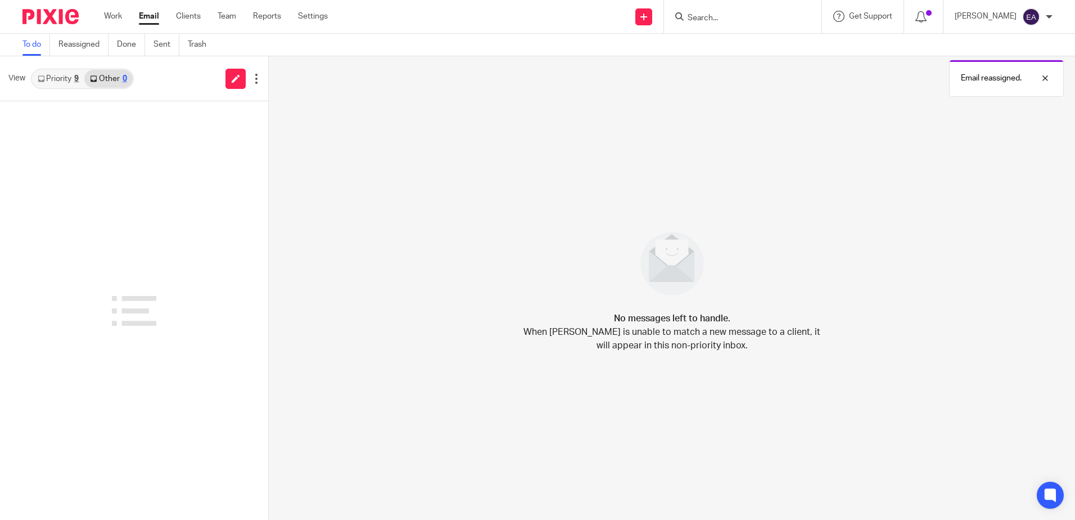
click at [63, 75] on link "Priority 9" at bounding box center [58, 79] width 52 height 18
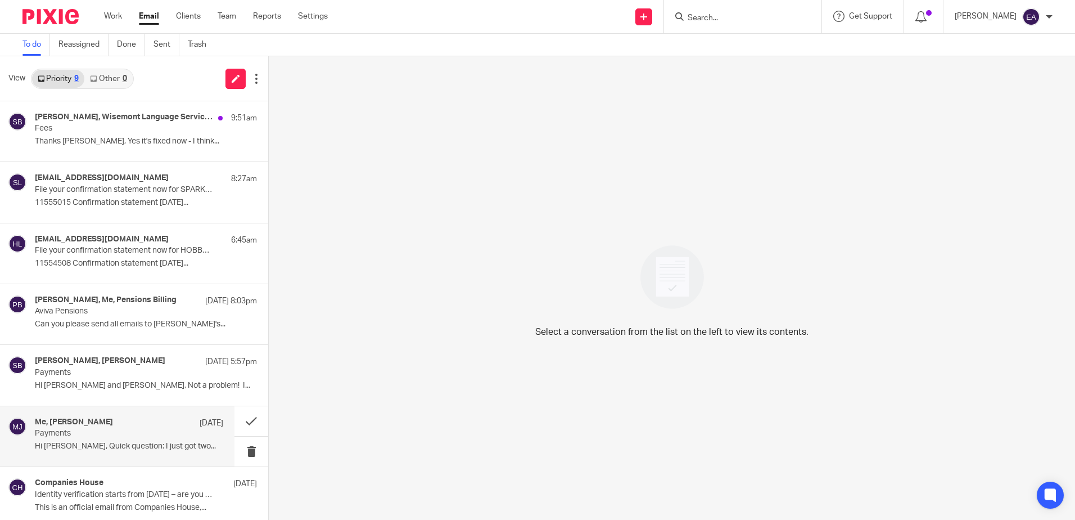
click at [91, 444] on p "Hi Elaine, Quick question: I just got two..." at bounding box center [129, 446] width 188 height 10
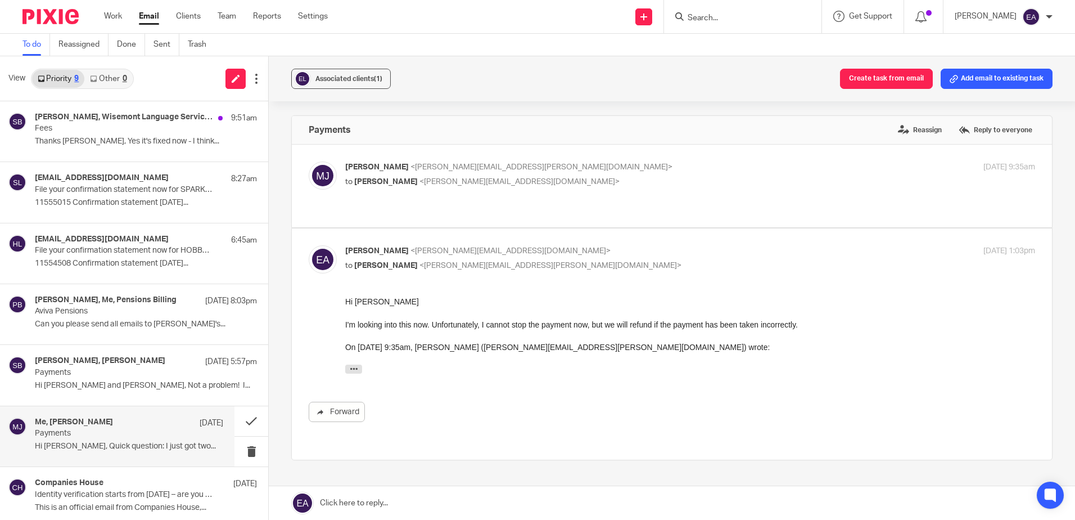
click at [108, 434] on p "Payments" at bounding box center [110, 433] width 151 height 10
click at [121, 429] on p "Payments" at bounding box center [110, 433] width 151 height 10
click at [421, 178] on span "<elaine@caatadvisory.co.uk>" at bounding box center [519, 182] width 200 height 8
checkbox input "true"
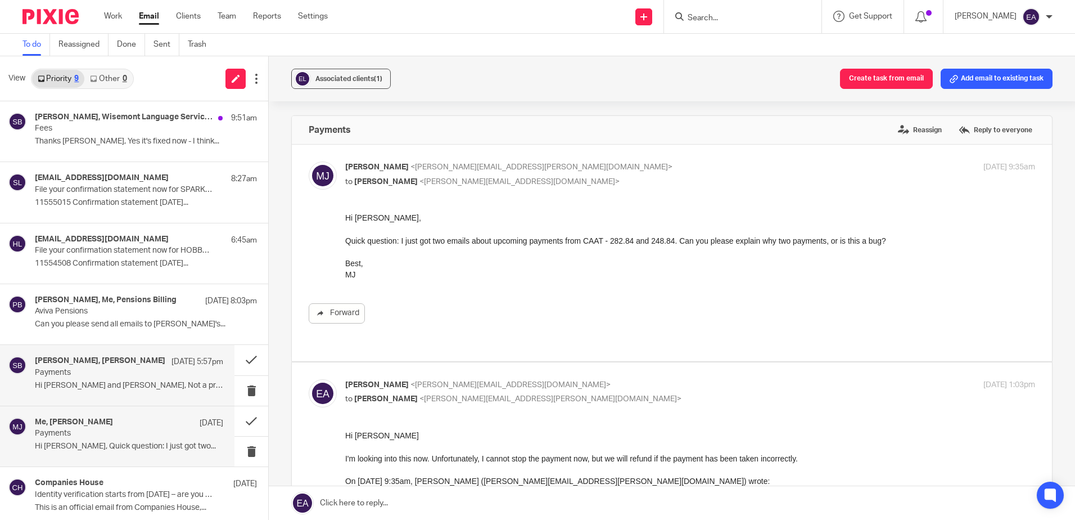
click at [94, 380] on div "Michal Jackowski, Steve Bradshaw 15 Sep 5:57pm Payments Hi Steve and Elaine, No…" at bounding box center [129, 375] width 188 height 38
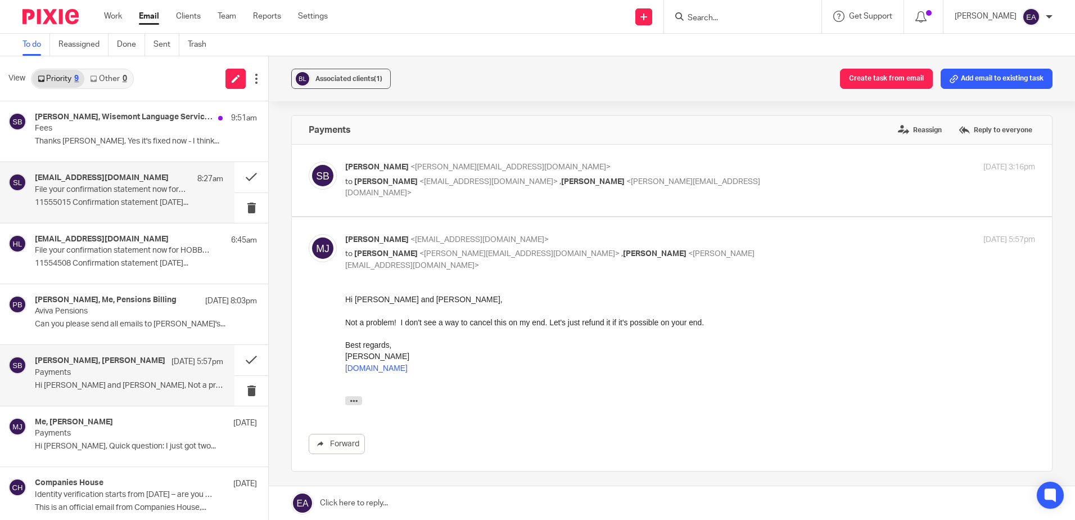
click at [175, 196] on div "ereminders@companieshouse.gov.uk 8:27am File your confirmation statement now fo…" at bounding box center [129, 192] width 188 height 38
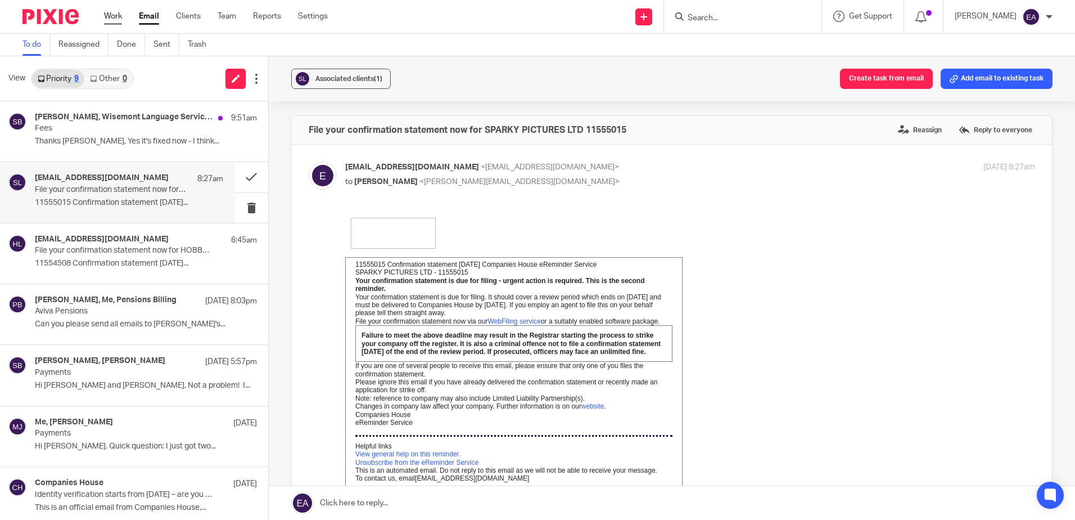
click at [112, 22] on link "Work" at bounding box center [113, 16] width 18 height 11
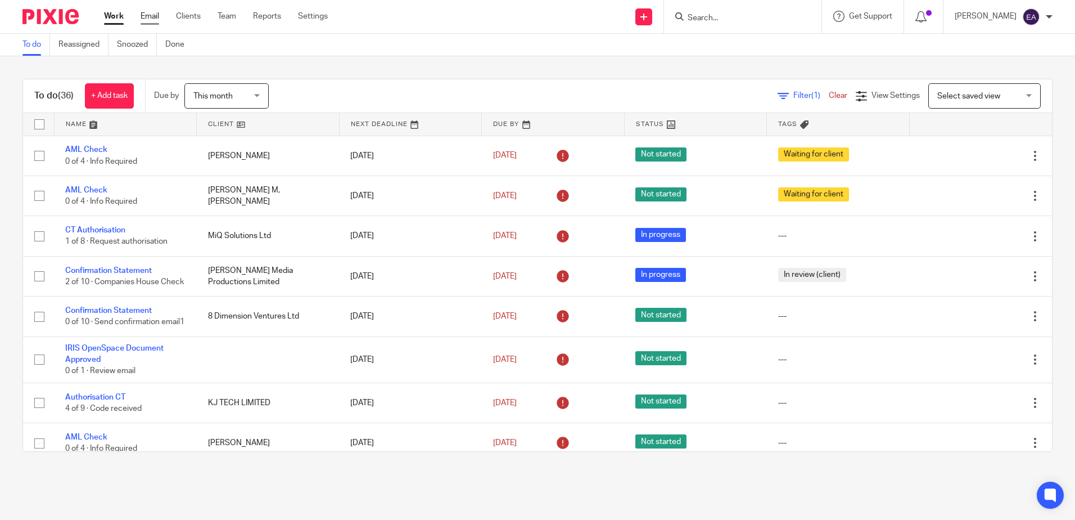
click at [156, 15] on link "Email" at bounding box center [150, 16] width 19 height 11
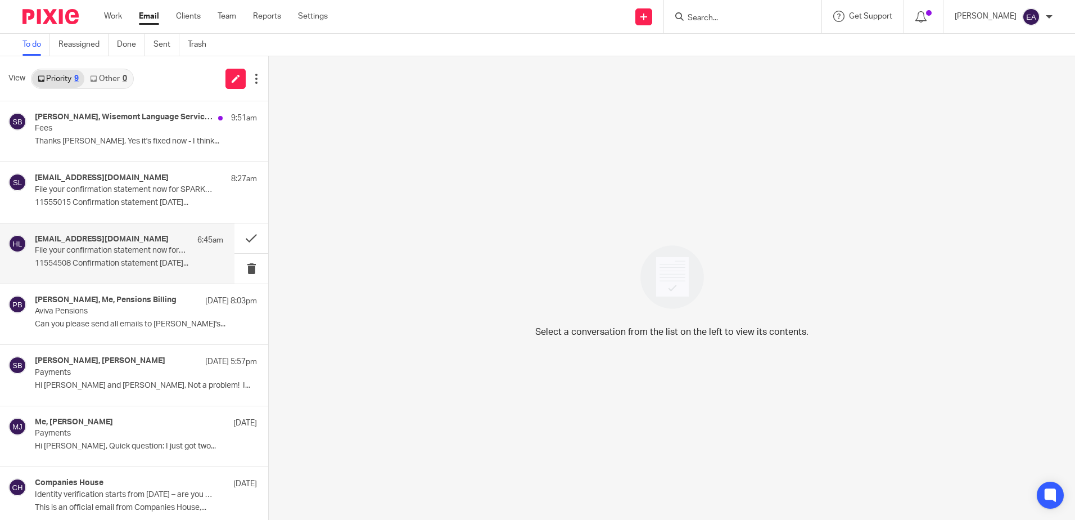
click at [154, 268] on p "11554508 Confirmation statement [DATE]..." at bounding box center [129, 264] width 188 height 10
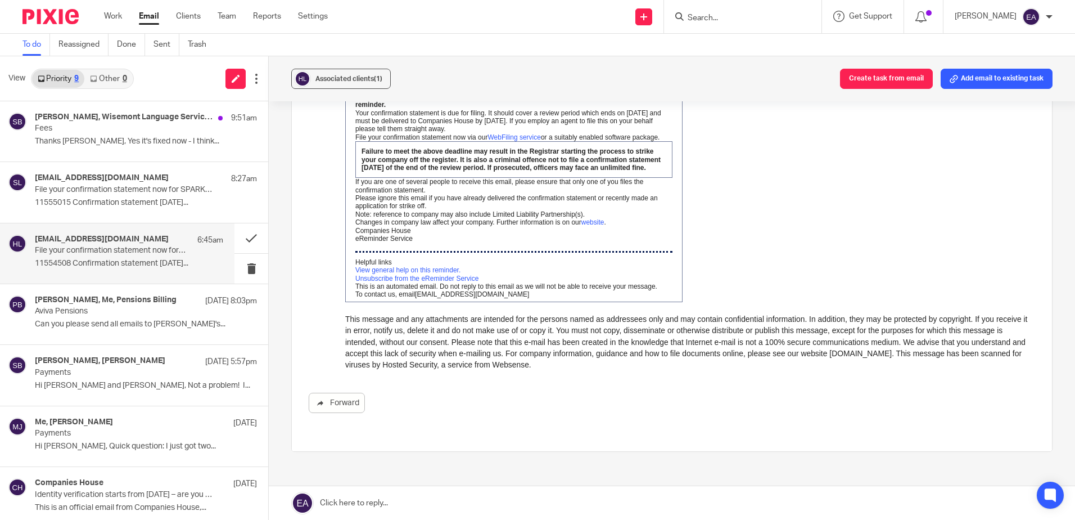
scroll to position [250, 0]
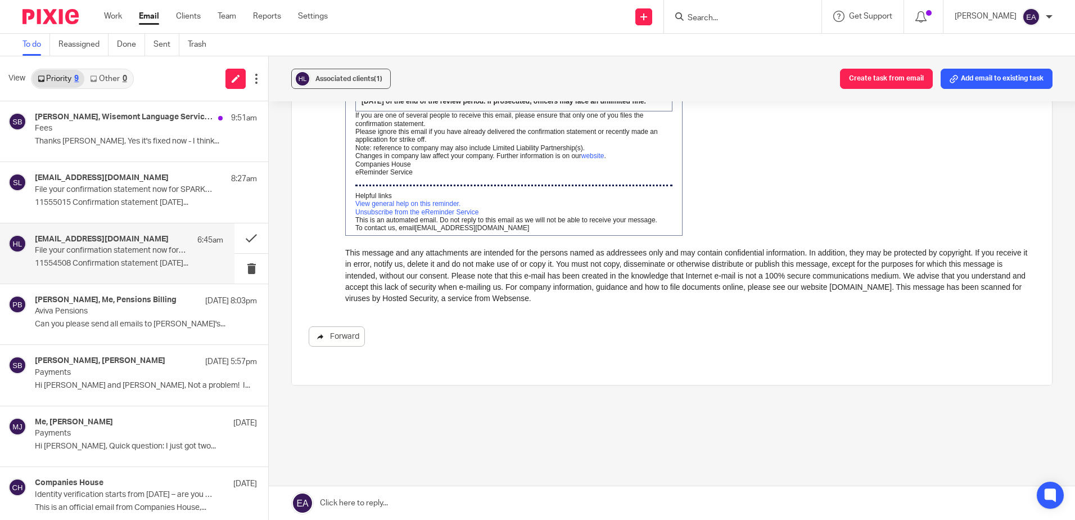
click at [328, 336] on link "Forward" at bounding box center [337, 336] width 56 height 20
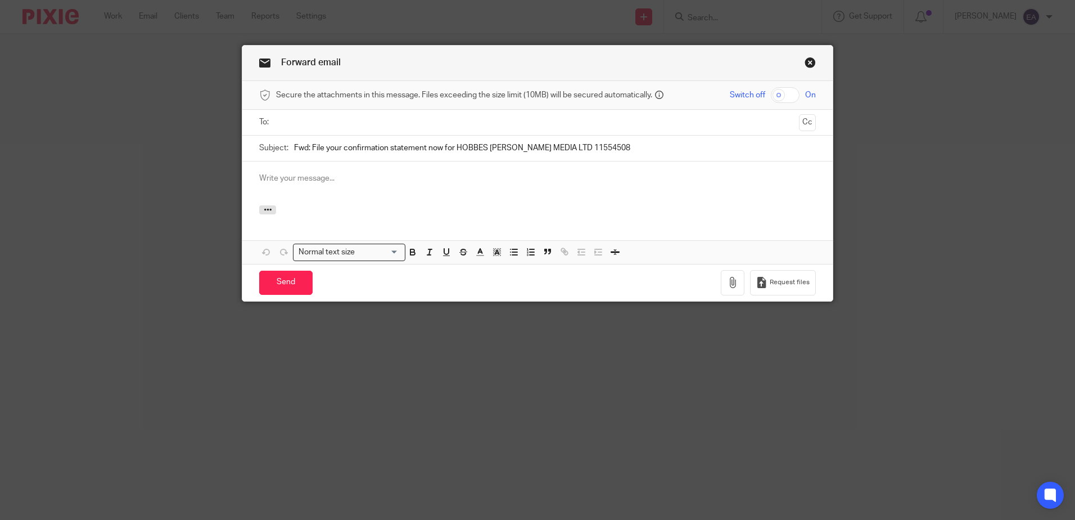
click at [286, 177] on p at bounding box center [537, 178] width 557 height 11
click at [290, 124] on input "text" at bounding box center [537, 122] width 514 height 13
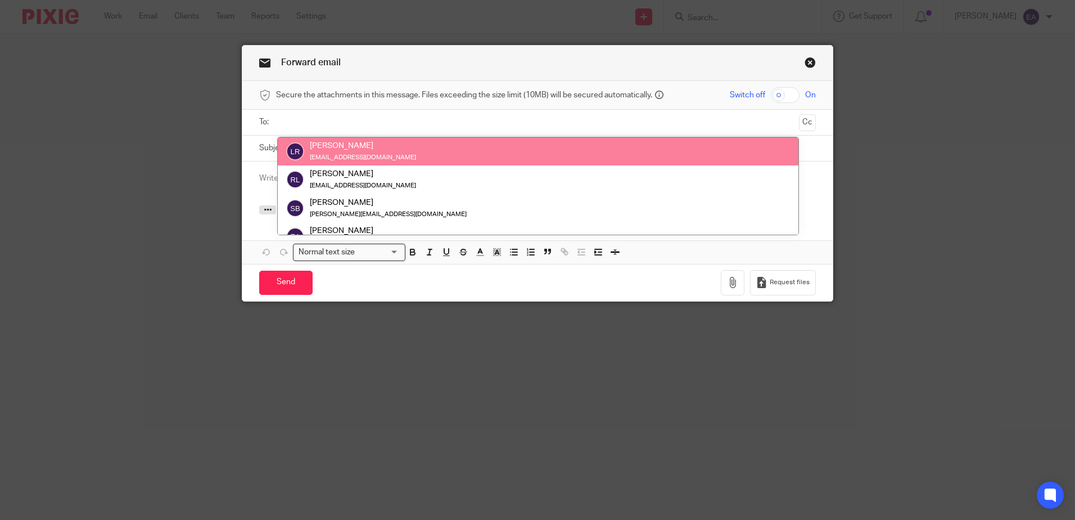
click at [313, 124] on input "text" at bounding box center [537, 122] width 514 height 13
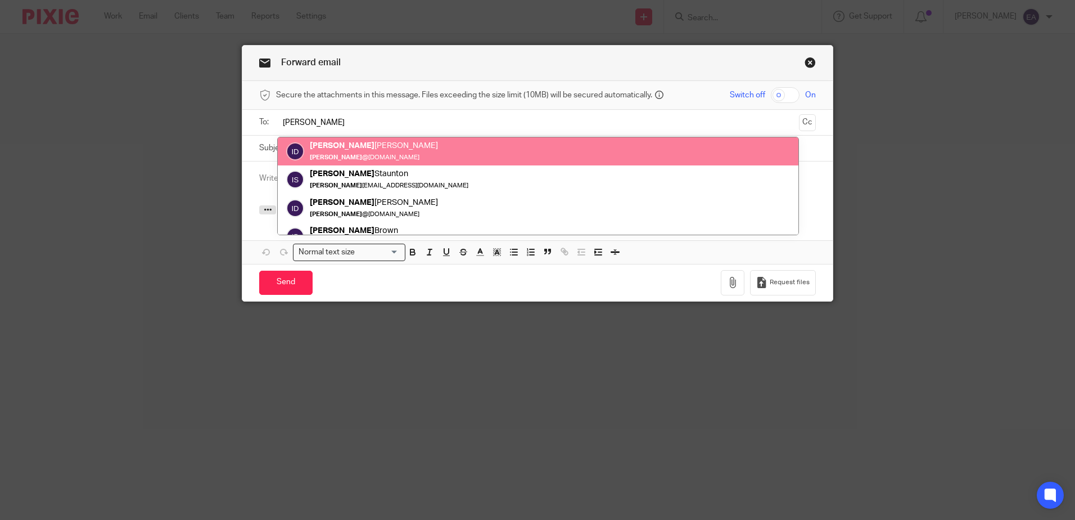
type input "[PERSON_NAME]"
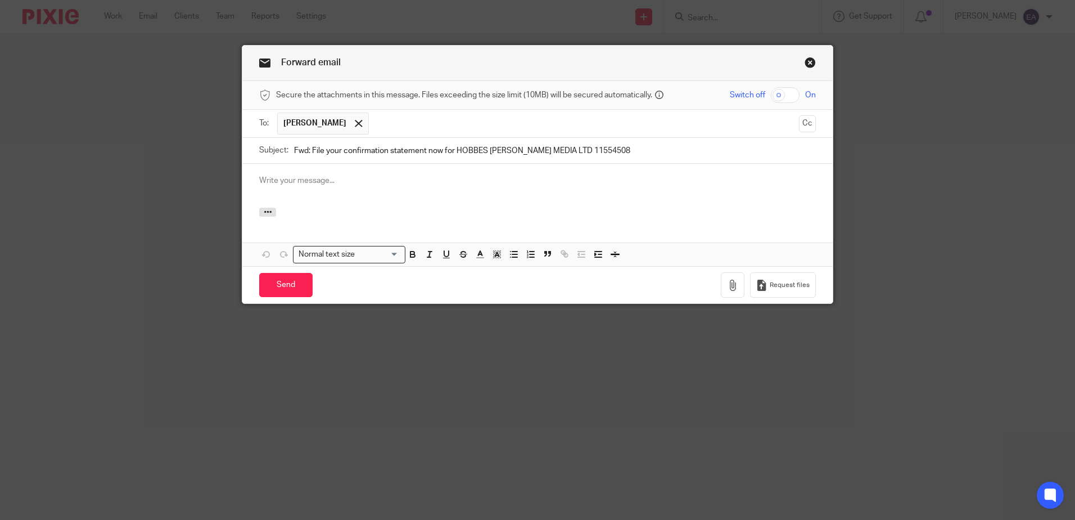
click at [319, 175] on p at bounding box center [537, 180] width 557 height 11
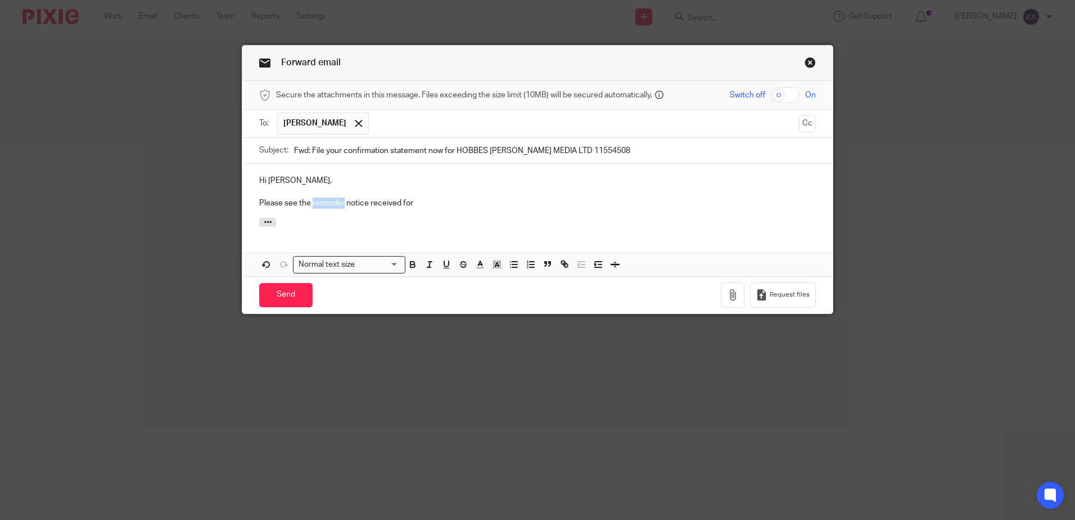
drag, startPoint x: 340, startPoint y: 205, endPoint x: 309, endPoint y: 203, distance: 31.6
click at [309, 203] on p "Please see the reminder notice received for" at bounding box center [537, 202] width 557 height 11
click at [281, 204] on p "Please see the late filing notice received for" at bounding box center [537, 202] width 557 height 11
click at [294, 205] on p "Please see the late filing notice received for" at bounding box center [537, 202] width 557 height 11
click at [455, 197] on p at bounding box center [537, 191] width 557 height 11
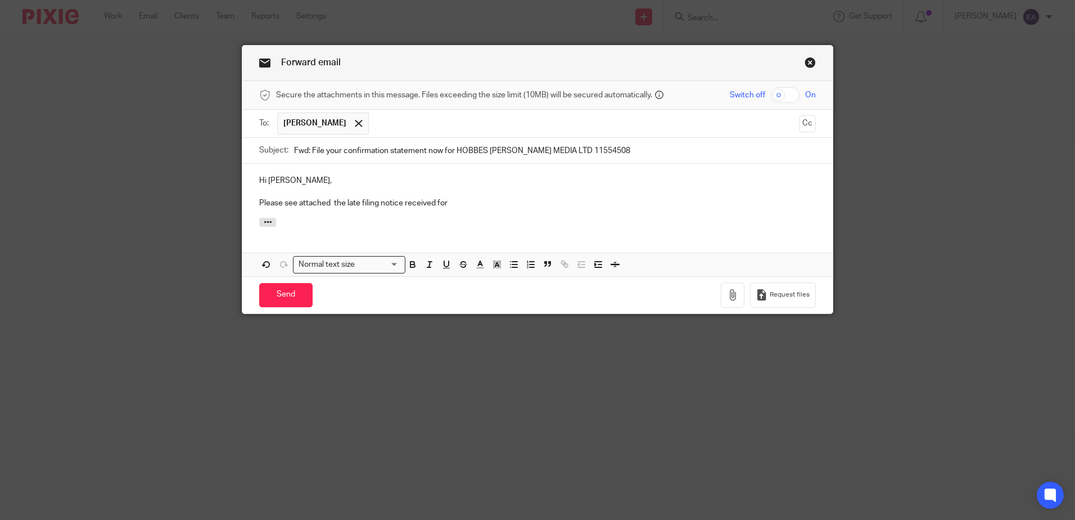
click at [455, 203] on p "Please see attached the late filing notice received for" at bounding box center [537, 202] width 557 height 11
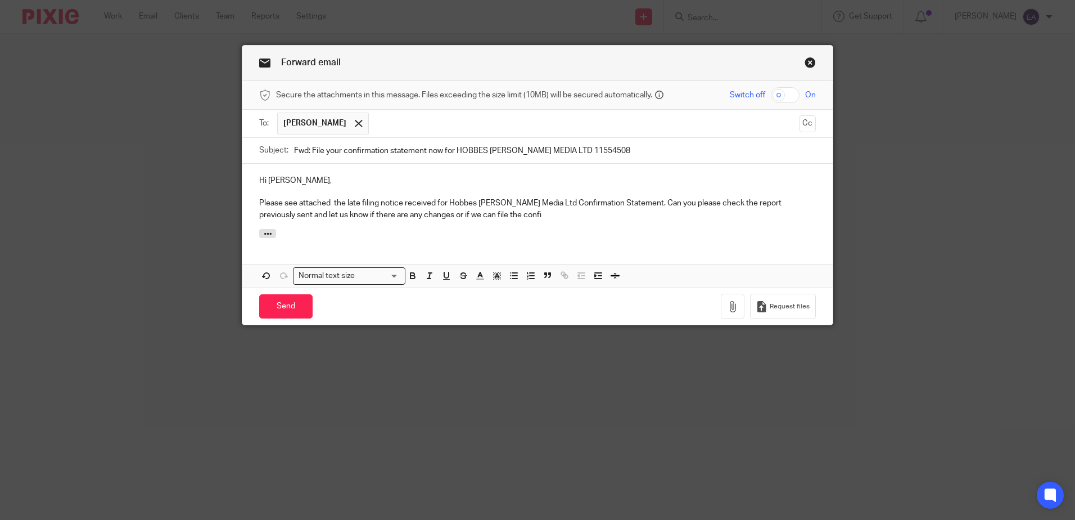
click at [438, 215] on p "Please see attached the late filing notice received for Hobbes [PERSON_NAME] Me…" at bounding box center [537, 208] width 557 height 23
click at [548, 214] on p "Please see attached the late filing notice received for Hobbes [PERSON_NAME] Me…" at bounding box center [537, 208] width 557 height 23
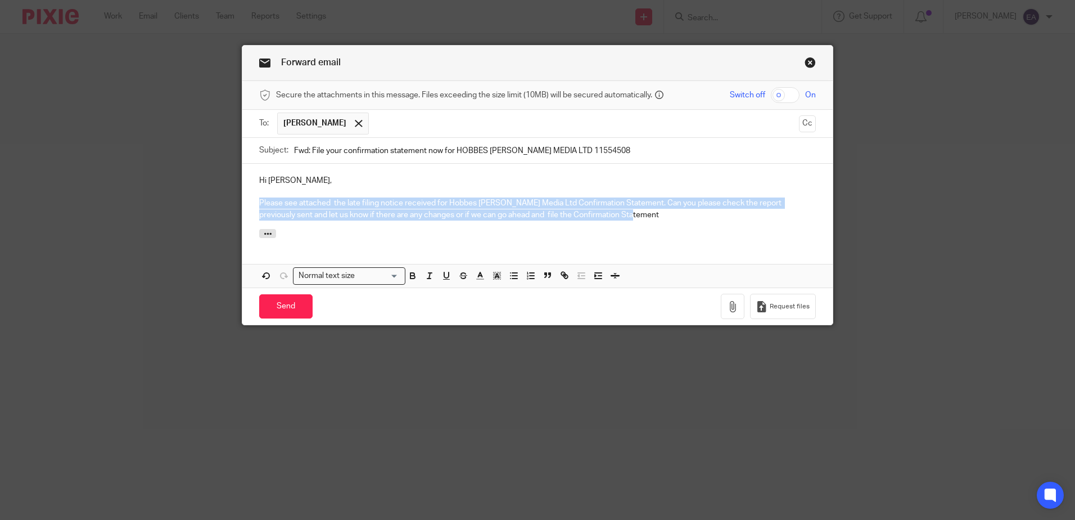
drag, startPoint x: 611, startPoint y: 215, endPoint x: 238, endPoint y: 202, distance: 373.5
click at [242, 202] on div "Hi [PERSON_NAME], Please see attached the late filing notice received for Hobbe…" at bounding box center [537, 196] width 590 height 65
copy p "Please see attached the late filing notice received for Hobbes [PERSON_NAME] Me…"
click at [615, 219] on p "Please see attached the late filing notice received for Hobbes [PERSON_NAME] Me…" at bounding box center [537, 208] width 557 height 23
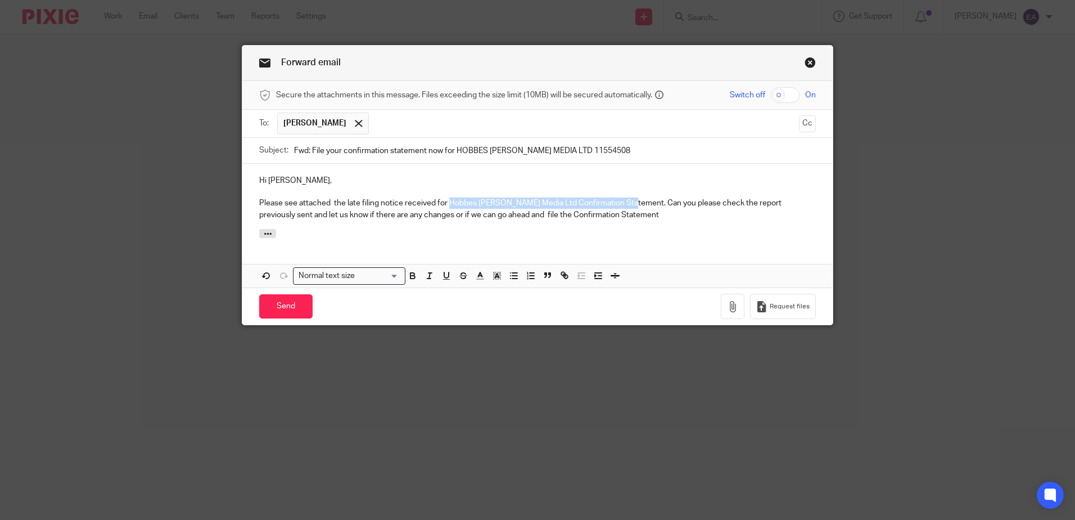
drag, startPoint x: 629, startPoint y: 202, endPoint x: 446, endPoint y: 201, distance: 182.7
click at [446, 201] on p "Please see attached the late filing notice received for Hobbes [PERSON_NAME] Me…" at bounding box center [537, 208] width 557 height 23
click at [599, 207] on p "Please see attached the late filing notice received for Hobbes [PERSON_NAME] Me…" at bounding box center [537, 208] width 557 height 23
drag, startPoint x: 630, startPoint y: 202, endPoint x: 545, endPoint y: 202, distance: 85.5
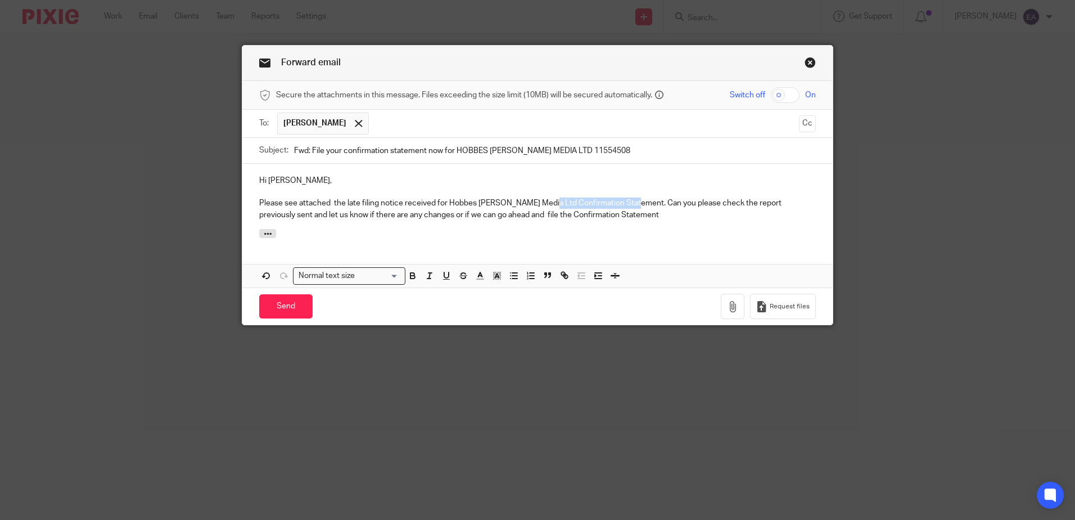
click at [545, 202] on p "Please see attached the late filing notice received for Hobbes [PERSON_NAME] Me…" at bounding box center [537, 208] width 557 height 23
click at [443, 202] on p "Please see attached the late filing notice received for Hobbes [PERSON_NAME] Me…" at bounding box center [537, 208] width 557 height 23
drag, startPoint x: 433, startPoint y: 201, endPoint x: 441, endPoint y: 221, distance: 21.2
click at [433, 202] on p "Please see attached the late filing notice received for Hobbes [PERSON_NAME] Me…" at bounding box center [537, 208] width 557 height 23
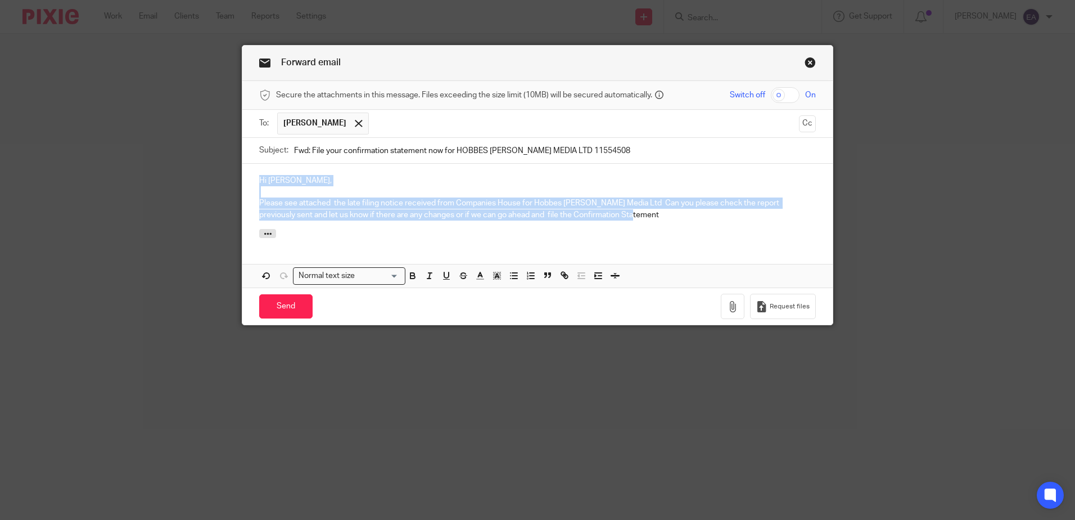
drag, startPoint x: 611, startPoint y: 215, endPoint x: 243, endPoint y: 184, distance: 369.0
click at [243, 184] on div "Hi [PERSON_NAME], Please see attached the late filing notice received from Comp…" at bounding box center [537, 196] width 590 height 65
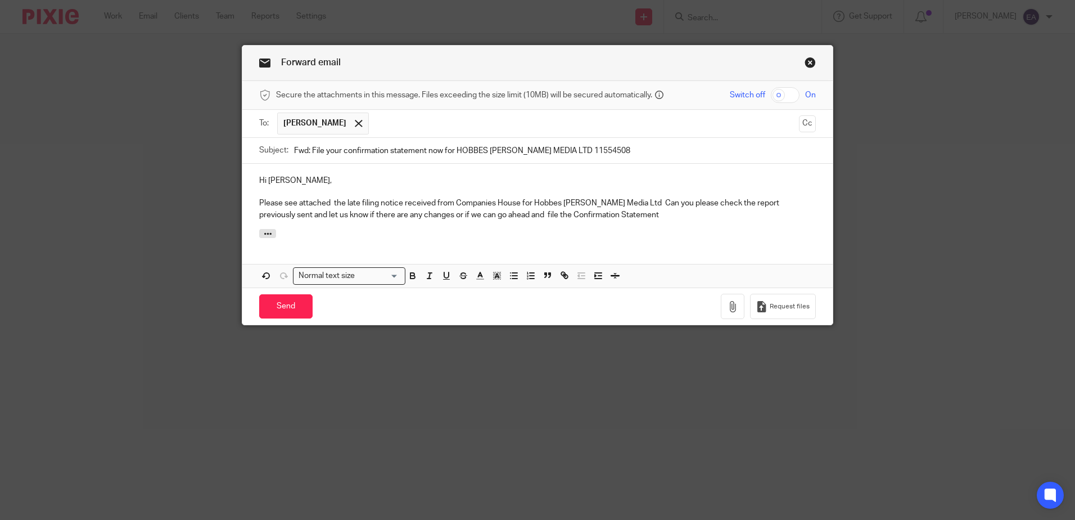
drag, startPoint x: 265, startPoint y: 185, endPoint x: 657, endPoint y: 229, distance: 394.4
click at [657, 229] on div at bounding box center [537, 235] width 590 height 12
click at [618, 214] on p "Please see attached the late filing notice received from Companies House for Ho…" at bounding box center [537, 208] width 557 height 23
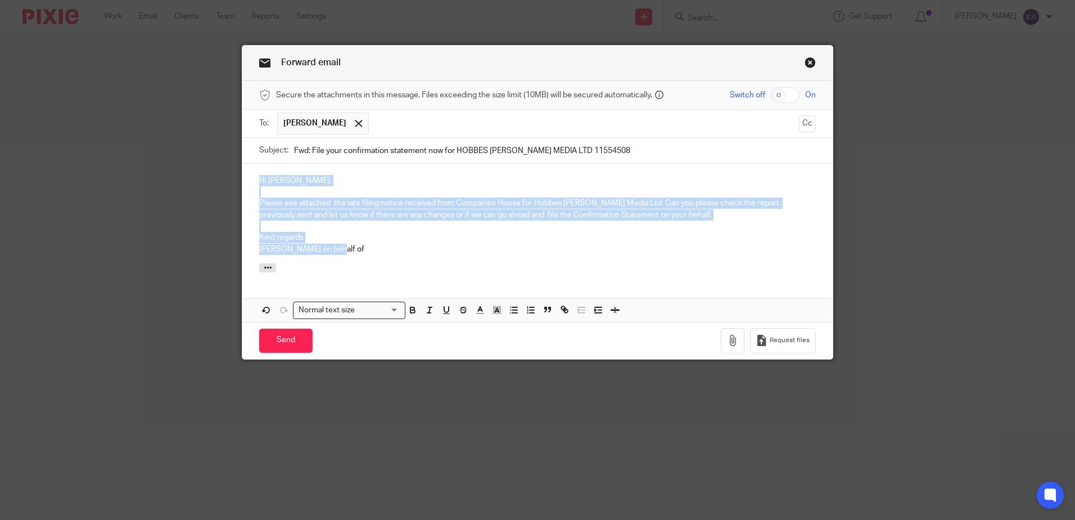
drag, startPoint x: 333, startPoint y: 254, endPoint x: 229, endPoint y: 159, distance: 140.5
click at [229, 159] on div "Forward email Secure the attachments in this message. Files exceeding the size …" at bounding box center [537, 260] width 1075 height 520
copy div "Hi [PERSON_NAME], Please see attached the late filing notice received from Comp…"
click at [293, 342] on input "Send" at bounding box center [285, 340] width 53 height 24
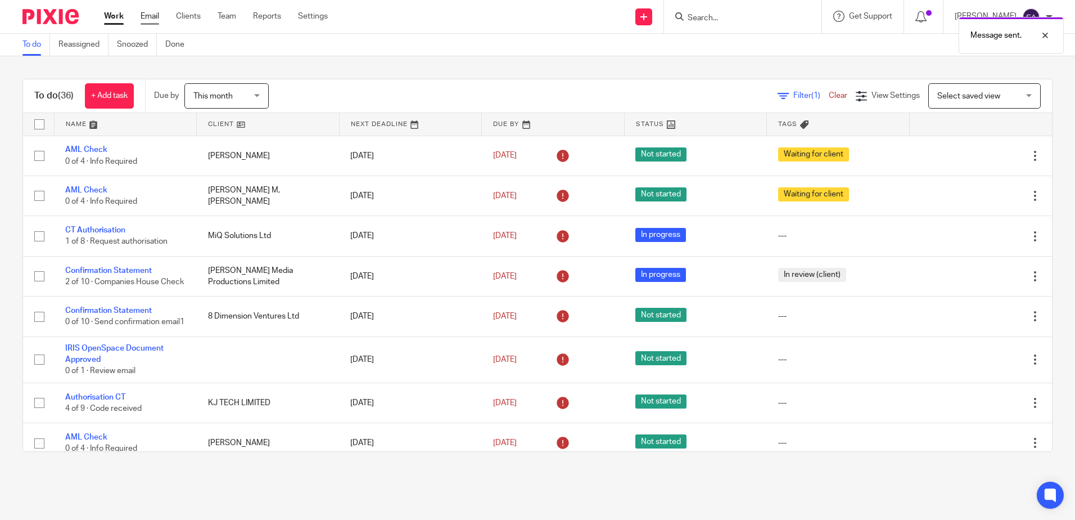
click at [146, 18] on link "Email" at bounding box center [150, 16] width 19 height 11
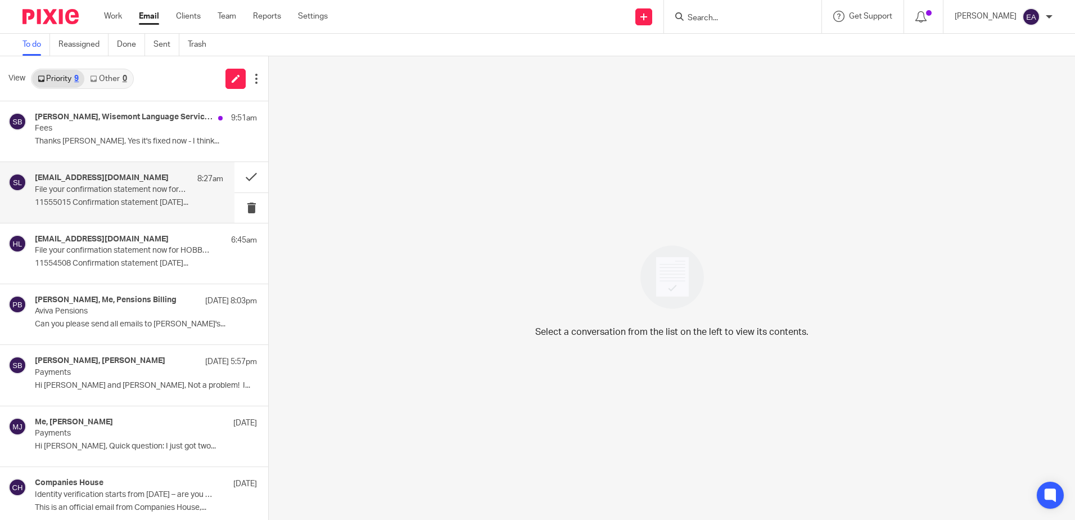
click at [106, 181] on h4 "[EMAIL_ADDRESS][DOMAIN_NAME]" at bounding box center [102, 178] width 134 height 10
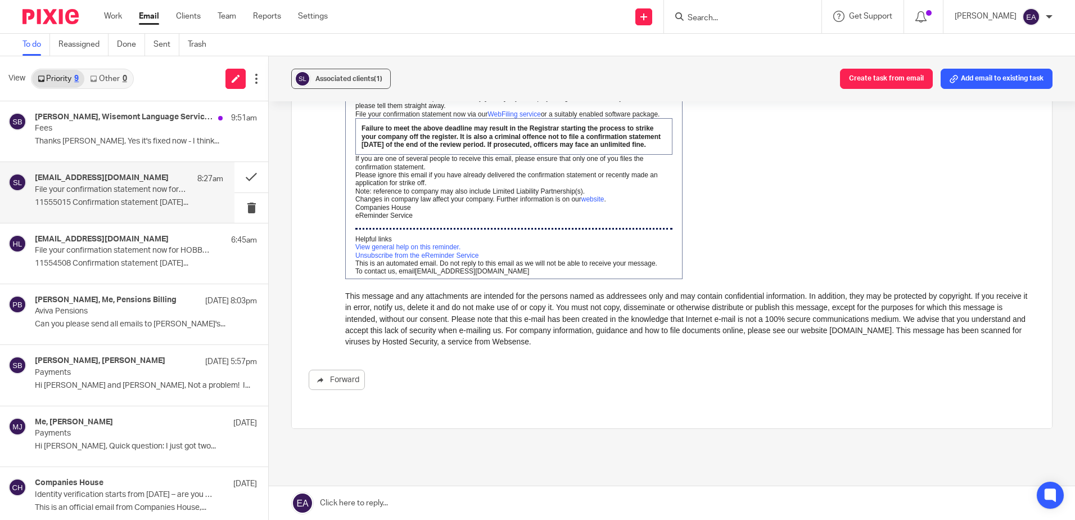
scroll to position [225, 0]
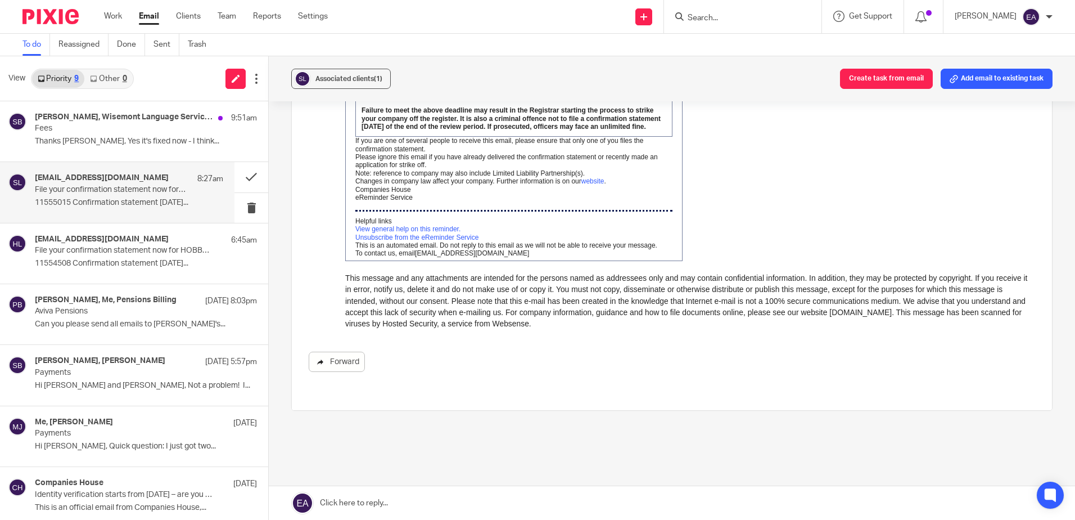
click at [342, 360] on link "Forward" at bounding box center [337, 361] width 56 height 20
click at [147, 216] on div "ereminders@companieshouse.gov.uk 8:27am File your confirmation statement now fo…" at bounding box center [117, 192] width 234 height 60
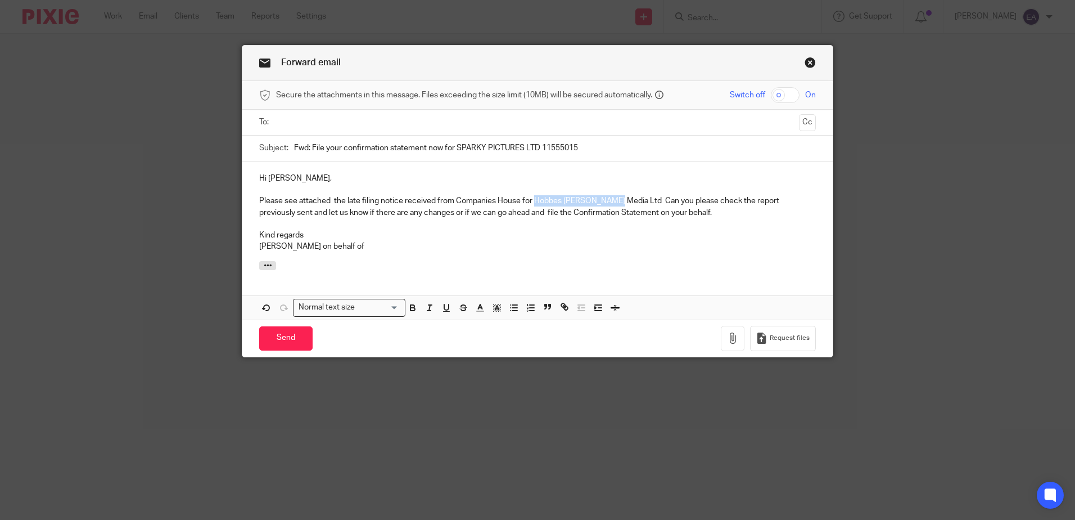
drag, startPoint x: 612, startPoint y: 198, endPoint x: 531, endPoint y: 196, distance: 81.0
click at [531, 196] on p "Please see attached the late filing notice received from Companies House for Ho…" at bounding box center [537, 206] width 557 height 23
click at [280, 123] on input "text" at bounding box center [537, 122] width 514 height 13
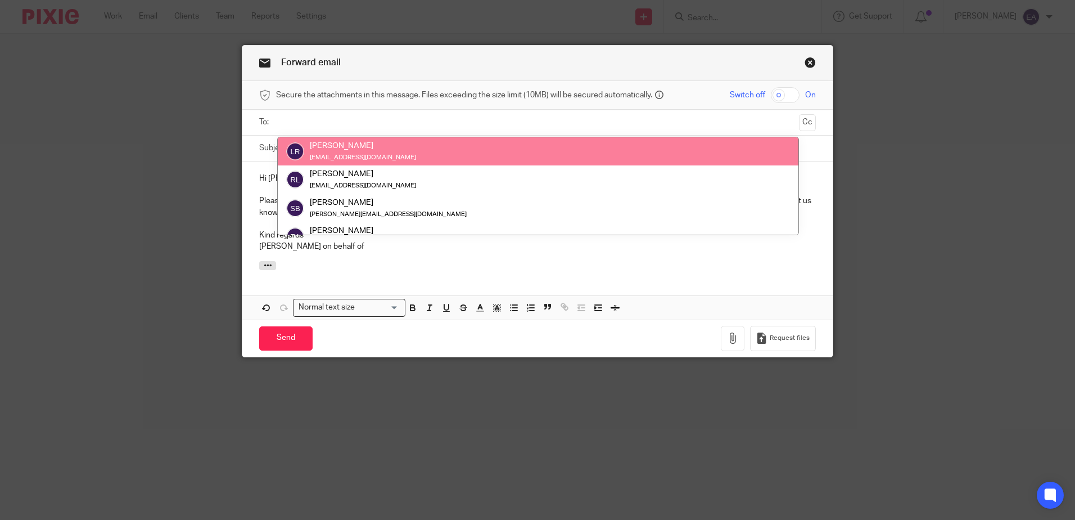
click at [322, 120] on input "text" at bounding box center [537, 122] width 514 height 13
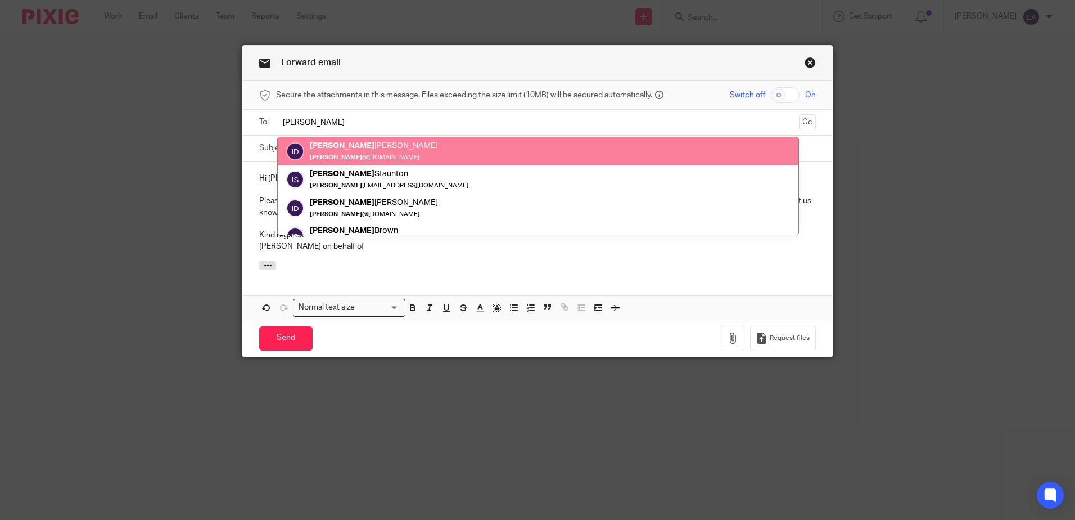
type input "ian"
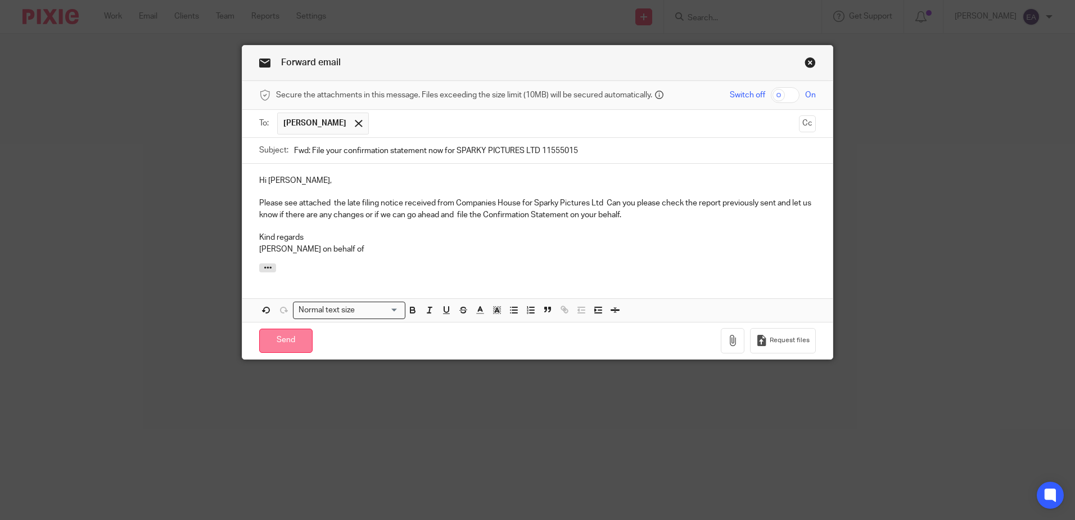
click at [279, 342] on input "Send" at bounding box center [285, 340] width 53 height 24
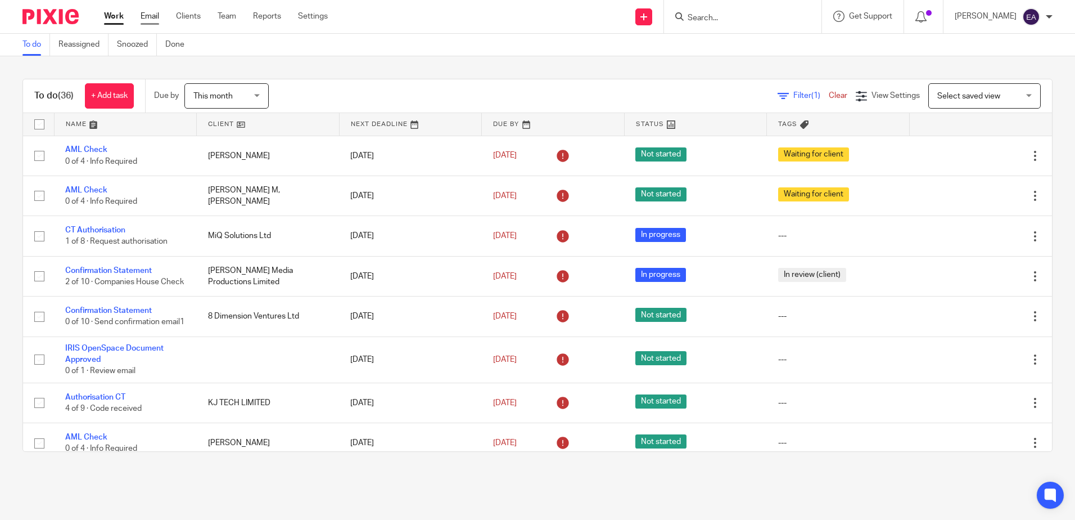
click at [151, 17] on link "Email" at bounding box center [150, 16] width 19 height 11
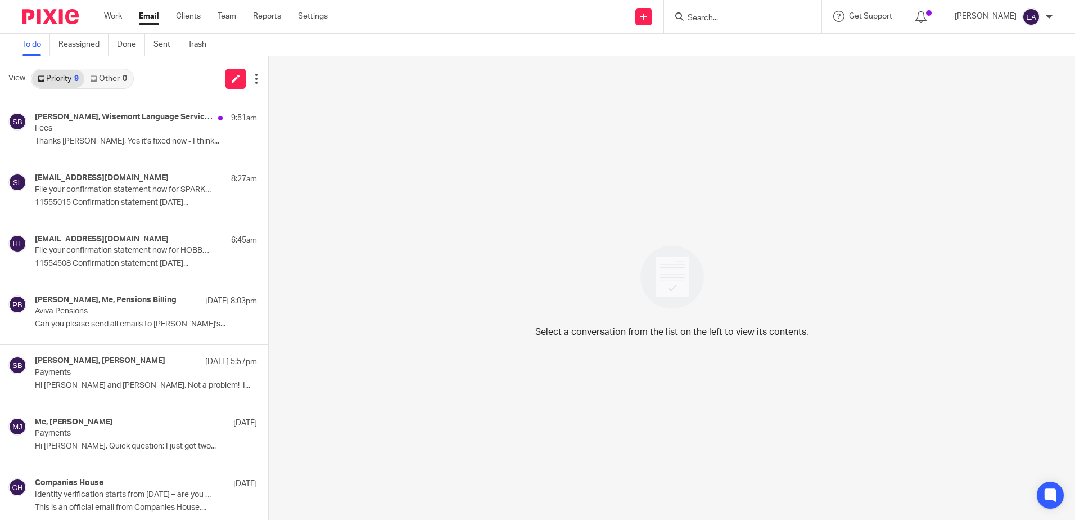
click at [109, 83] on link "Other 0" at bounding box center [108, 79] width 48 height 18
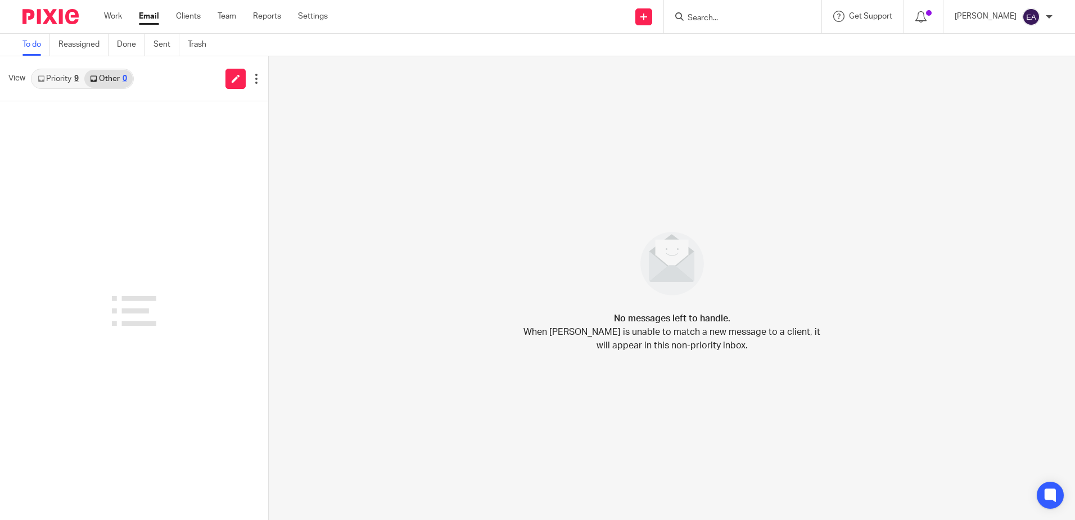
click at [109, 83] on link "Other 0" at bounding box center [108, 79] width 48 height 18
click at [172, 46] on link "Sent" at bounding box center [166, 45] width 26 height 22
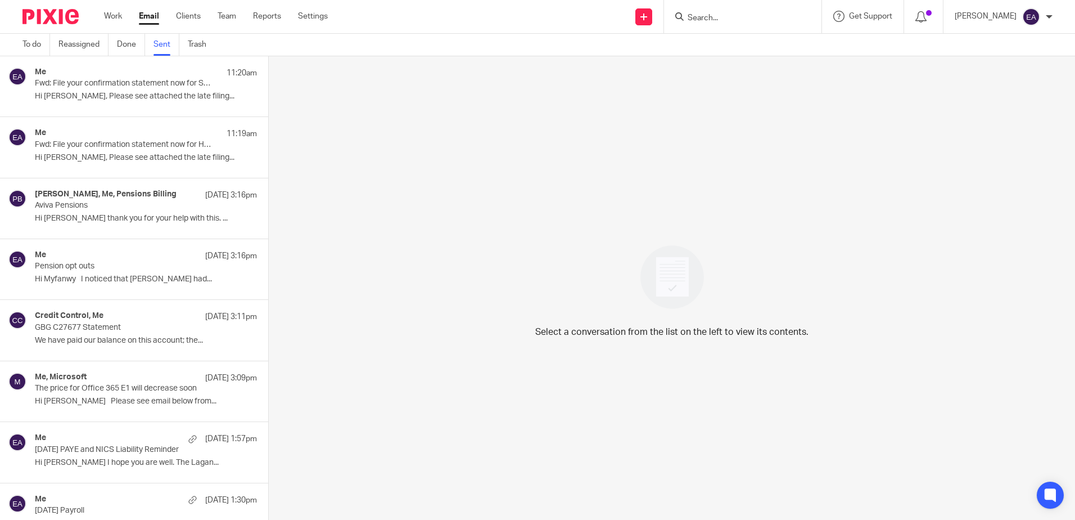
click at [87, 130] on div "Me 11:19am" at bounding box center [146, 133] width 222 height 11
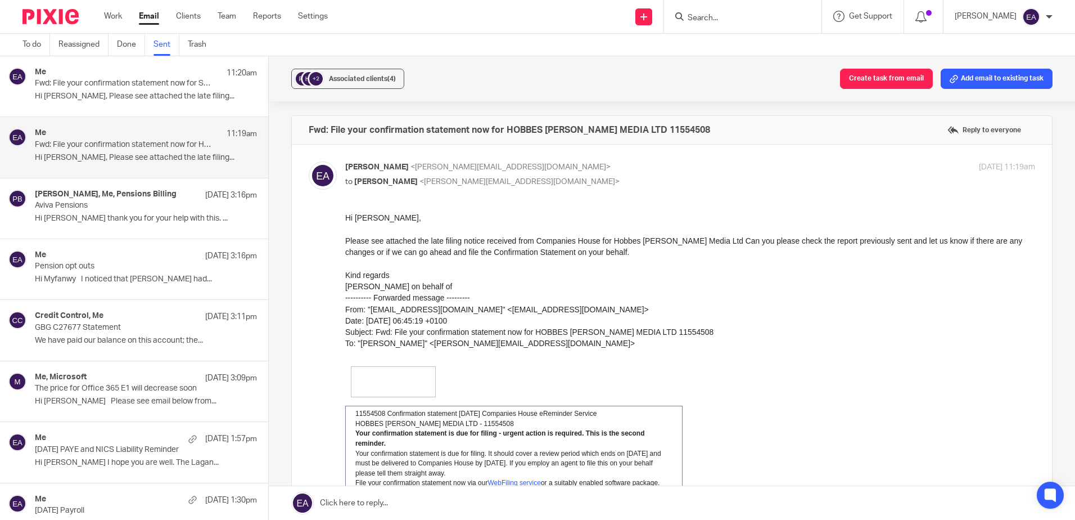
click at [83, 85] on p "Fwd: File your confirmation statement now for SPARKY PICTURES LTD 11555015" at bounding box center [124, 84] width 178 height 10
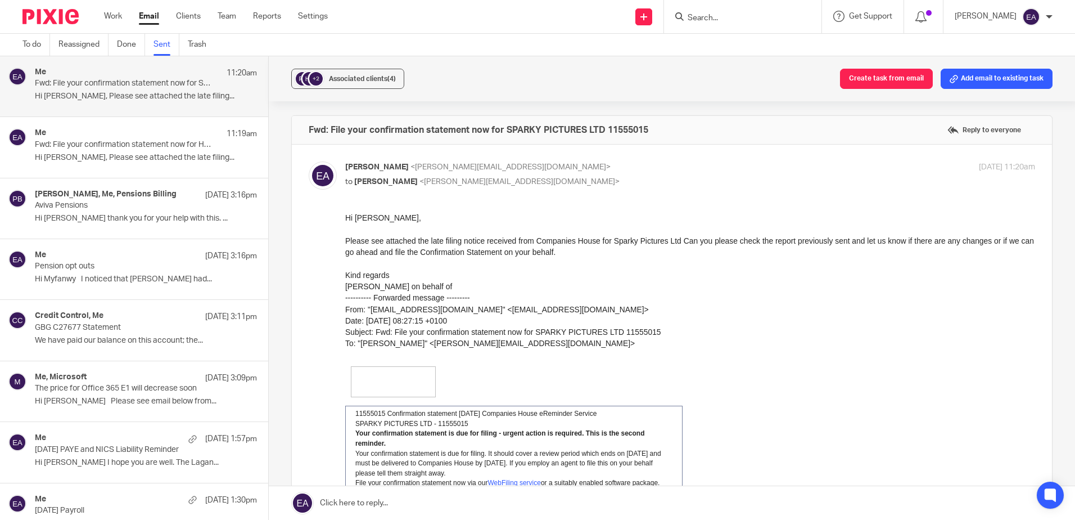
click at [151, 20] on link "Email" at bounding box center [149, 16] width 20 height 11
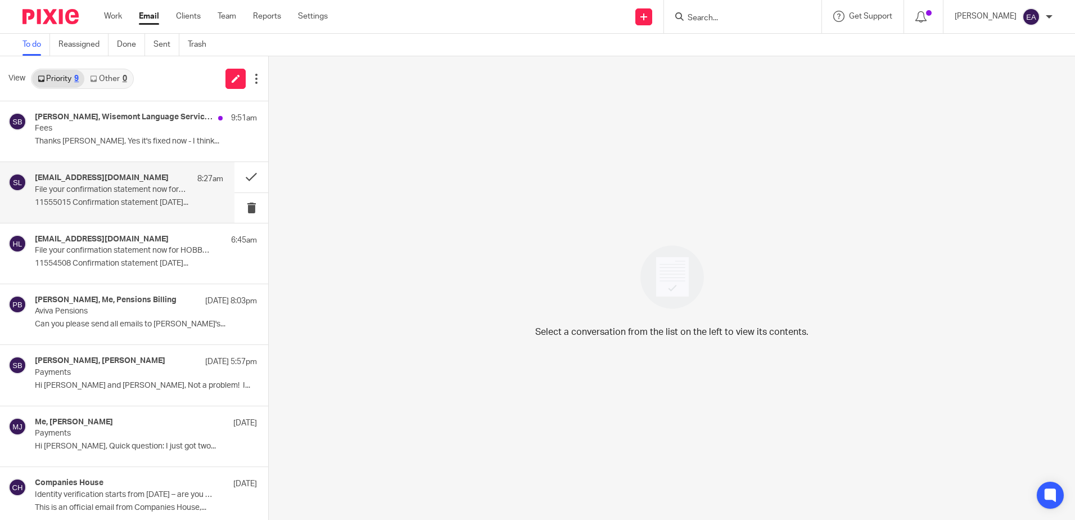
click at [166, 178] on h4 "[EMAIL_ADDRESS][DOMAIN_NAME]" at bounding box center [102, 178] width 134 height 10
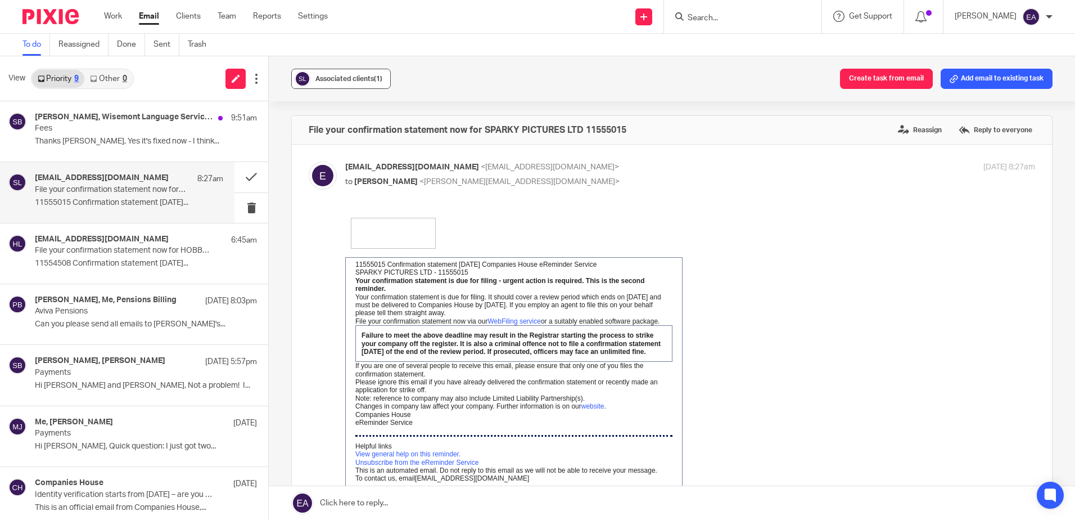
click at [335, 76] on span "Associated clients (1)" at bounding box center [348, 78] width 67 height 7
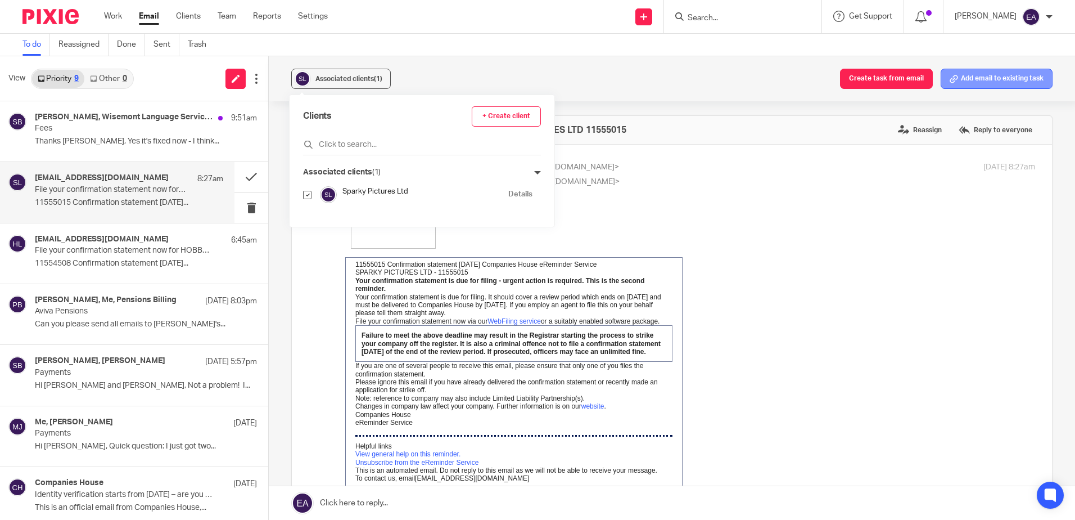
click at [974, 81] on button "Add email to existing task" at bounding box center [997, 79] width 112 height 20
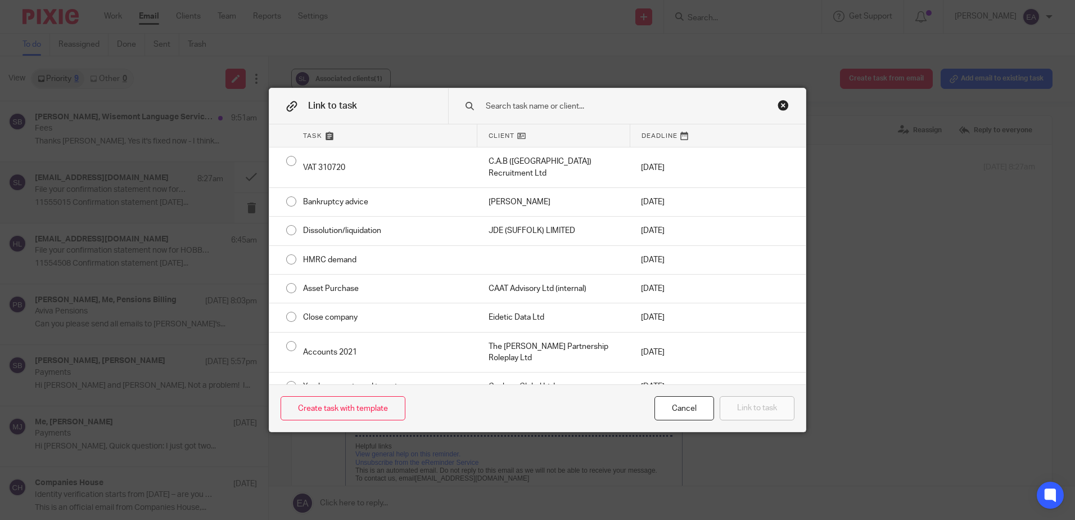
click at [543, 108] on input "text" at bounding box center [619, 106] width 269 height 12
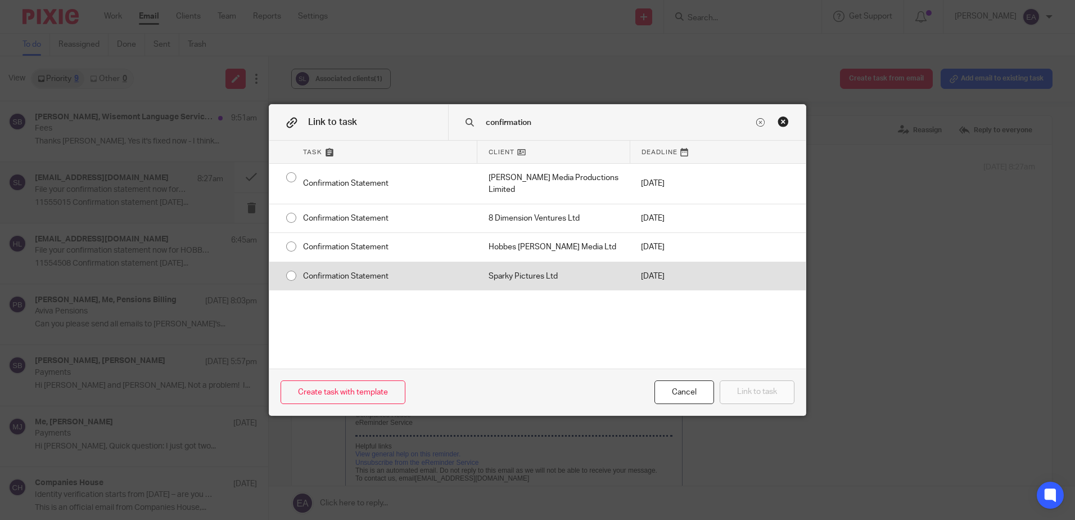
type input "confirmation"
click at [292, 278] on div "Confirmation Statement" at bounding box center [385, 276] width 186 height 28
radio input "true"
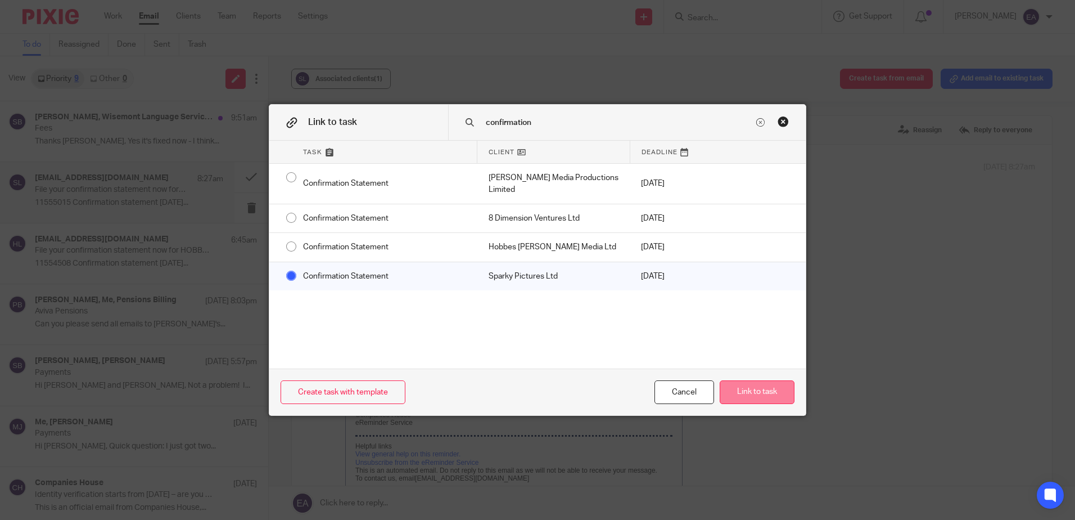
click at [764, 391] on button "Link to task" at bounding box center [757, 392] width 75 height 24
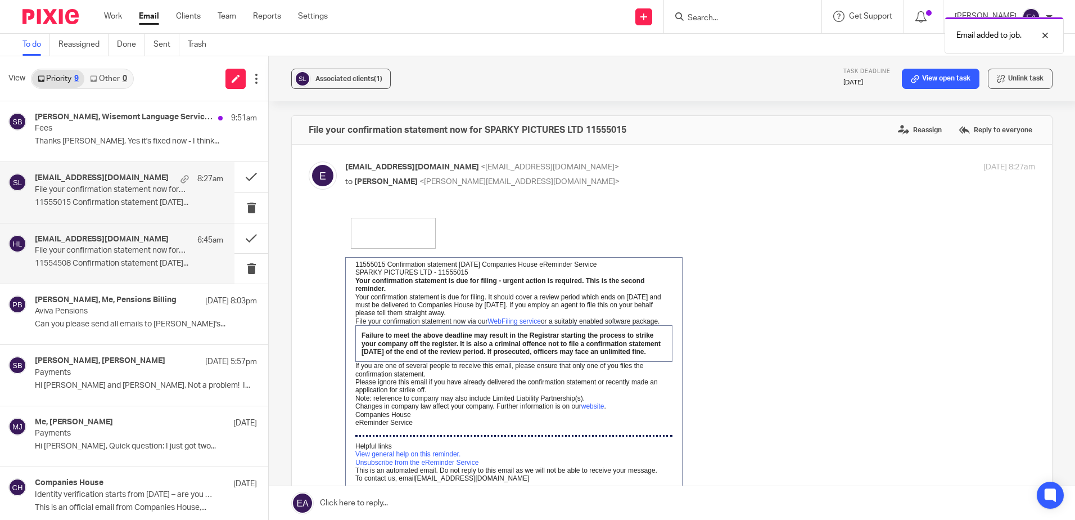
click at [122, 236] on h4 "[EMAIL_ADDRESS][DOMAIN_NAME]" at bounding box center [102, 239] width 134 height 10
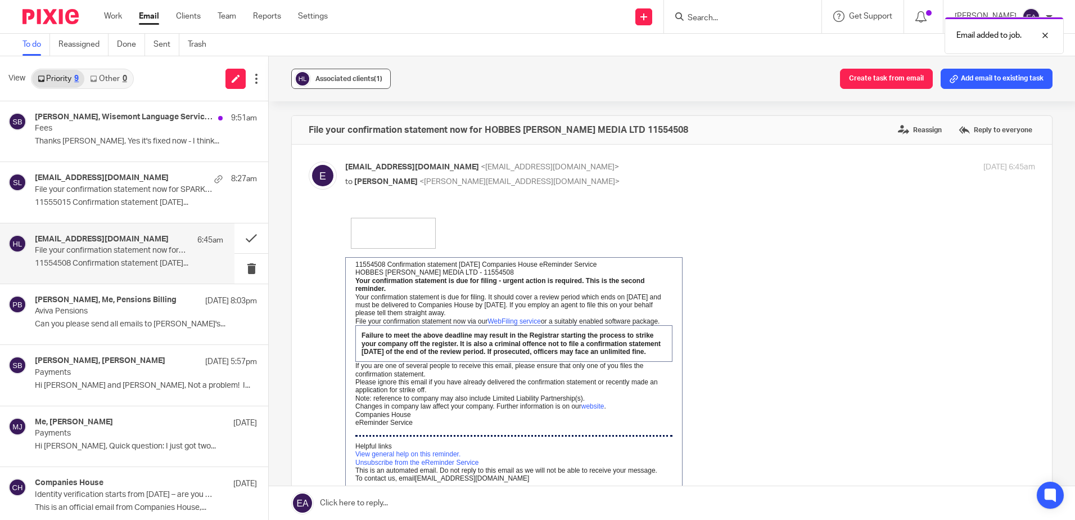
click at [356, 75] on span "Associated clients (1)" at bounding box center [348, 78] width 67 height 7
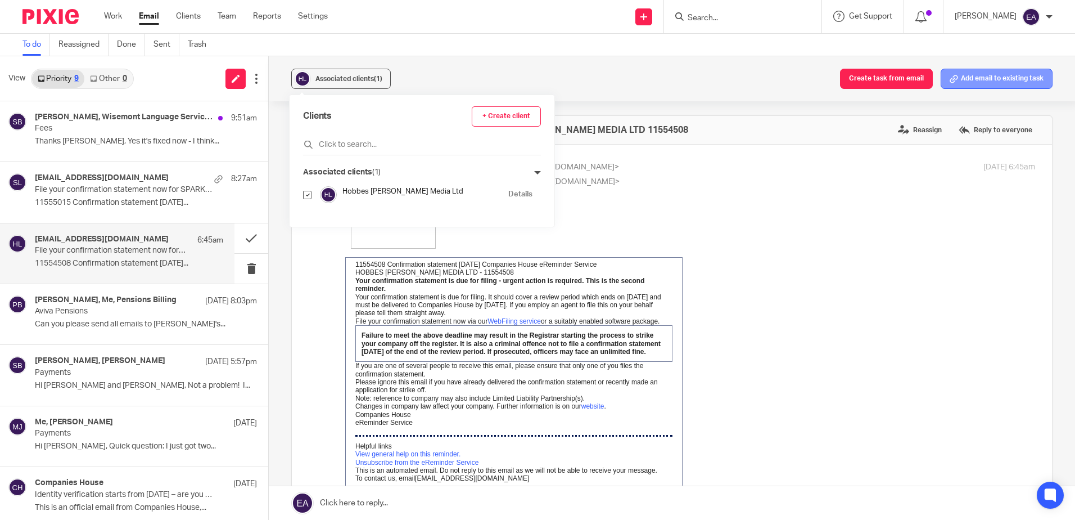
click at [990, 79] on button "Add email to existing task" at bounding box center [997, 79] width 112 height 20
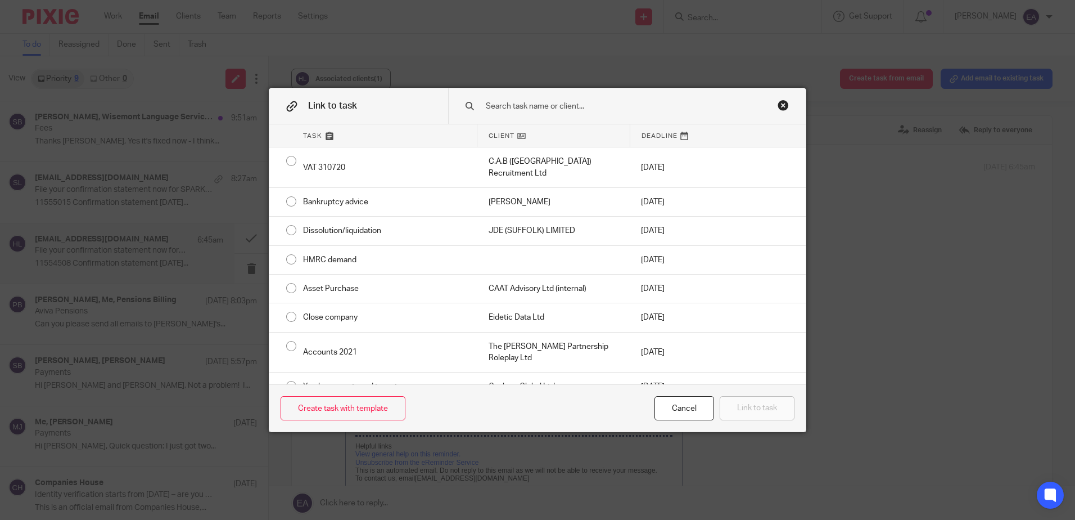
click at [516, 106] on input "text" at bounding box center [619, 106] width 269 height 12
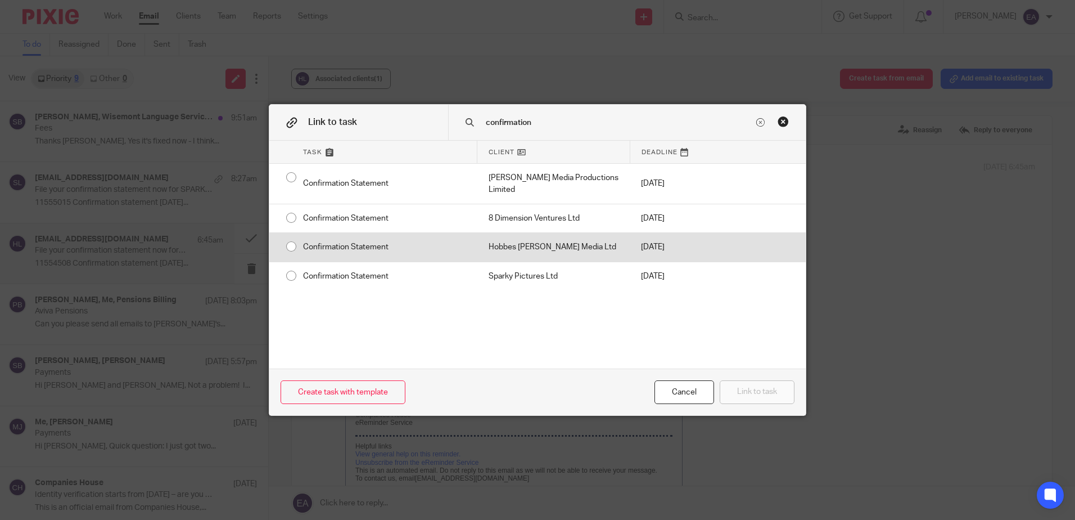
type input "confirmation"
click at [292, 249] on div "Confirmation Statement" at bounding box center [385, 247] width 186 height 28
radio input "true"
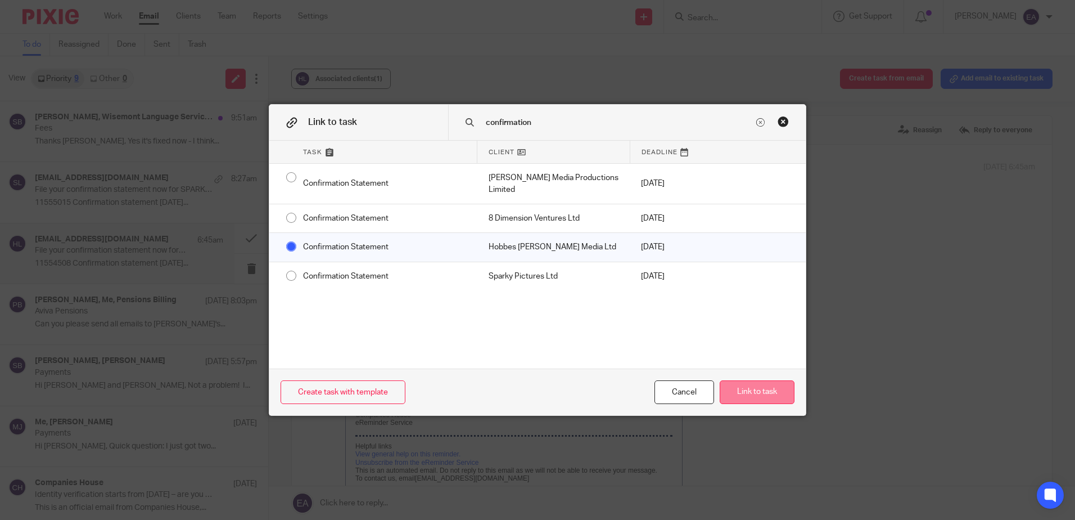
click at [755, 397] on button "Link to task" at bounding box center [757, 392] width 75 height 24
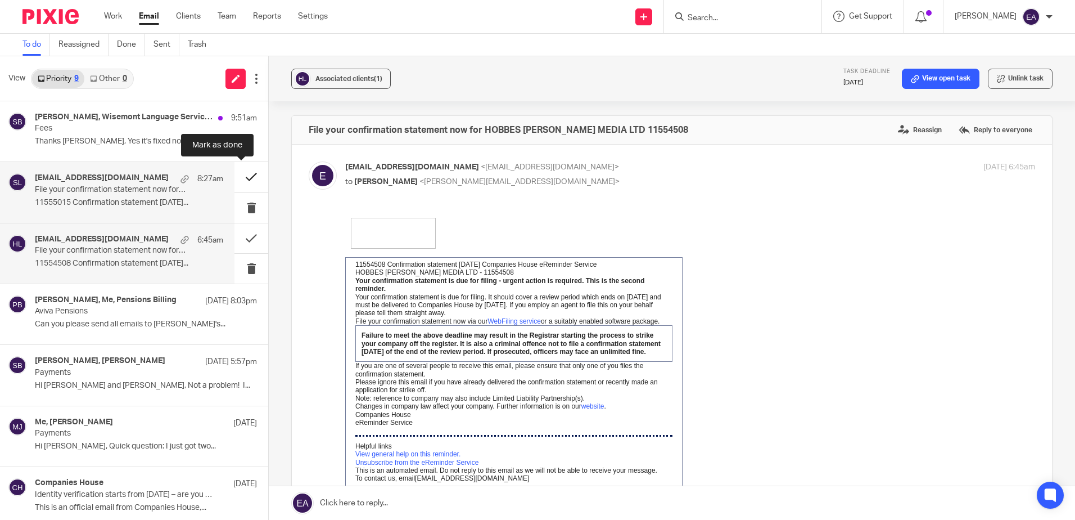
click at [234, 175] on button at bounding box center [251, 177] width 34 height 30
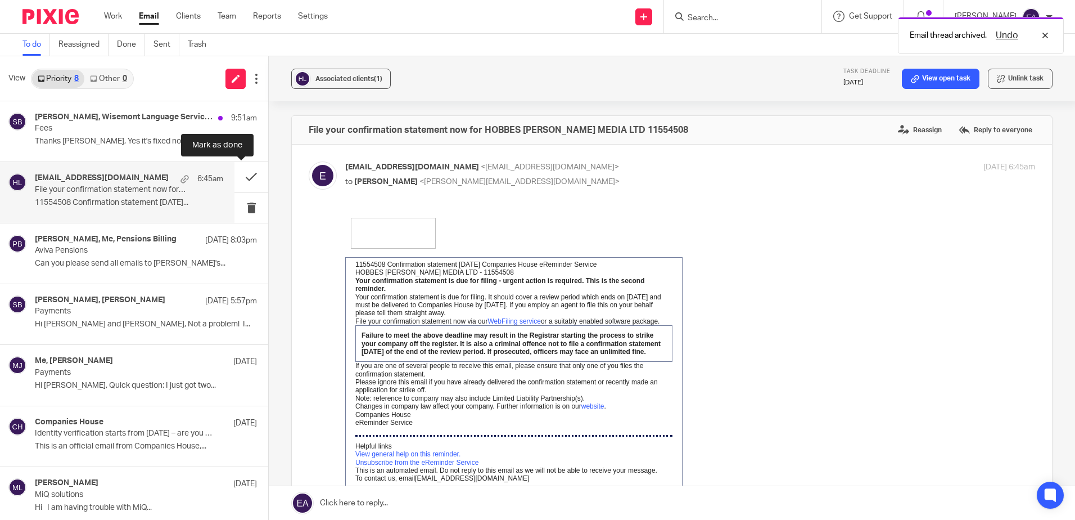
click at [234, 175] on button at bounding box center [251, 177] width 34 height 30
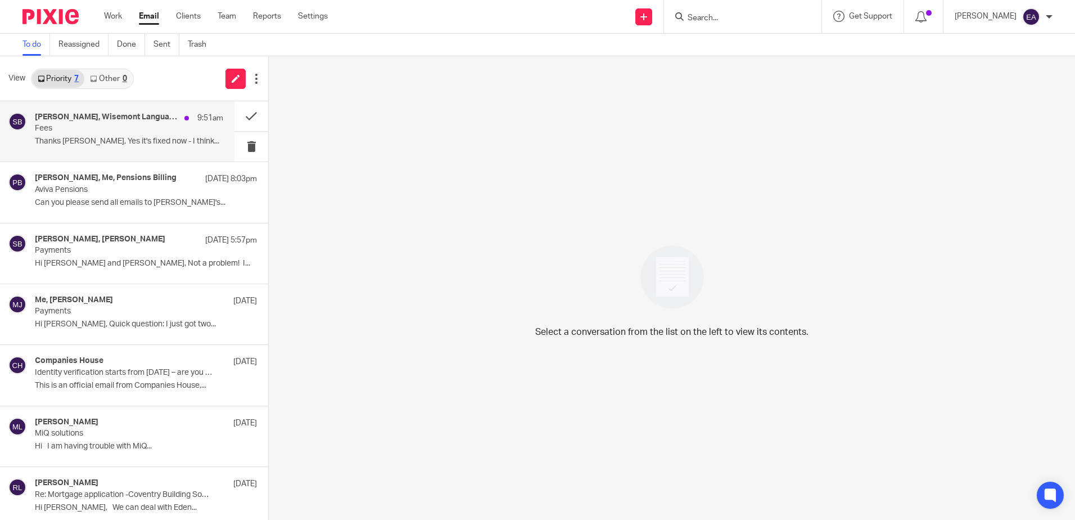
click at [115, 136] on div "Steve Bradshaw, Wisemont Language Services Ltd. 9:51am Fees Thanks Emilia, Yes …" at bounding box center [129, 131] width 188 height 38
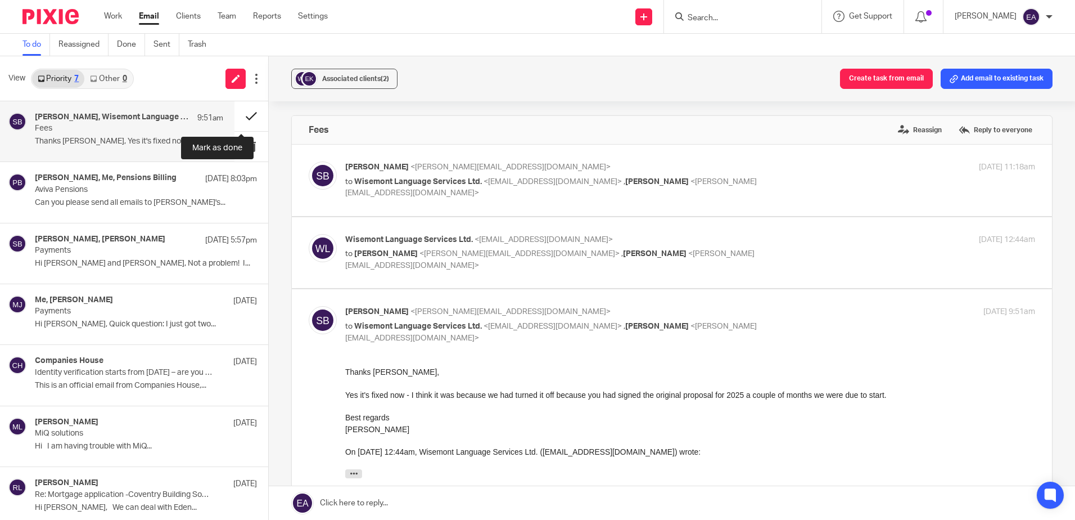
click at [240, 116] on button at bounding box center [251, 116] width 34 height 30
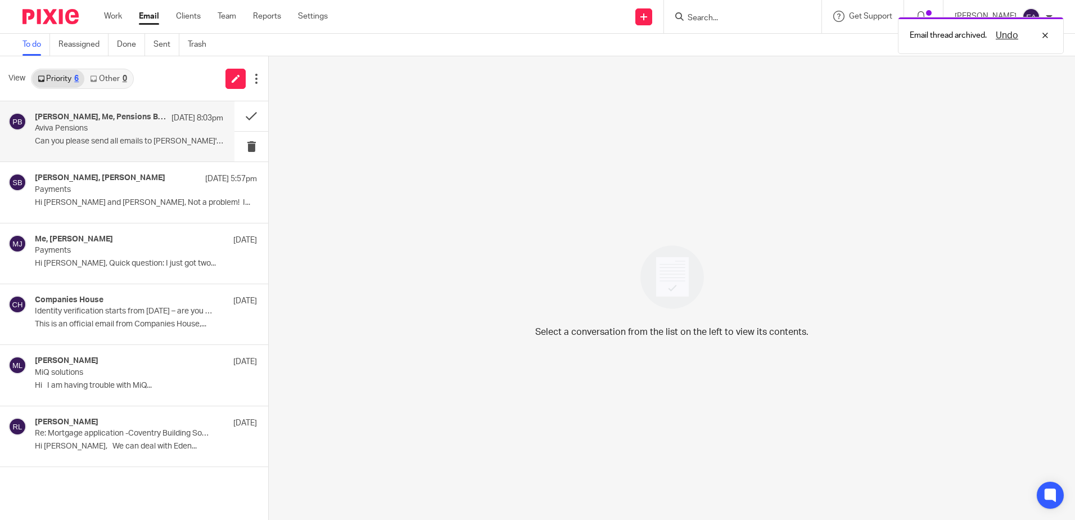
click at [112, 130] on p "Aviva Pensions" at bounding box center [110, 129] width 151 height 10
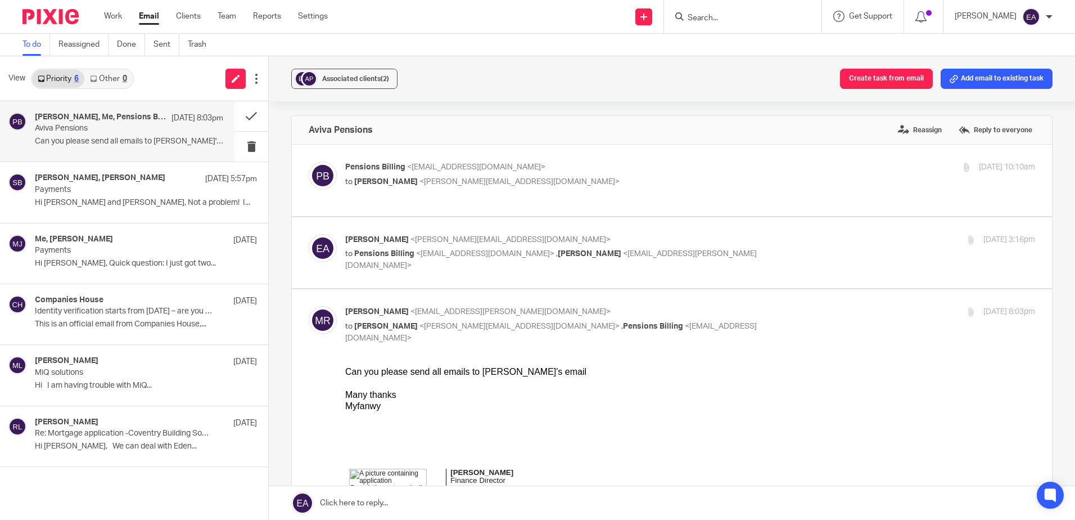
click at [541, 170] on p "Pensions Billing <pensions.billing@aviva.com>" at bounding box center [575, 167] width 460 height 12
checkbox input "true"
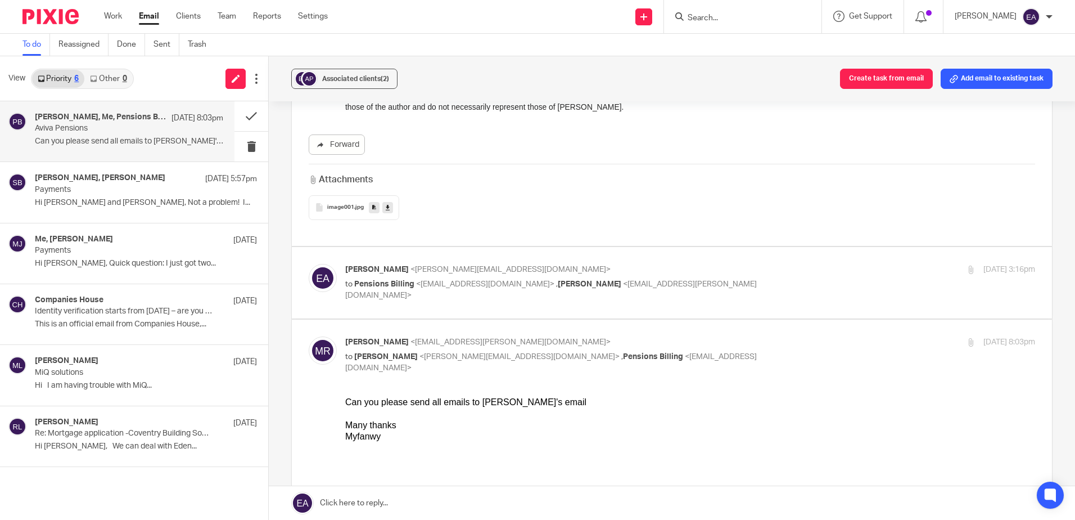
scroll to position [450, 0]
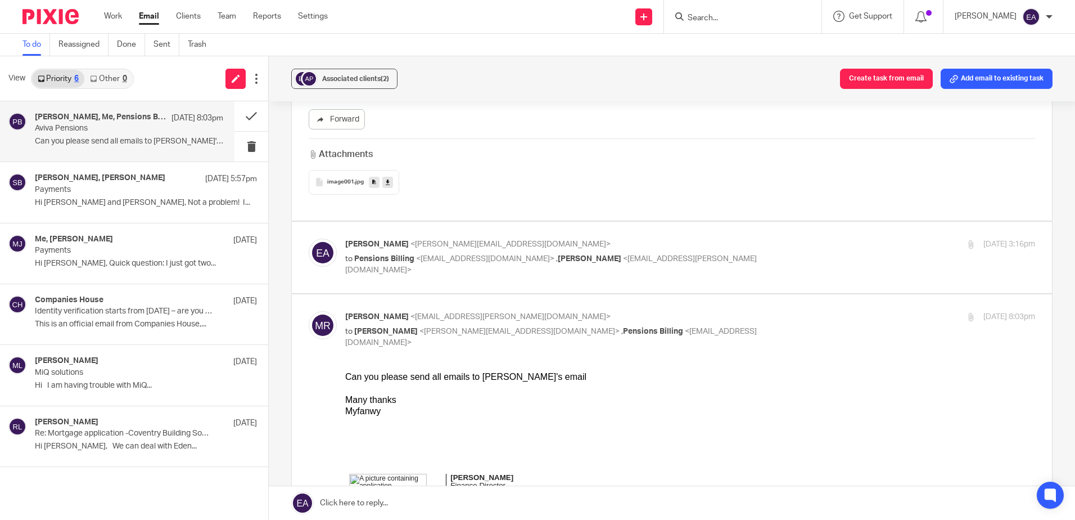
click at [793, 263] on div "Elaine Aitken <elaine@caatadvisory.co.uk> to Pensions Billing <pensions.billing…" at bounding box center [672, 257] width 726 height 38
click at [520, 238] on p "Elaine Aitken <elaine@caatadvisory.co.uk>" at bounding box center [575, 244] width 460 height 12
checkbox input "true"
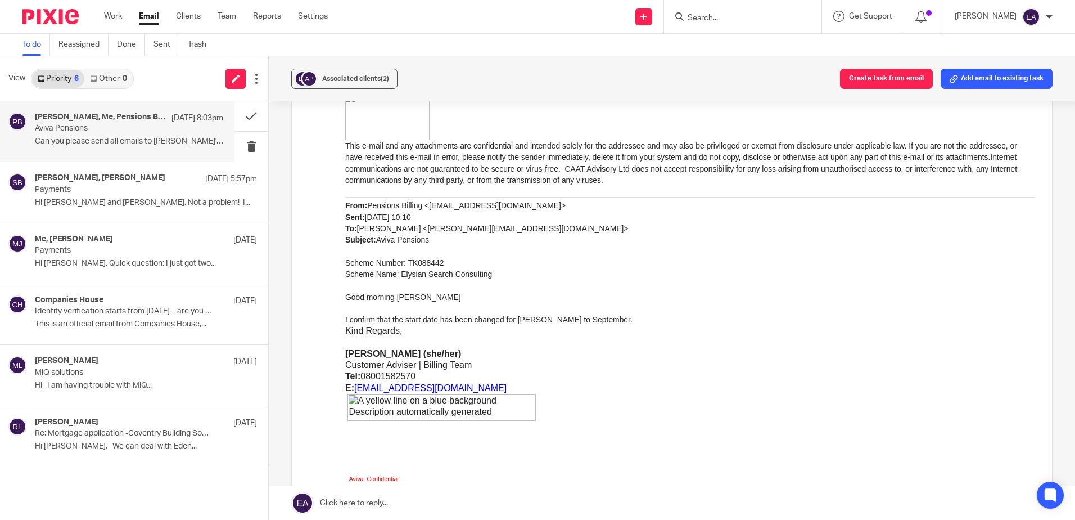
scroll to position [843, 0]
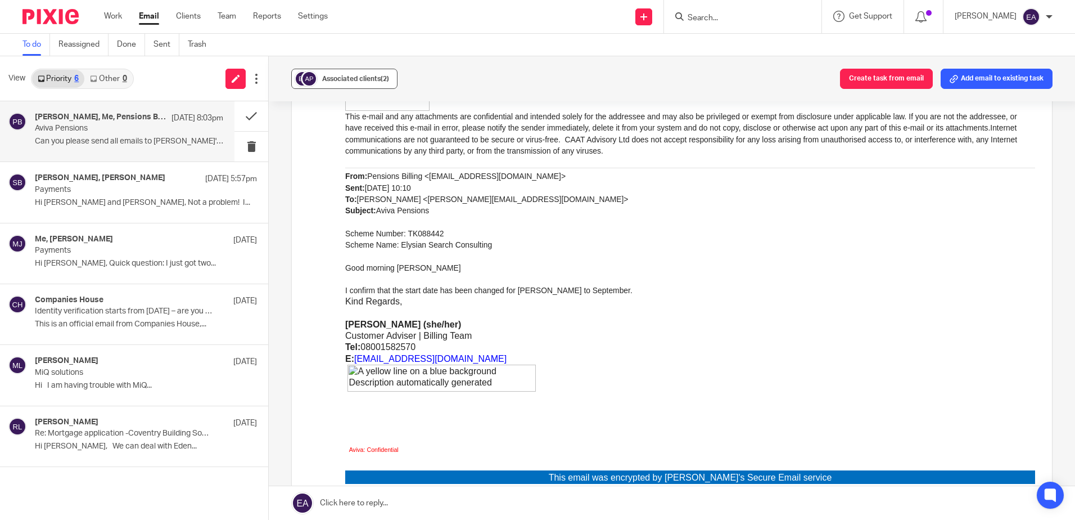
click at [322, 80] on span "Associated clients (2)" at bounding box center [355, 78] width 67 height 7
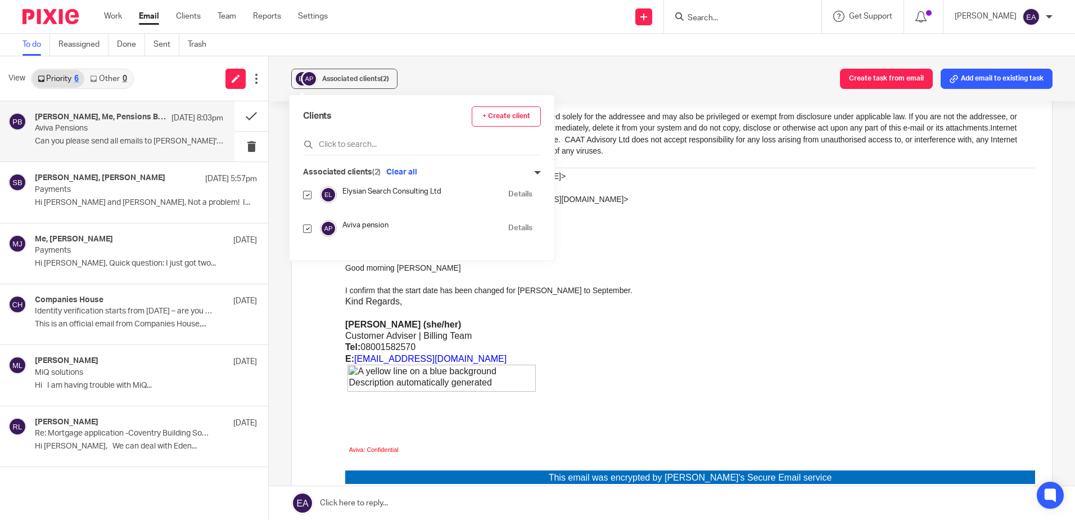
click at [749, 445] on p "Aviva: Confidential" at bounding box center [690, 449] width 683 height 11
click at [589, 381] on p at bounding box center [690, 380] width 690 height 30
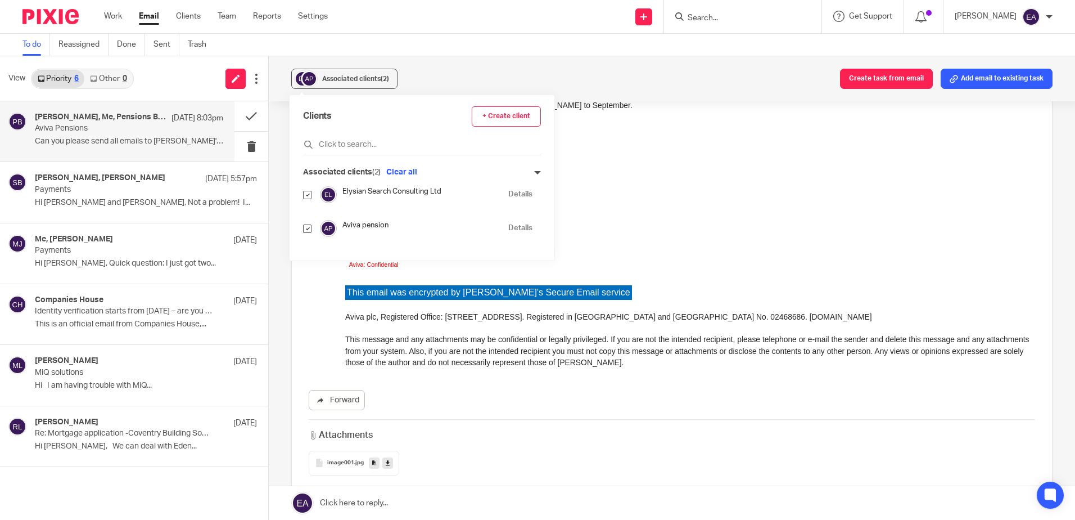
scroll to position [169, 0]
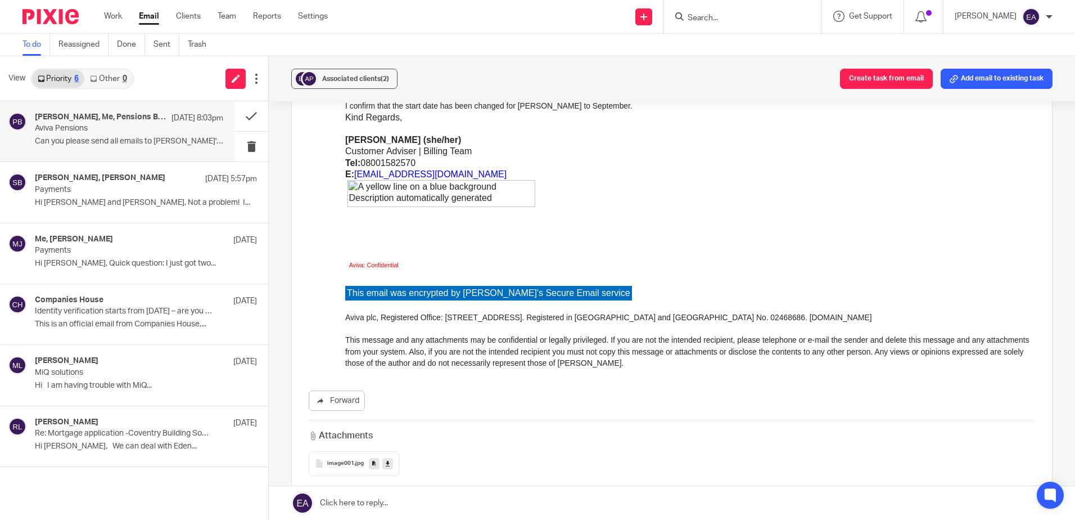
click at [79, 133] on p "Aviva Pensions" at bounding box center [110, 129] width 151 height 10
click at [358, 82] on span "Associated clients (2)" at bounding box center [355, 78] width 67 height 7
click at [248, 115] on button at bounding box center [251, 116] width 34 height 30
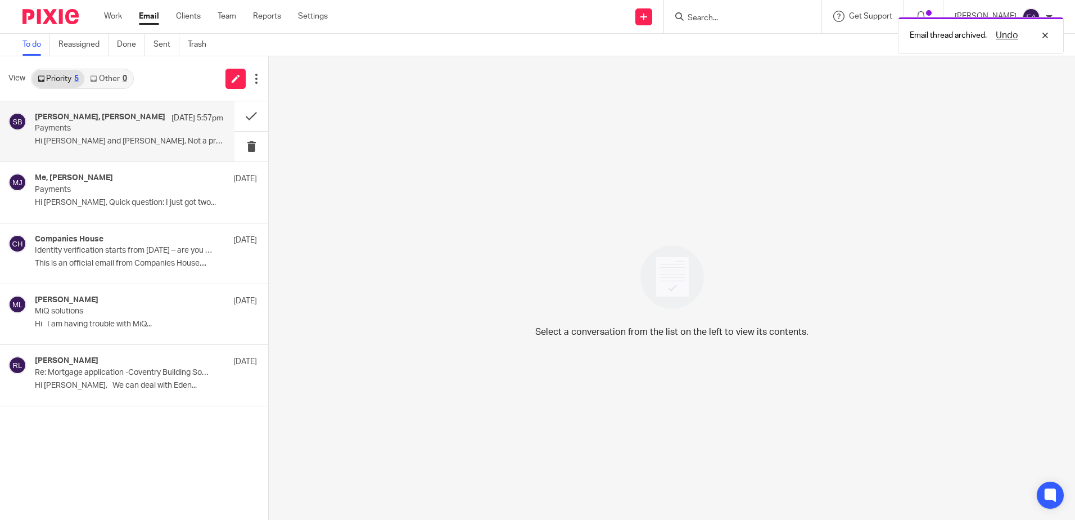
click at [129, 139] on p "Hi Steve and Elaine, Not a problem! I..." at bounding box center [129, 142] width 188 height 10
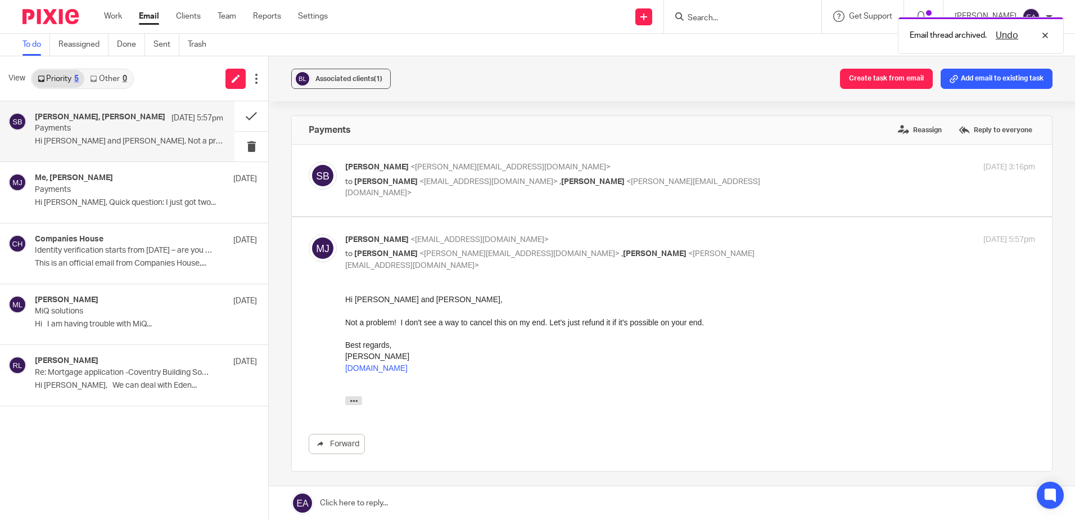
scroll to position [0, 0]
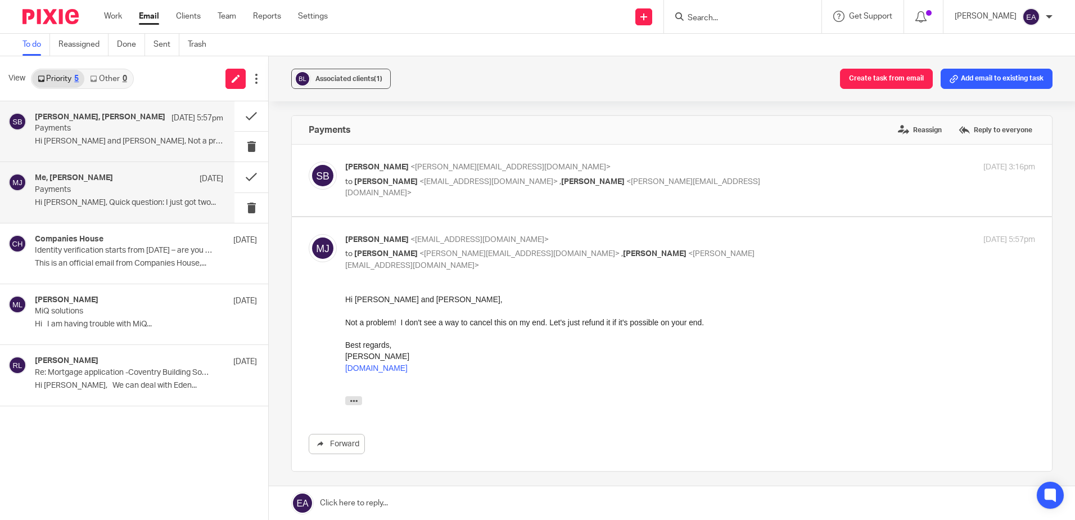
click at [120, 198] on p "Hi Elaine, Quick question: I just got two..." at bounding box center [129, 203] width 188 height 10
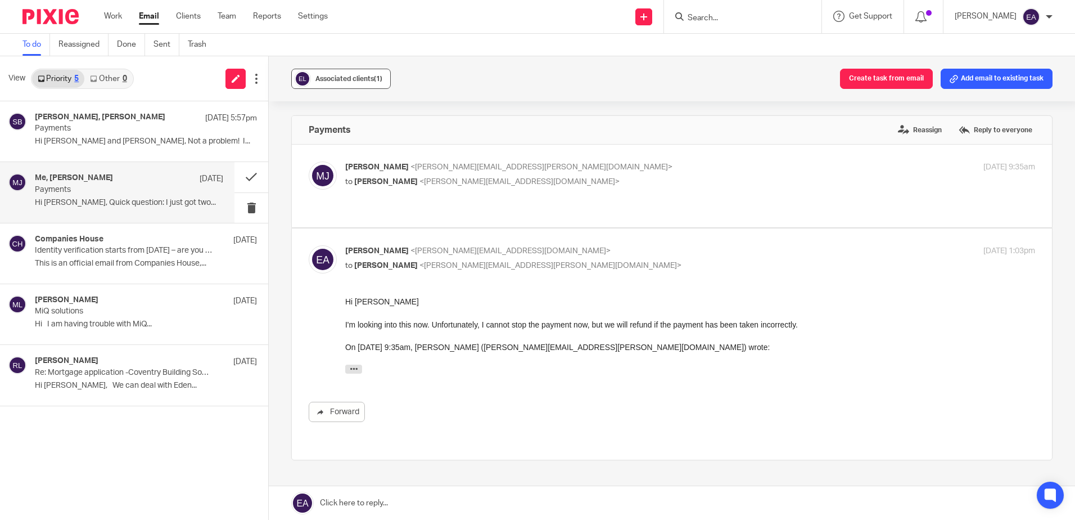
click at [346, 78] on span "Associated clients (1)" at bounding box center [348, 78] width 67 height 7
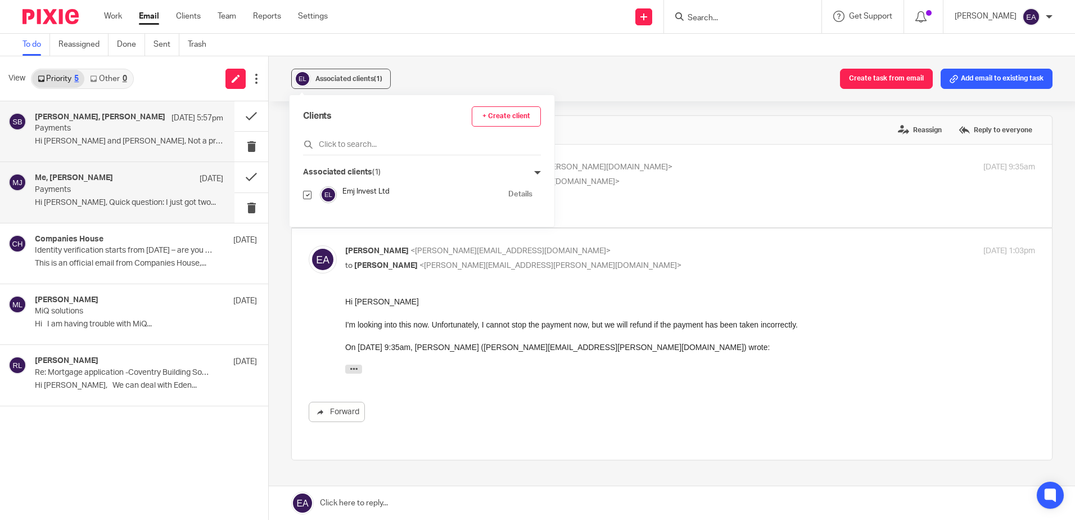
click at [146, 137] on p "Hi Steve and Elaine, Not a problem! I..." at bounding box center [129, 142] width 188 height 10
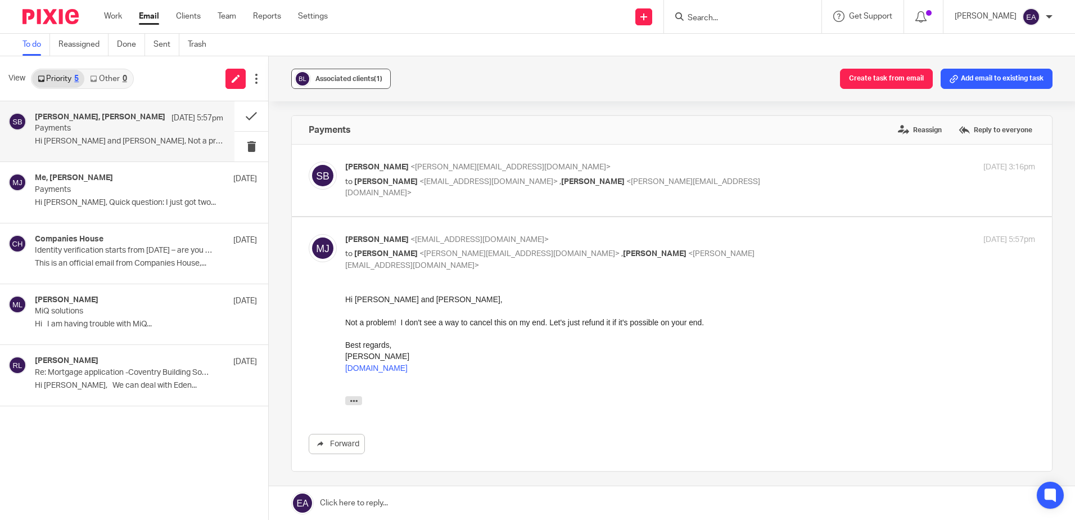
click at [350, 81] on span "Associated clients (1)" at bounding box center [348, 78] width 67 height 7
click at [164, 141] on p "Hi Steve and Elaine, Not a problem! I..." at bounding box center [129, 142] width 188 height 10
click at [155, 185] on p "Payments" at bounding box center [110, 190] width 151 height 10
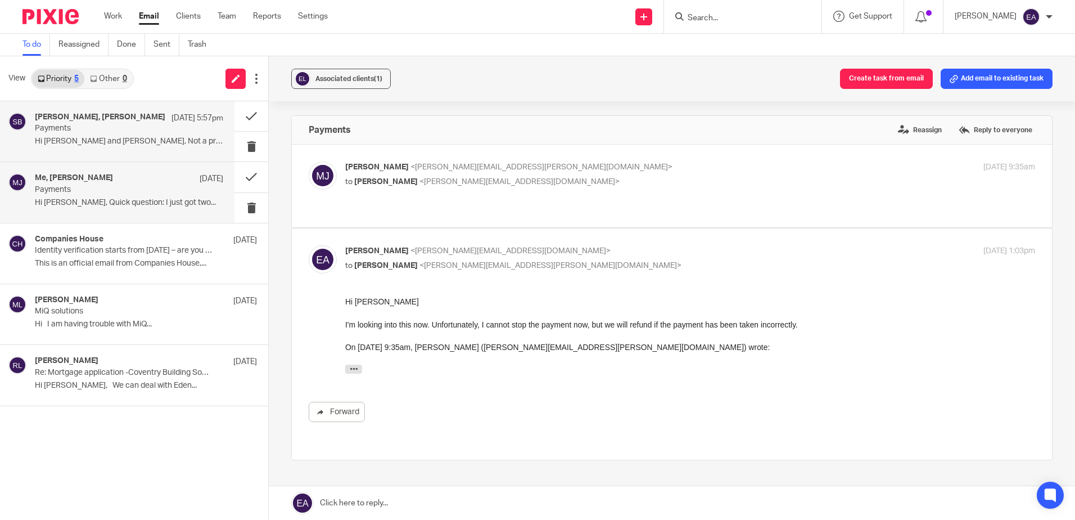
click at [157, 141] on p "Hi Steve and Elaine, Not a problem! I..." at bounding box center [129, 142] width 188 height 10
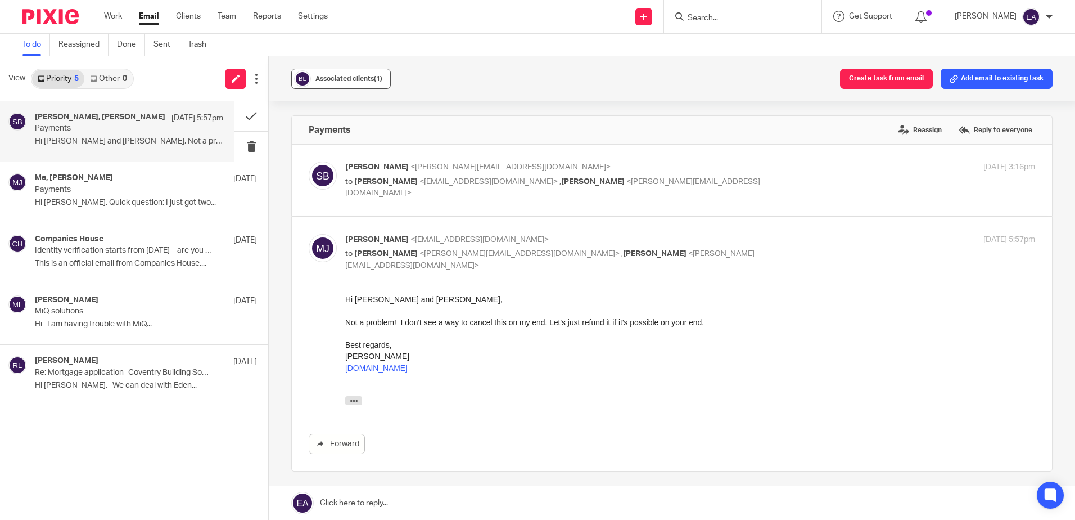
click at [352, 82] on span "Associated clients (1)" at bounding box center [348, 78] width 67 height 7
click at [210, 205] on p "Hi Elaine, Quick question: I just got two..." at bounding box center [129, 203] width 188 height 10
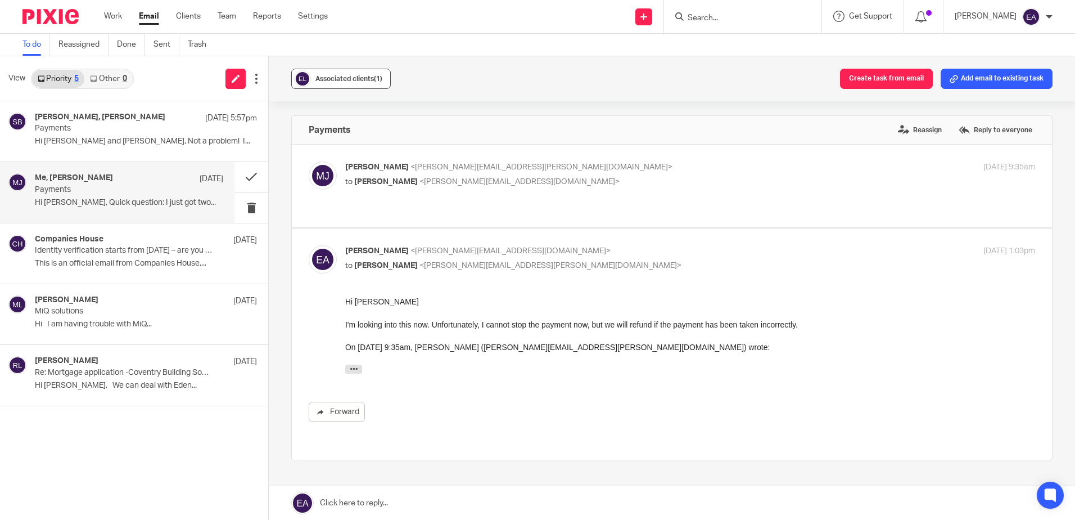
click at [367, 76] on span "Associated clients (1)" at bounding box center [348, 78] width 67 height 7
click at [118, 124] on p "Payments" at bounding box center [110, 129] width 151 height 10
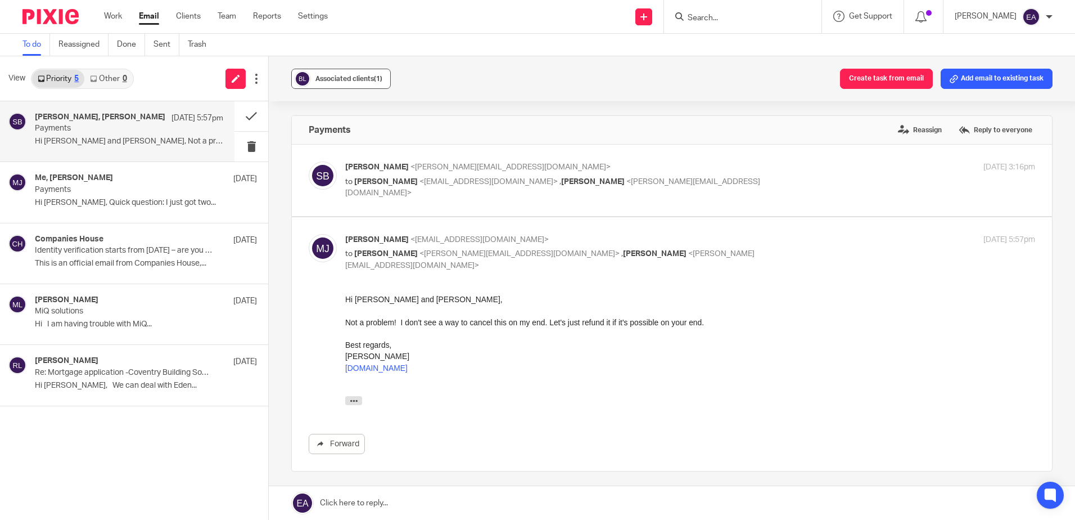
click at [326, 84] on div "Associated clients (1)" at bounding box center [348, 78] width 67 height 11
click at [243, 116] on button at bounding box center [251, 116] width 34 height 30
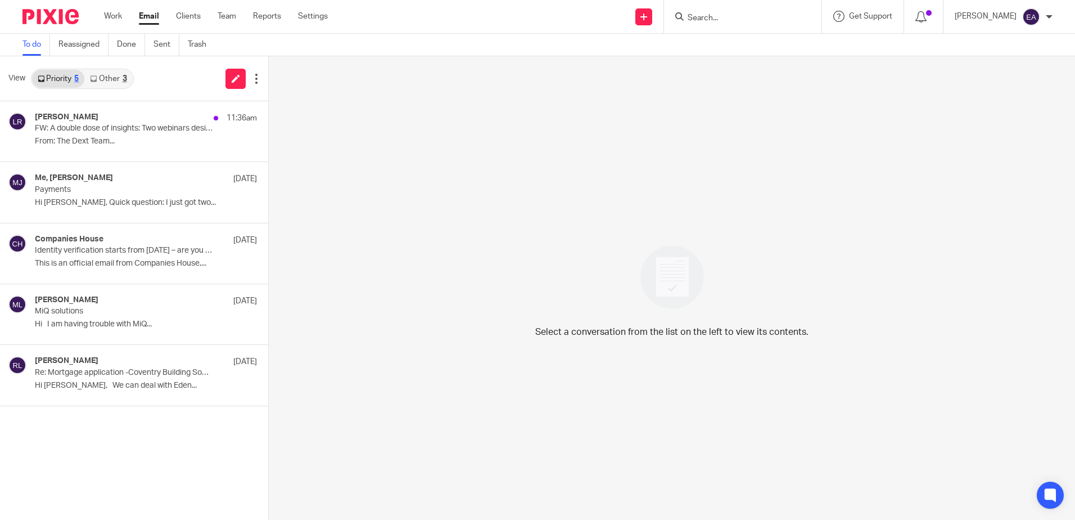
click at [107, 83] on link "Other 3" at bounding box center [108, 79] width 48 height 18
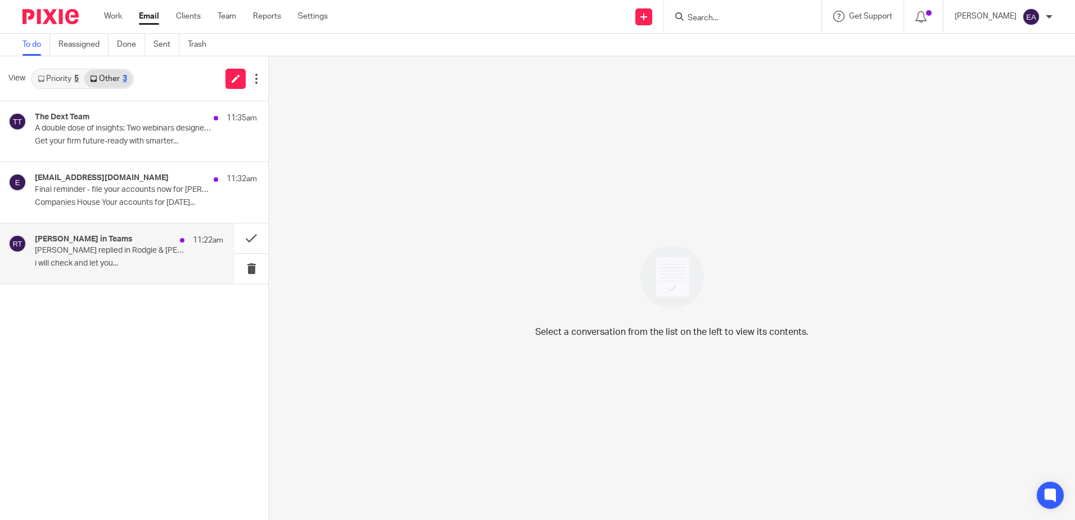
click at [113, 258] on div "Rodgie Leahy in Teams 11:22am Rodgie replied in Rodgie & Elaine i will check an…" at bounding box center [129, 253] width 188 height 38
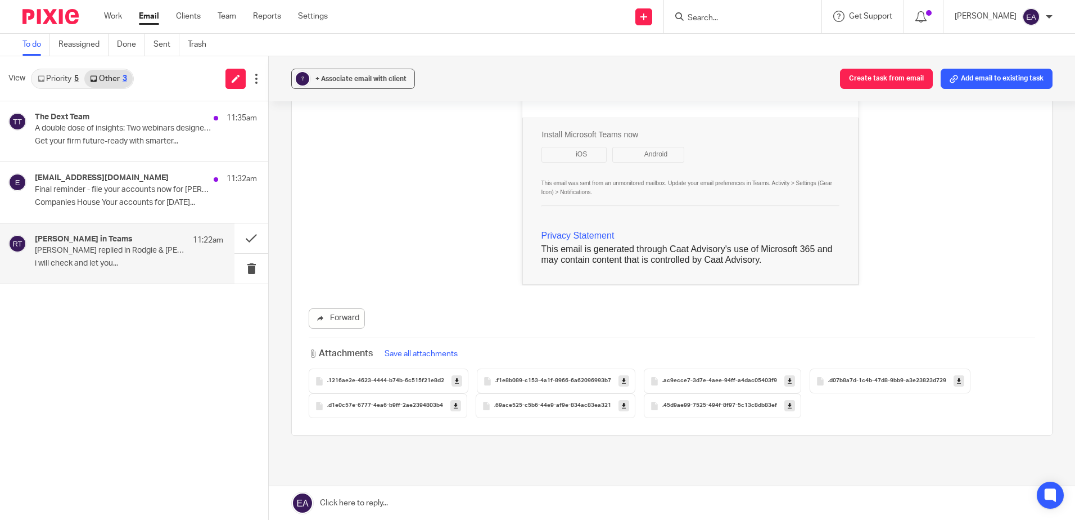
scroll to position [302, 0]
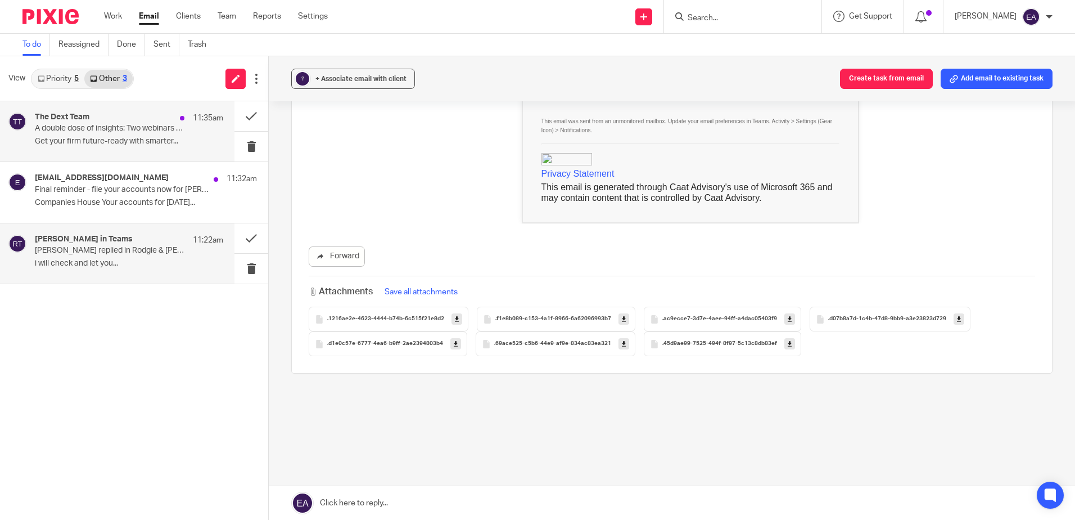
click at [116, 132] on p "A double dose of insights: Two webinars designed for accountants" at bounding box center [110, 129] width 151 height 10
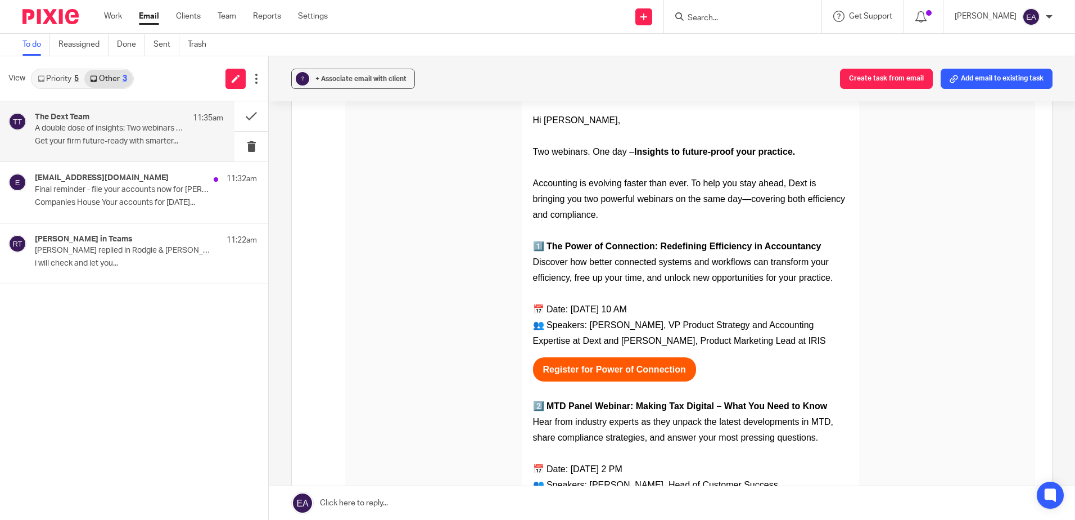
scroll to position [0, 0]
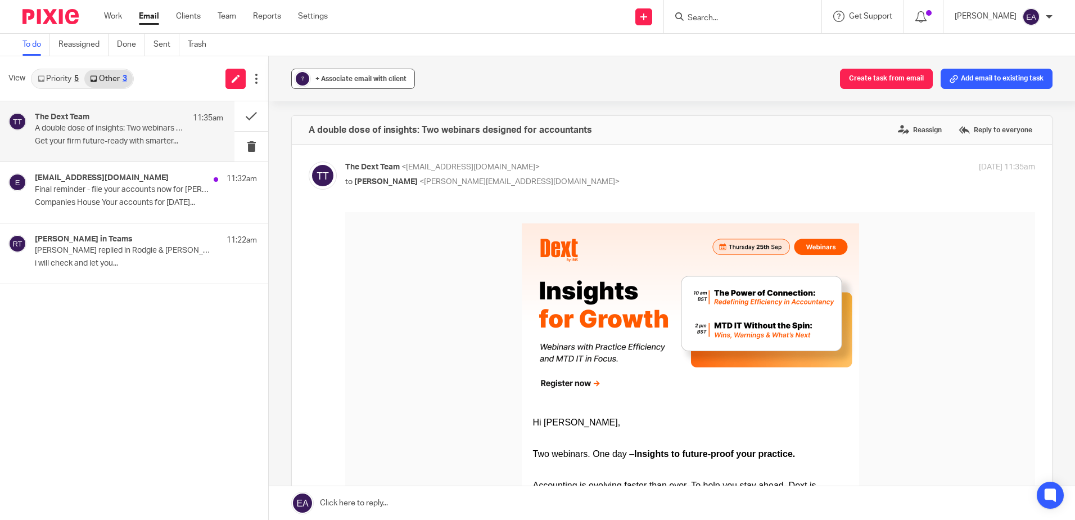
click at [331, 79] on span "+ Associate email with client" at bounding box center [360, 78] width 91 height 7
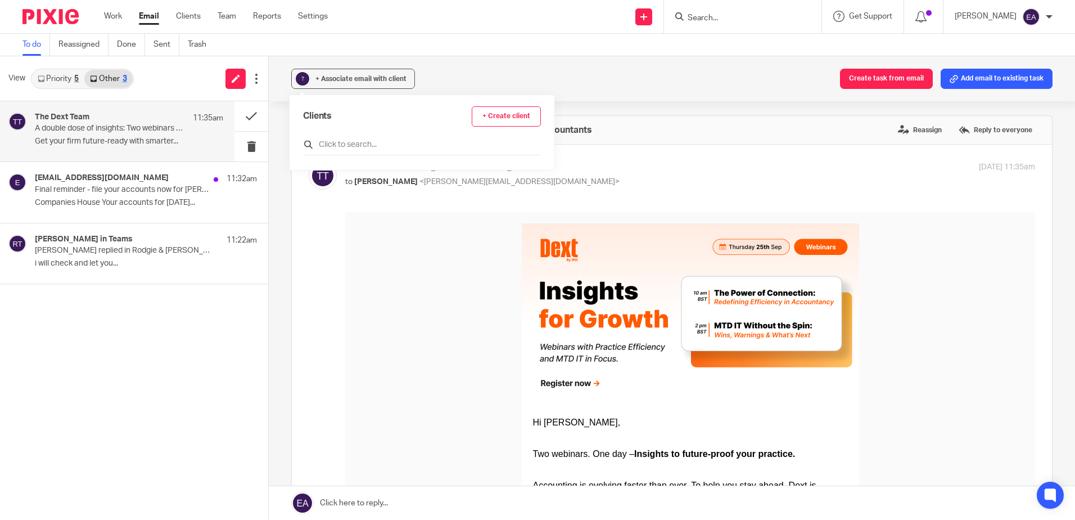
click at [350, 143] on input "text" at bounding box center [422, 144] width 238 height 11
type input "dext"
click at [310, 193] on input "checkbox" at bounding box center [307, 195] width 8 height 8
checkbox input "true"
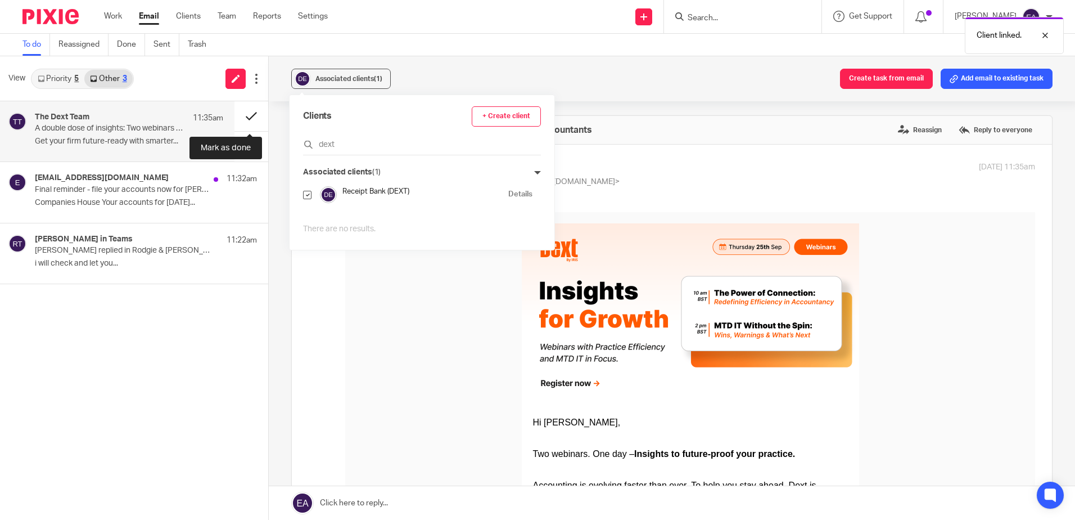
click at [254, 108] on button at bounding box center [251, 116] width 34 height 30
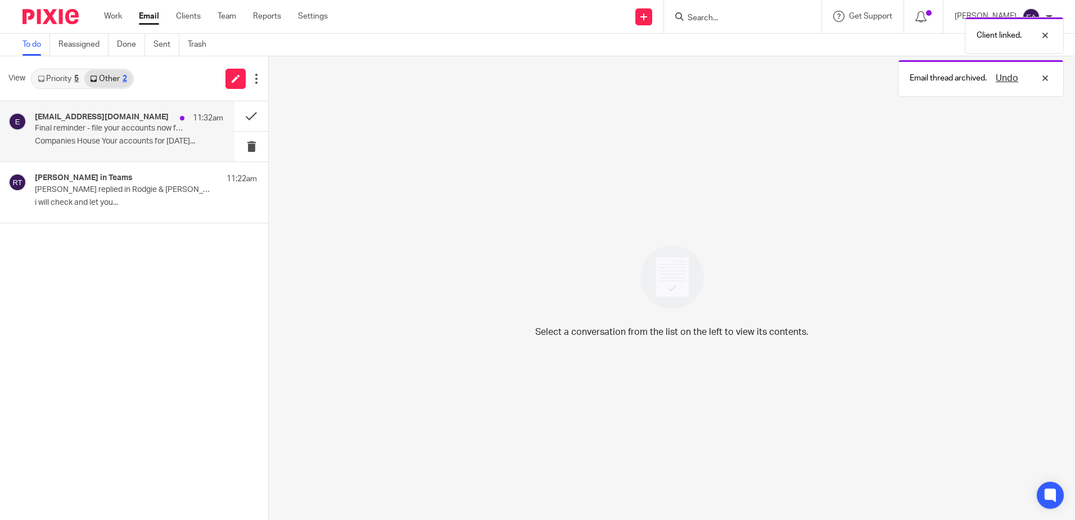
click at [116, 126] on p "Final reminder - file your accounts now for MONTGOMERY SWANN LEGAL SERVICES LTD…" at bounding box center [110, 129] width 151 height 10
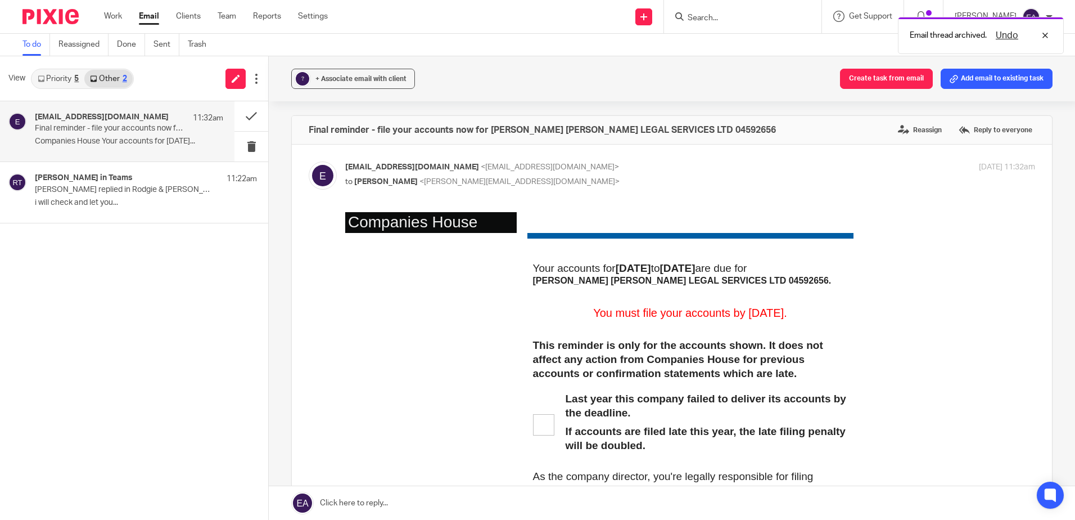
click at [708, 15] on div "Email thread archived. Undo" at bounding box center [801, 32] width 526 height 43
drag, startPoint x: 724, startPoint y: 15, endPoint x: 728, endPoint y: 24, distance: 9.8
click at [724, 15] on div "Email thread archived. Undo" at bounding box center [801, 32] width 526 height 43
click at [730, 21] on input "Search" at bounding box center [737, 18] width 101 height 10
click at [729, 21] on input "Search" at bounding box center [737, 18] width 101 height 10
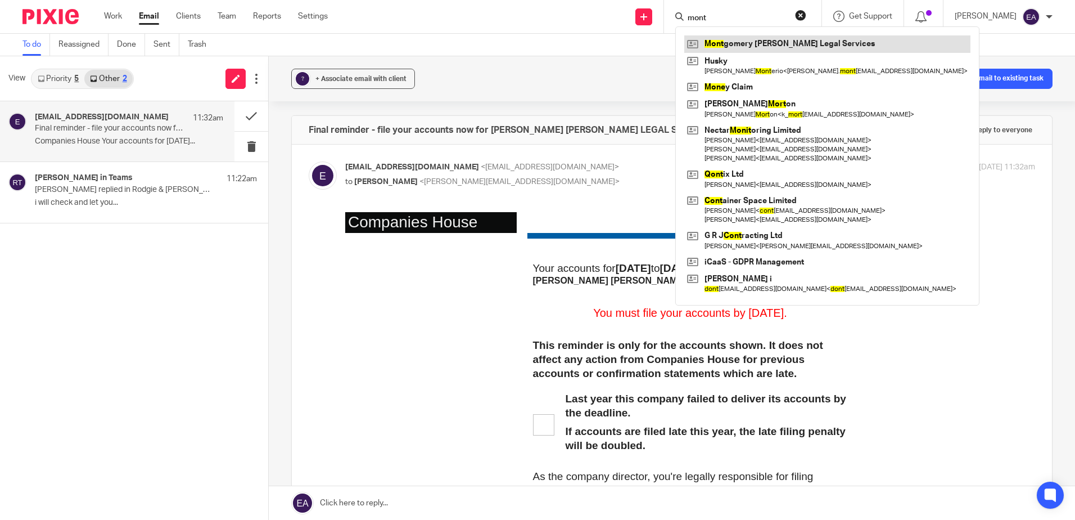
type input "mont"
click at [742, 42] on link at bounding box center [827, 43] width 286 height 17
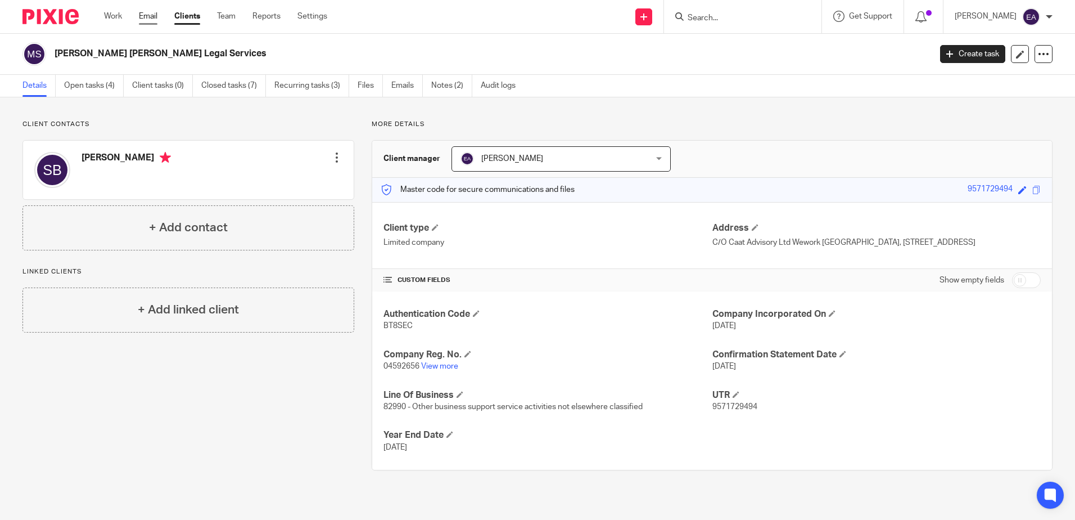
click at [156, 15] on link "Email" at bounding box center [148, 16] width 19 height 11
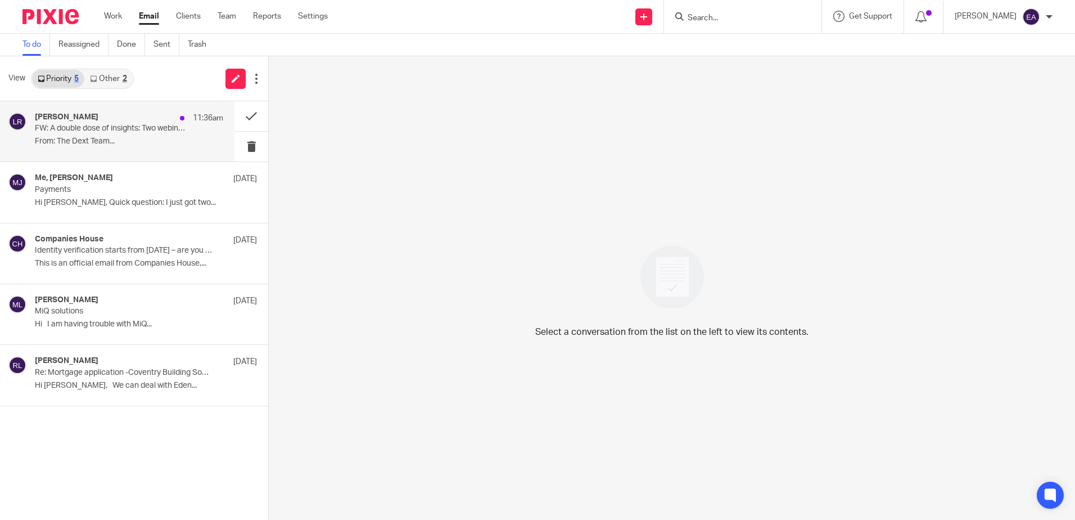
click at [99, 123] on div "[PERSON_NAME] 11:36am" at bounding box center [129, 117] width 188 height 11
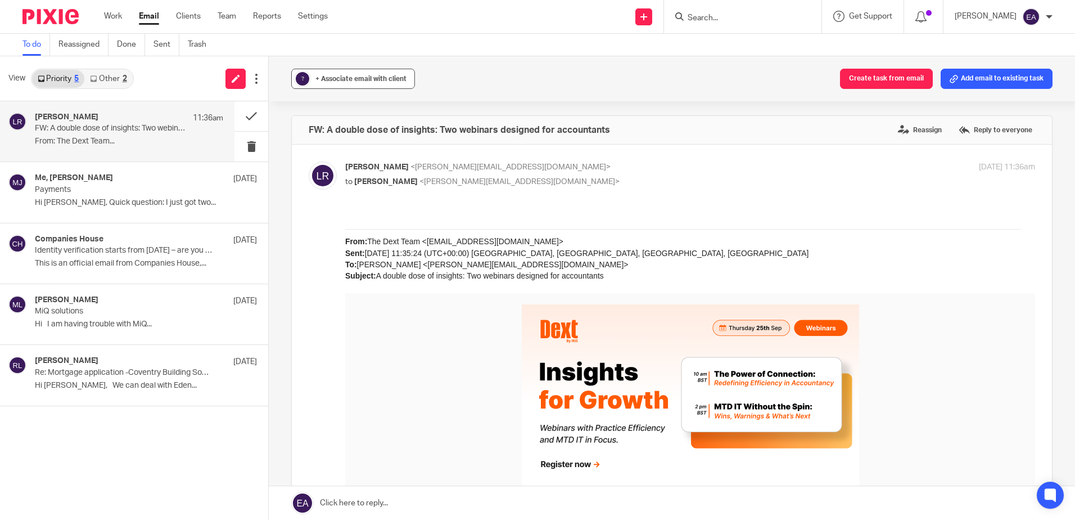
click at [336, 77] on span "+ Associate email with client" at bounding box center [360, 78] width 91 height 7
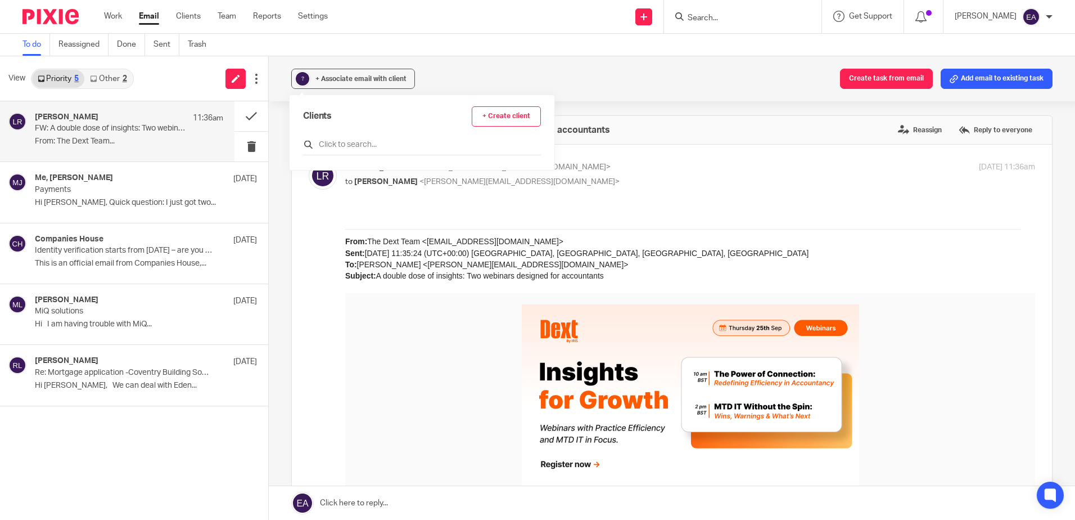
click at [342, 143] on input "text" at bounding box center [422, 144] width 238 height 11
type input "dext"
click at [304, 198] on input "checkbox" at bounding box center [307, 195] width 8 height 8
checkbox input "true"
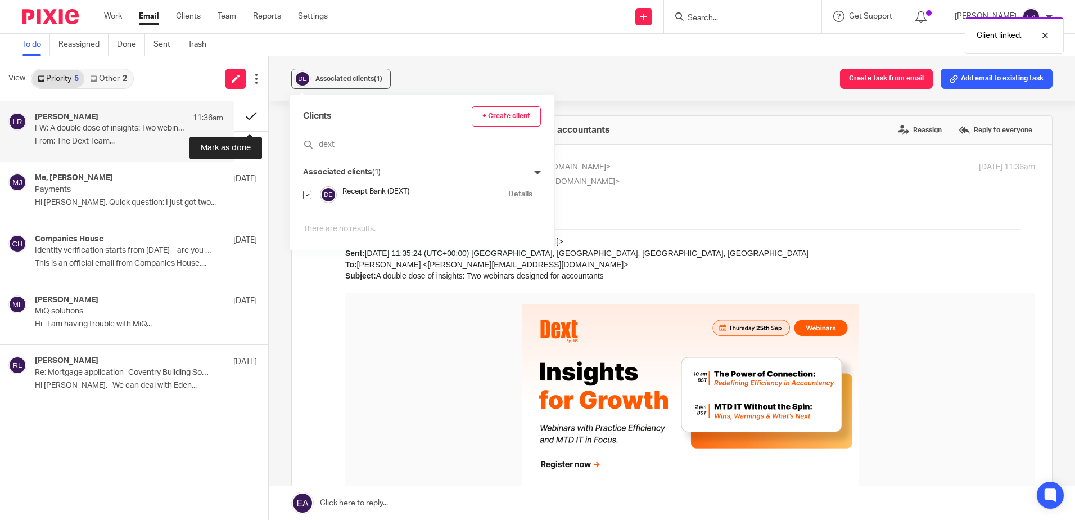
click at [253, 118] on button at bounding box center [251, 116] width 34 height 30
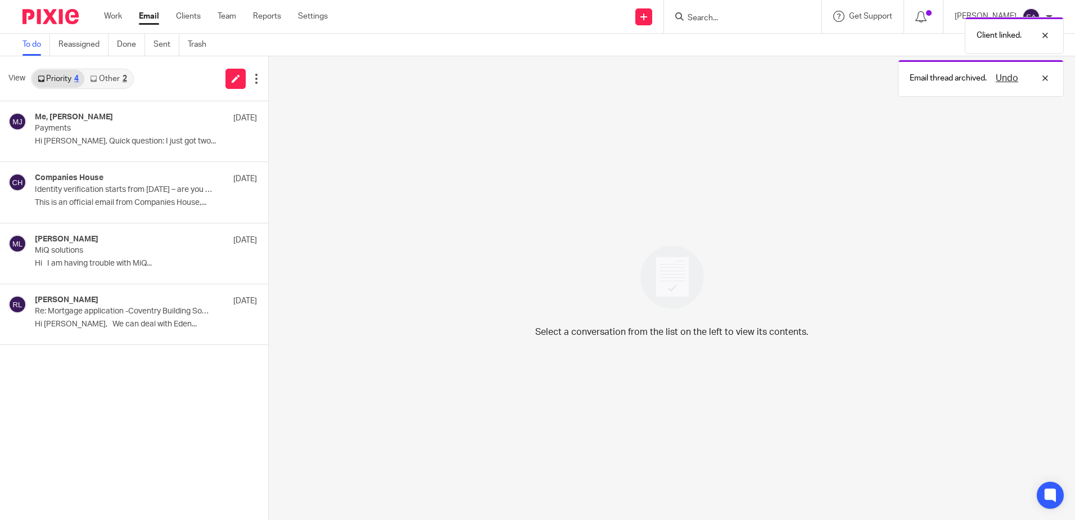
click at [110, 82] on link "Other 2" at bounding box center [108, 79] width 48 height 18
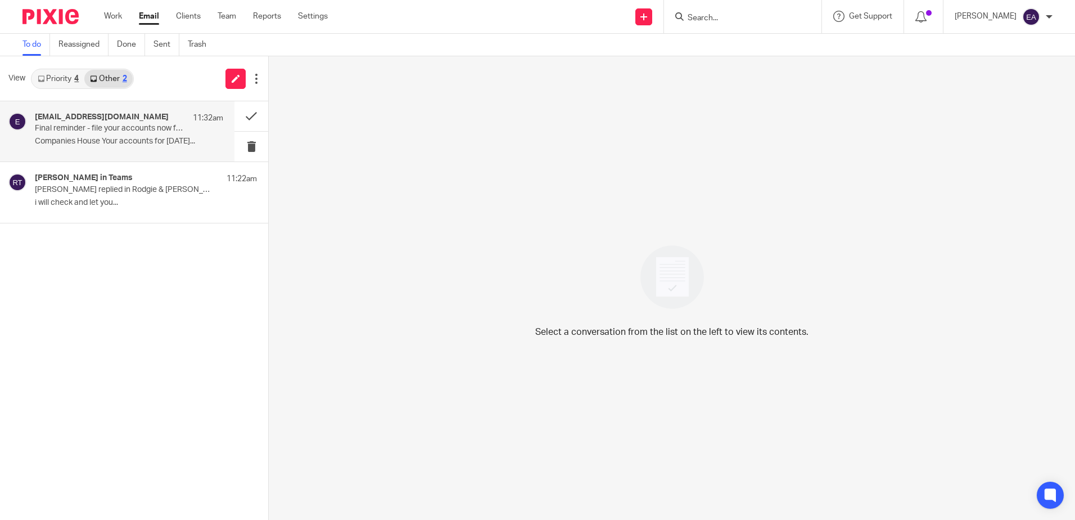
click at [112, 134] on div "ereminders@companieshouse.gov.uk 11:32am Final reminder - file your accounts no…" at bounding box center [129, 131] width 188 height 38
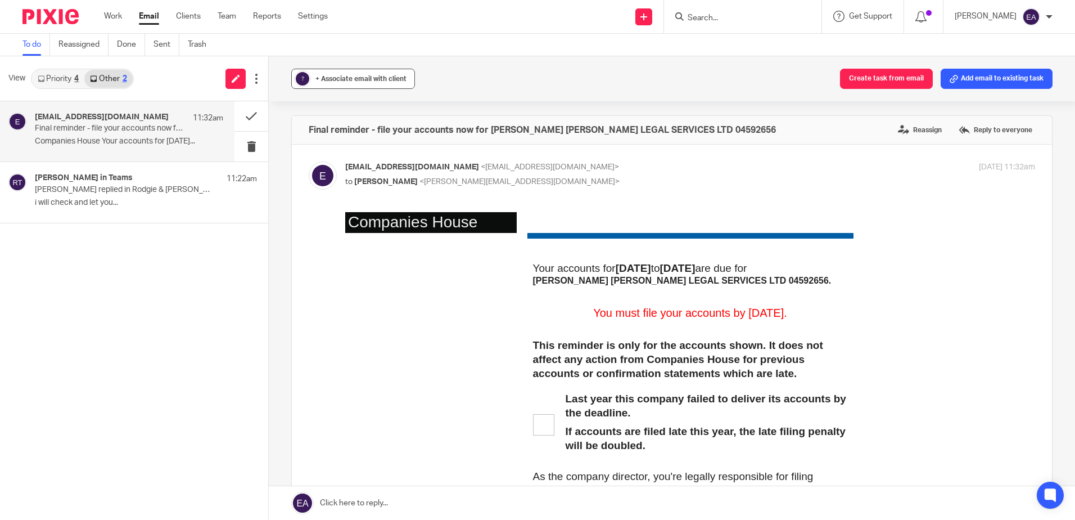
click at [359, 78] on span "+ Associate email with client" at bounding box center [360, 78] width 91 height 7
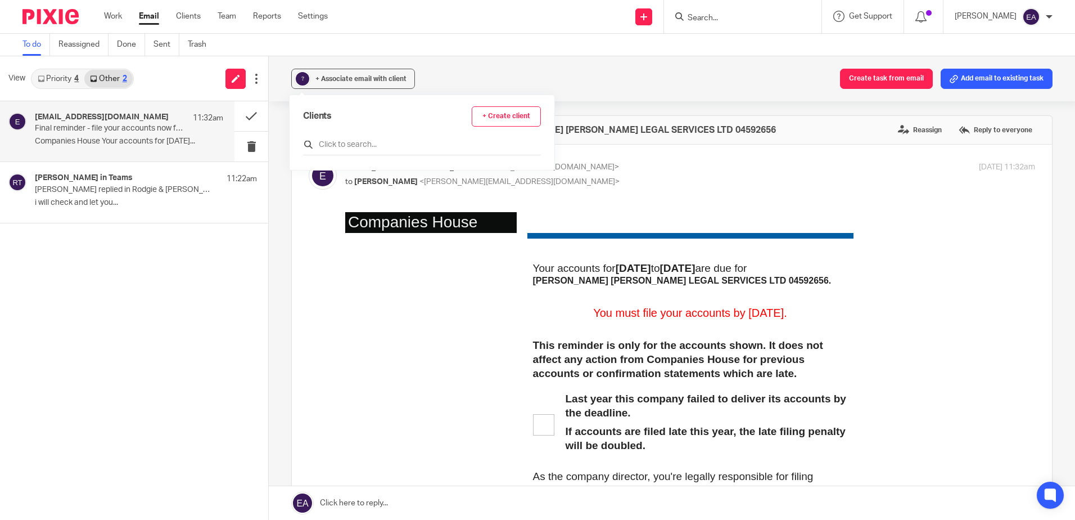
click at [370, 146] on input "text" at bounding box center [422, 144] width 238 height 11
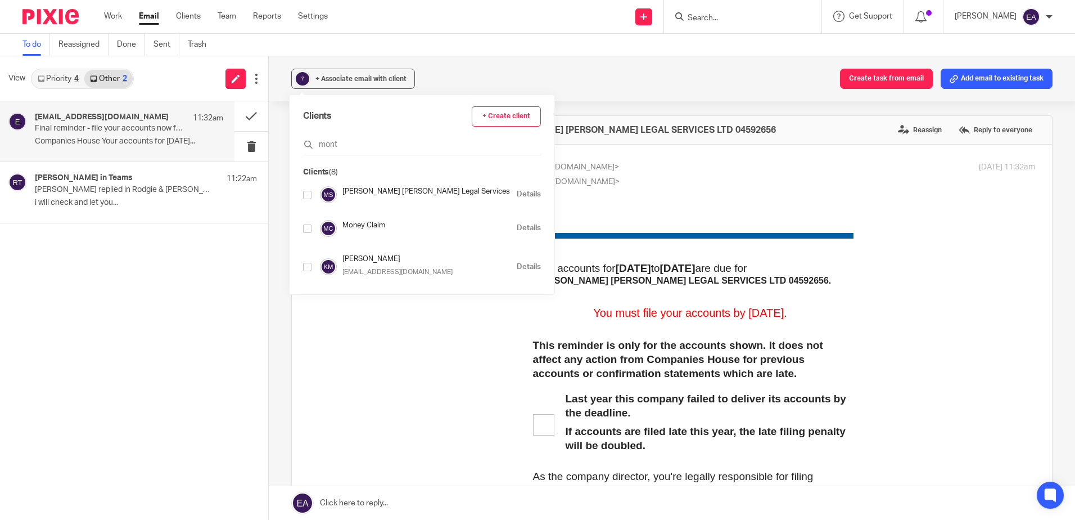
type input "mont"
click at [306, 192] on input "checkbox" at bounding box center [307, 195] width 8 height 8
checkbox input "true"
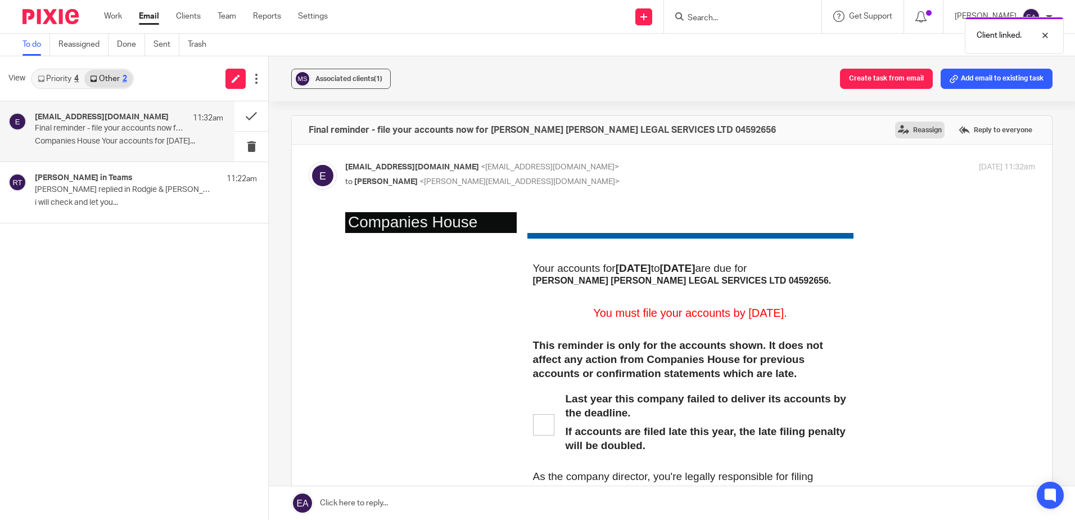
click at [916, 132] on label "Reassign" at bounding box center [919, 129] width 49 height 17
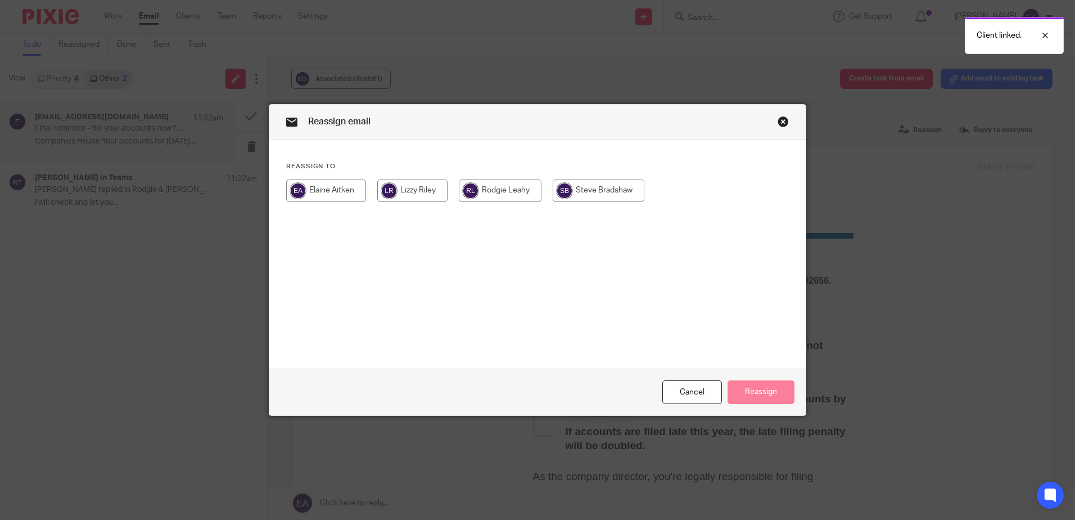
click at [618, 186] on input "radio" at bounding box center [599, 190] width 92 height 22
radio input "true"
click at [750, 390] on button "Reassign" at bounding box center [761, 392] width 67 height 24
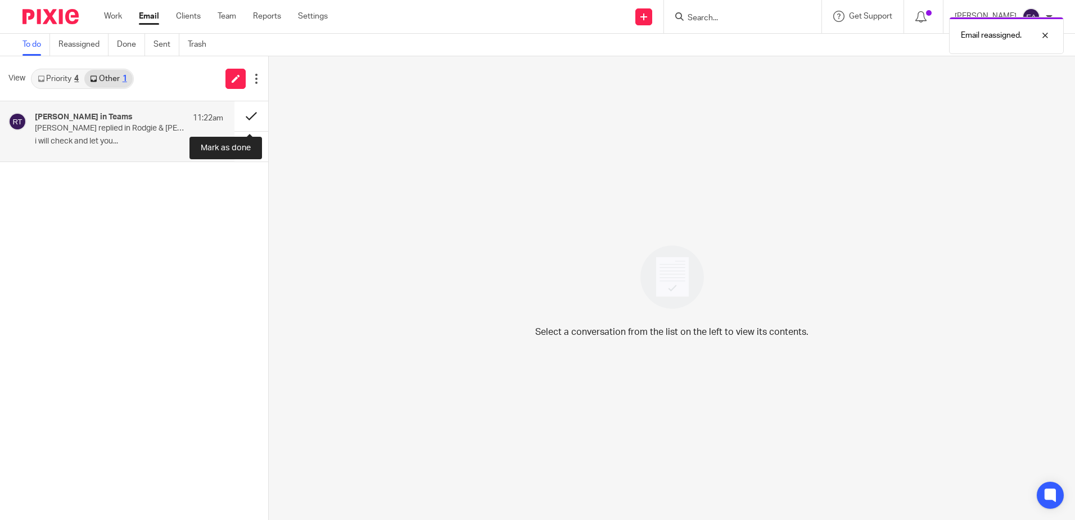
click at [245, 110] on button at bounding box center [251, 116] width 34 height 30
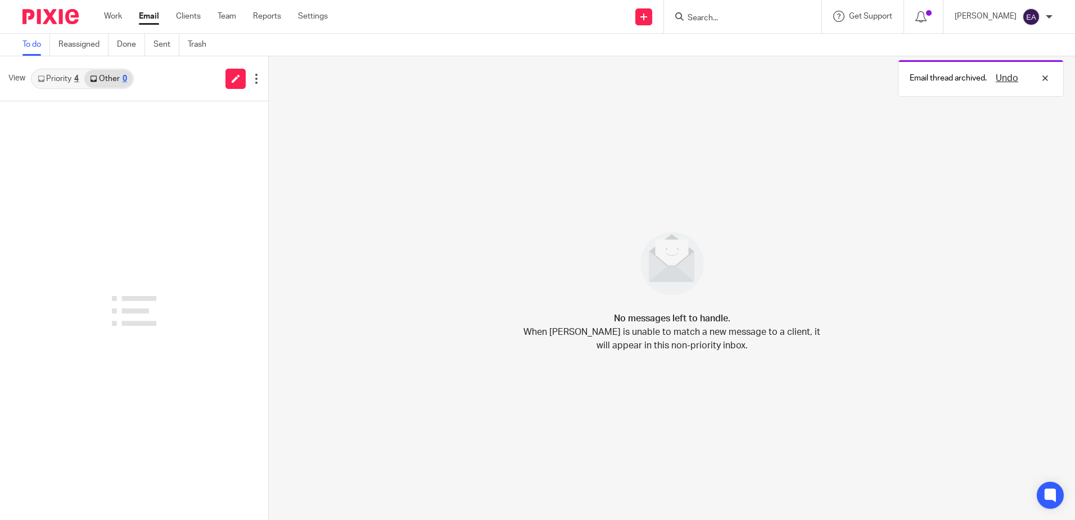
click at [66, 83] on link "Priority 4" at bounding box center [58, 79] width 52 height 18
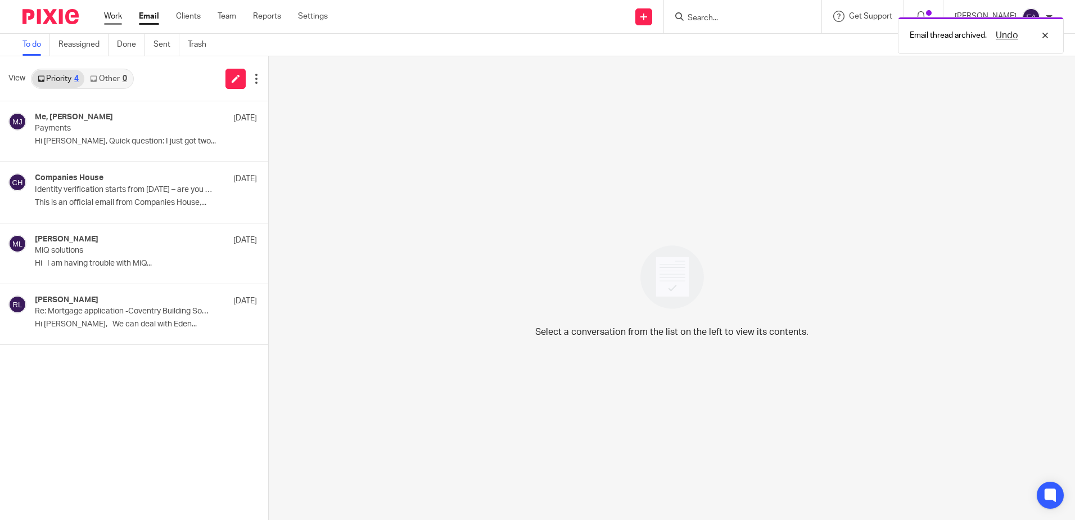
click at [117, 17] on link "Work" at bounding box center [113, 16] width 18 height 11
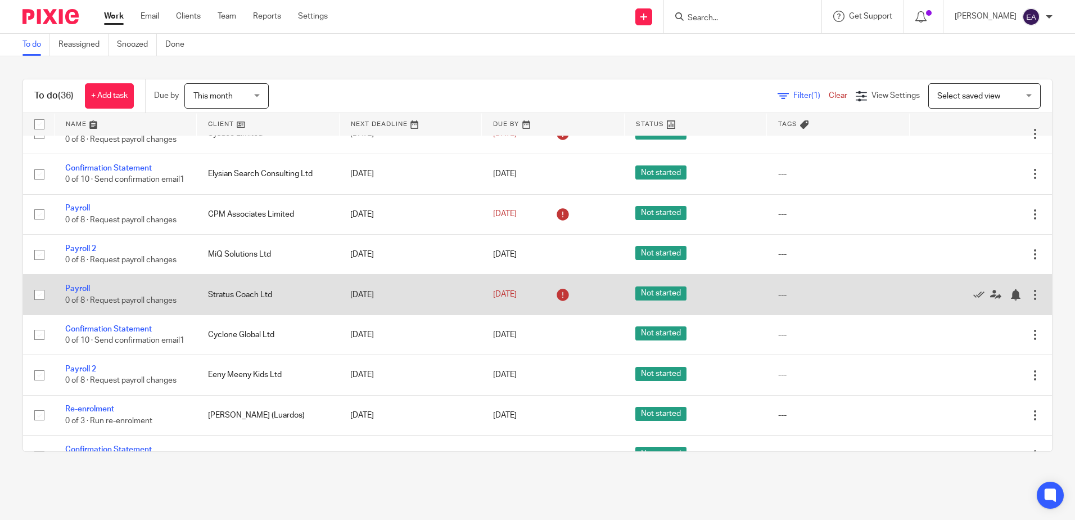
scroll to position [1181, 0]
